Goal: Information Seeking & Learning: Learn about a topic

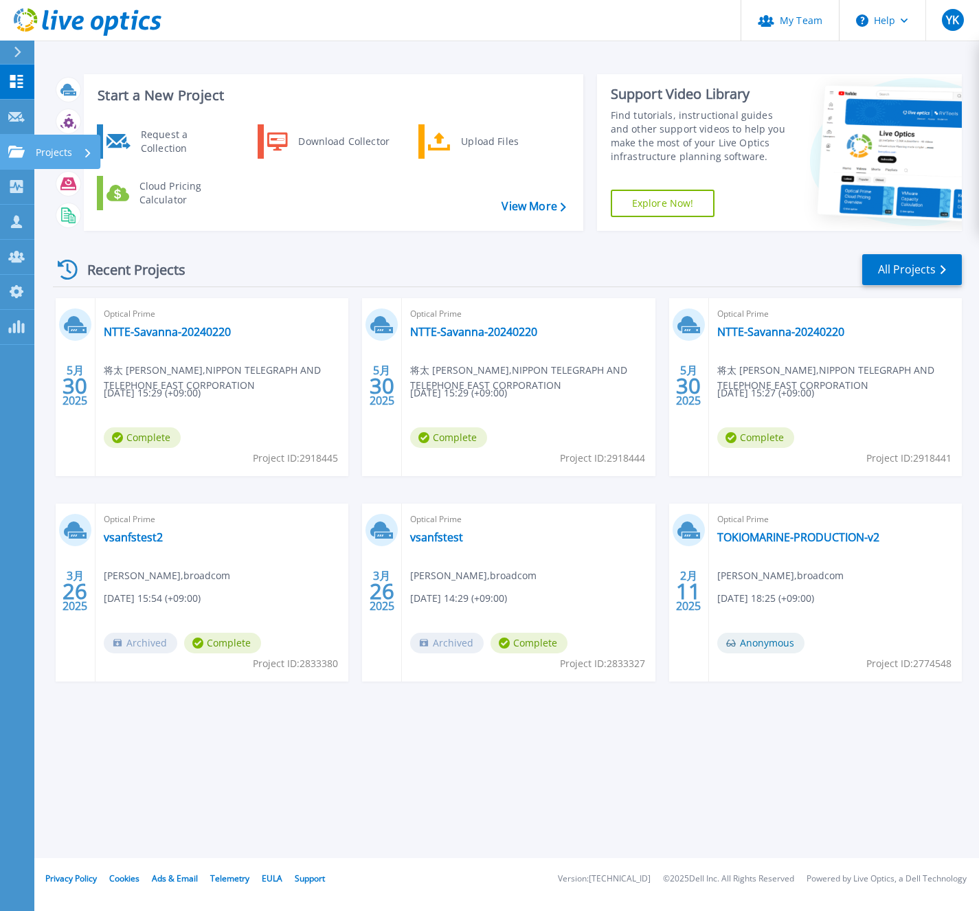
click at [9, 146] on icon at bounding box center [16, 152] width 16 height 12
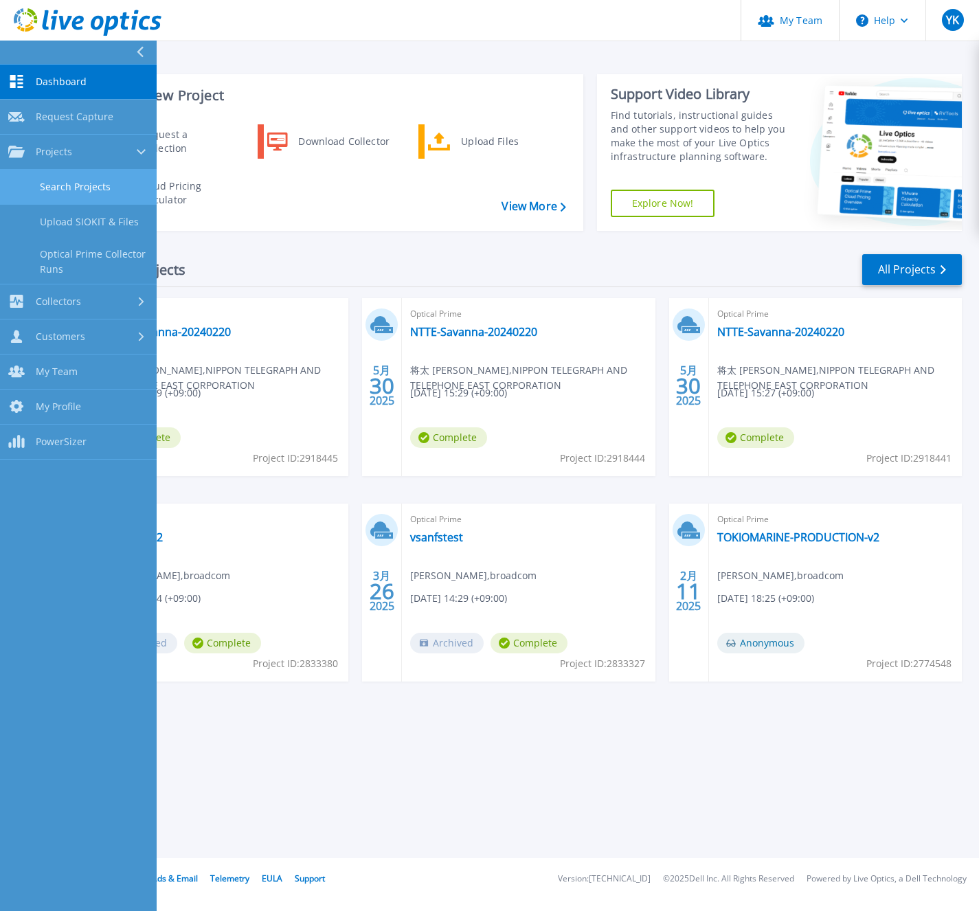
click at [103, 193] on link "Search Projects" at bounding box center [78, 187] width 157 height 35
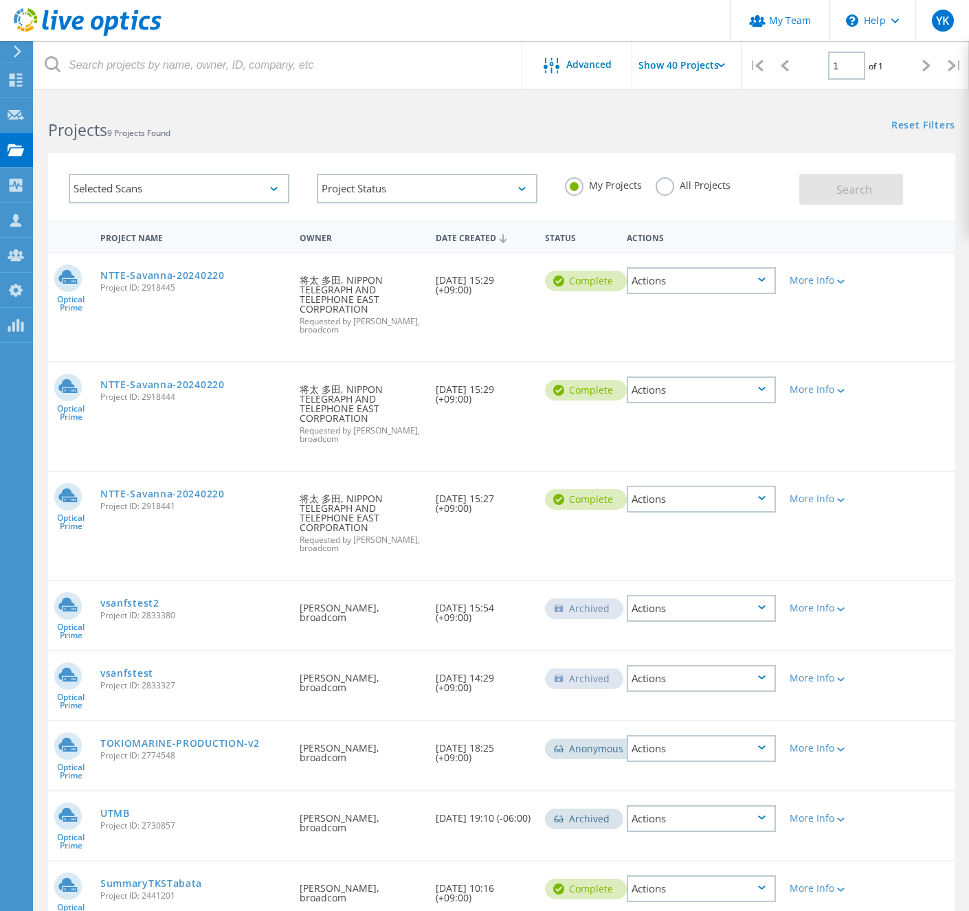
click at [680, 185] on label "All Projects" at bounding box center [693, 183] width 75 height 13
click at [0, 0] on input "All Projects" at bounding box center [0, 0] width 0 height 0
click at [848, 181] on button "Search" at bounding box center [851, 189] width 104 height 31
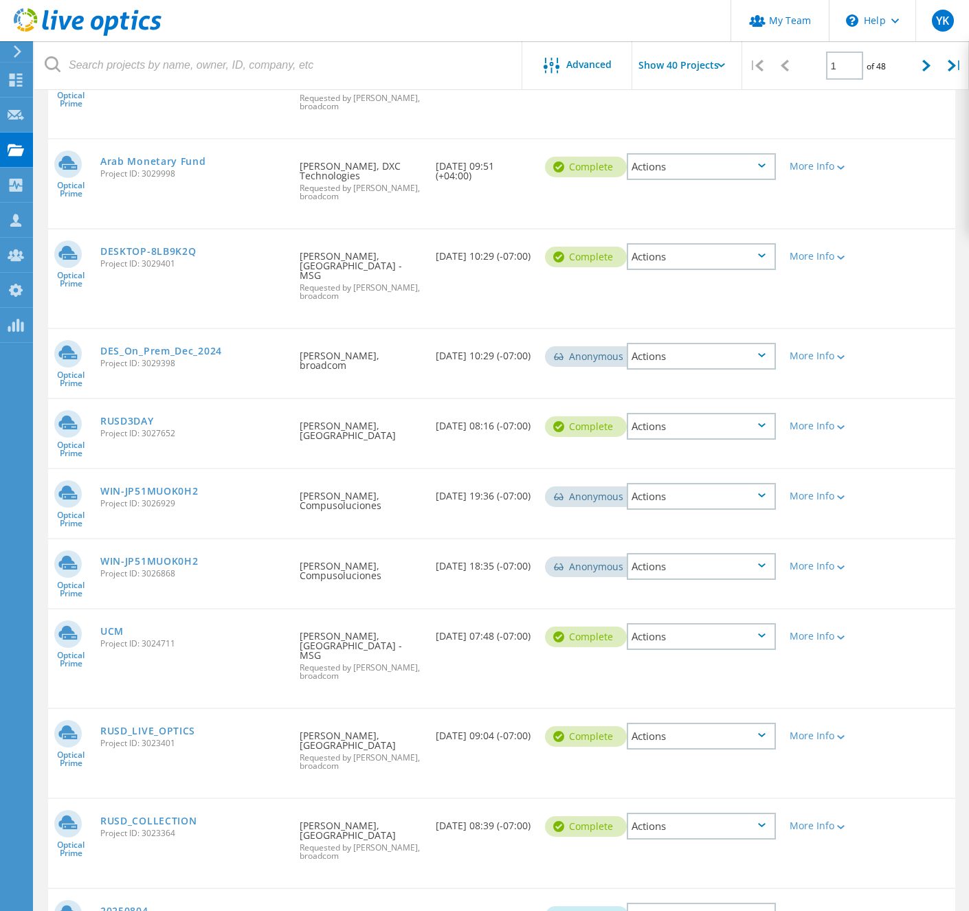
scroll to position [2567, 0]
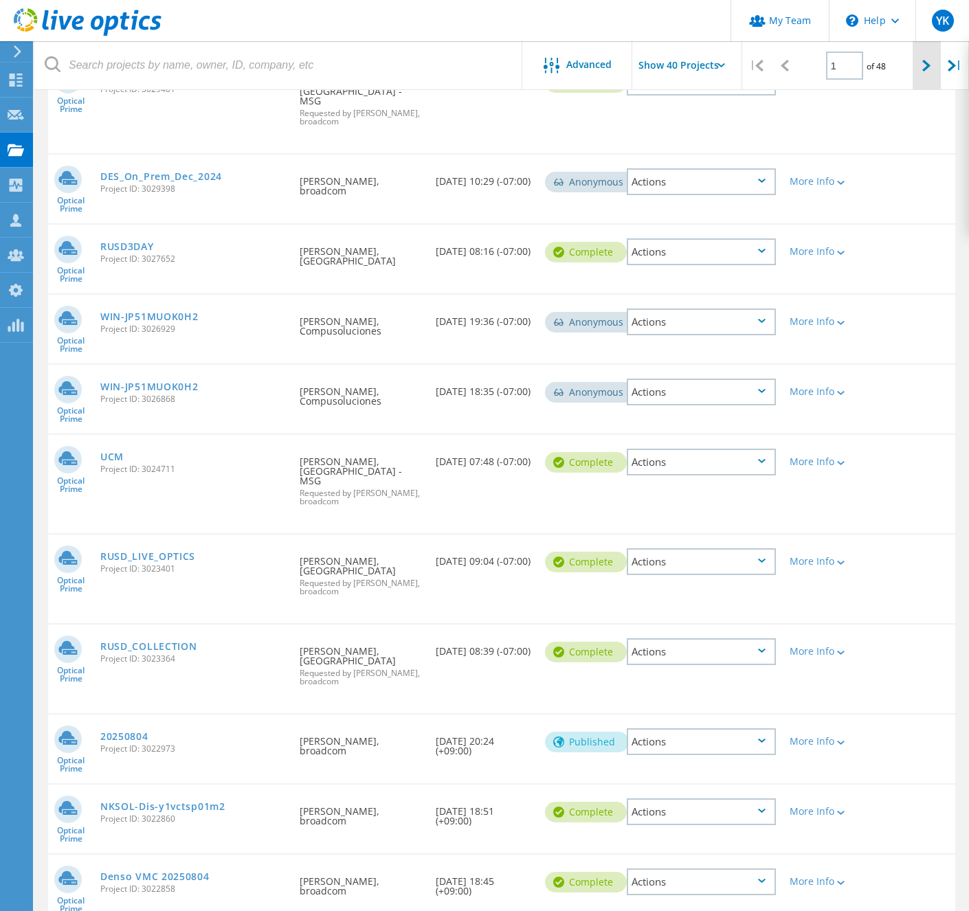
click at [926, 65] on icon at bounding box center [926, 66] width 8 height 12
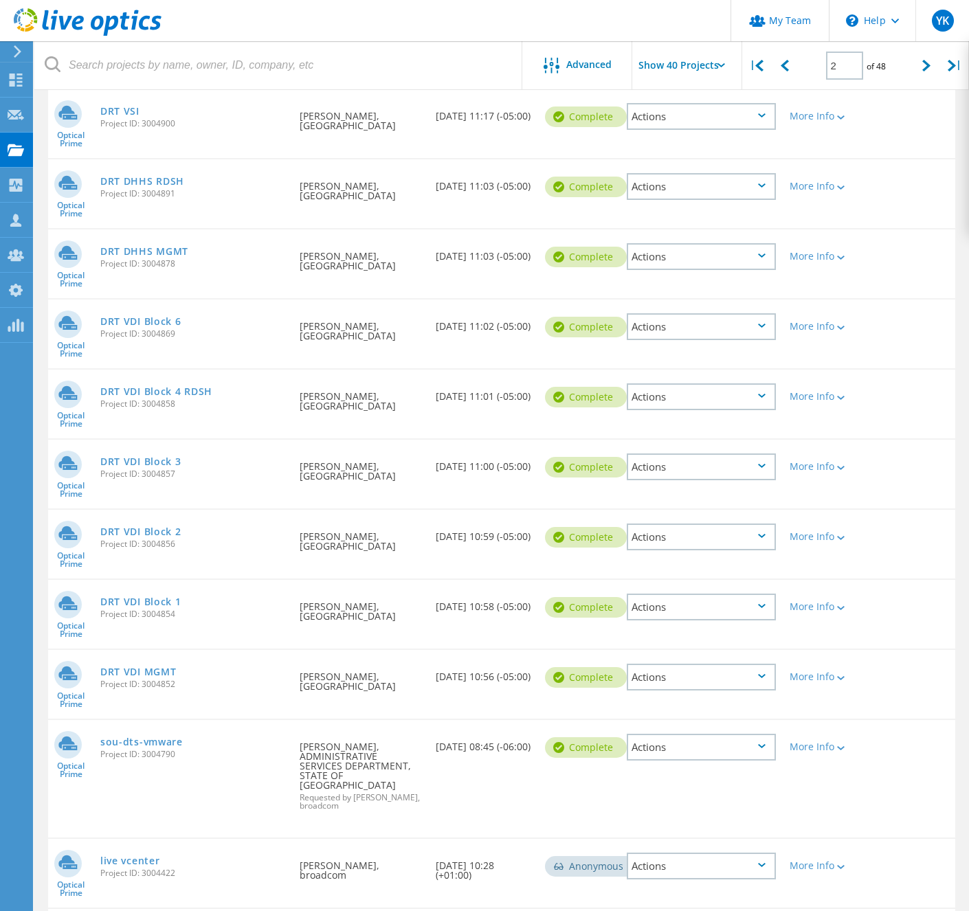
scroll to position [1669, 0]
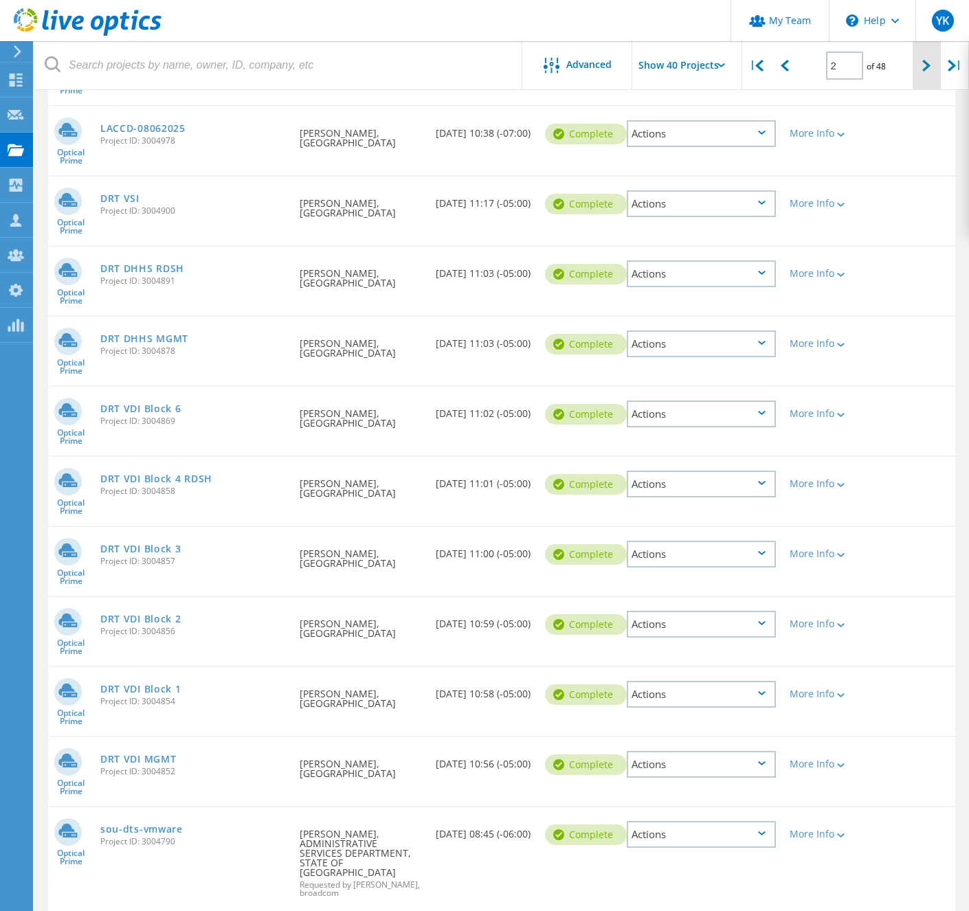
click at [925, 67] on icon at bounding box center [926, 66] width 8 height 12
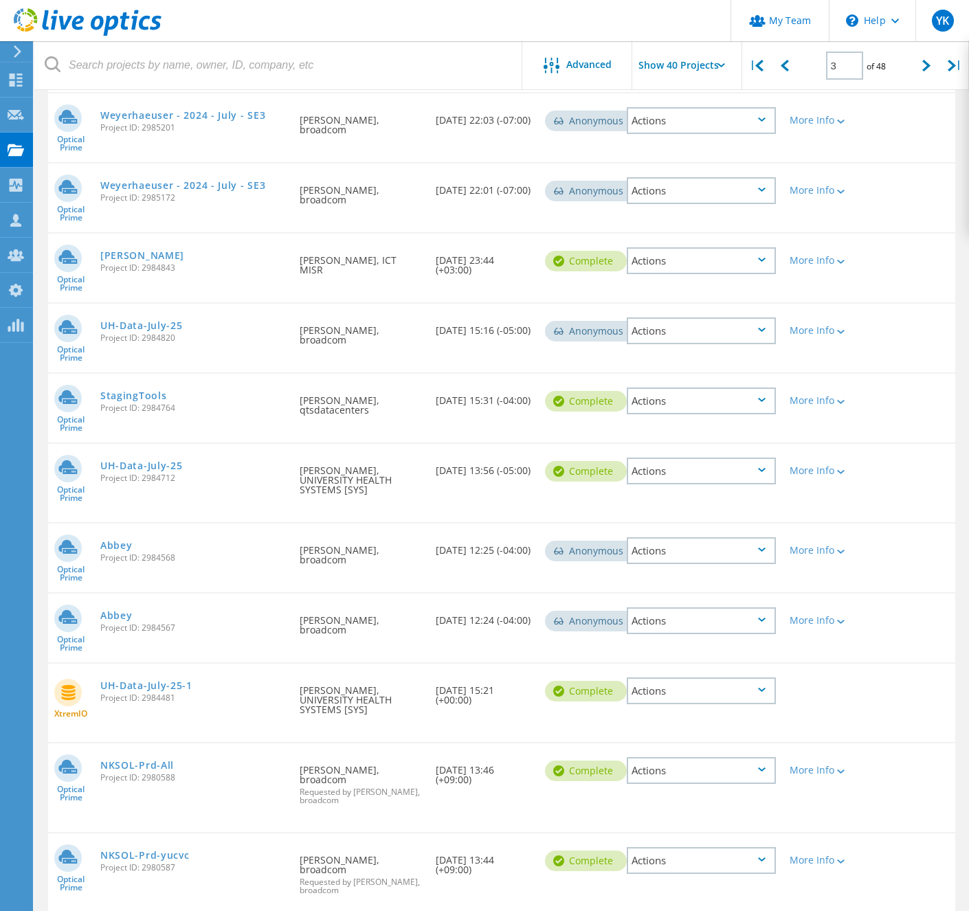
scroll to position [2371, 0]
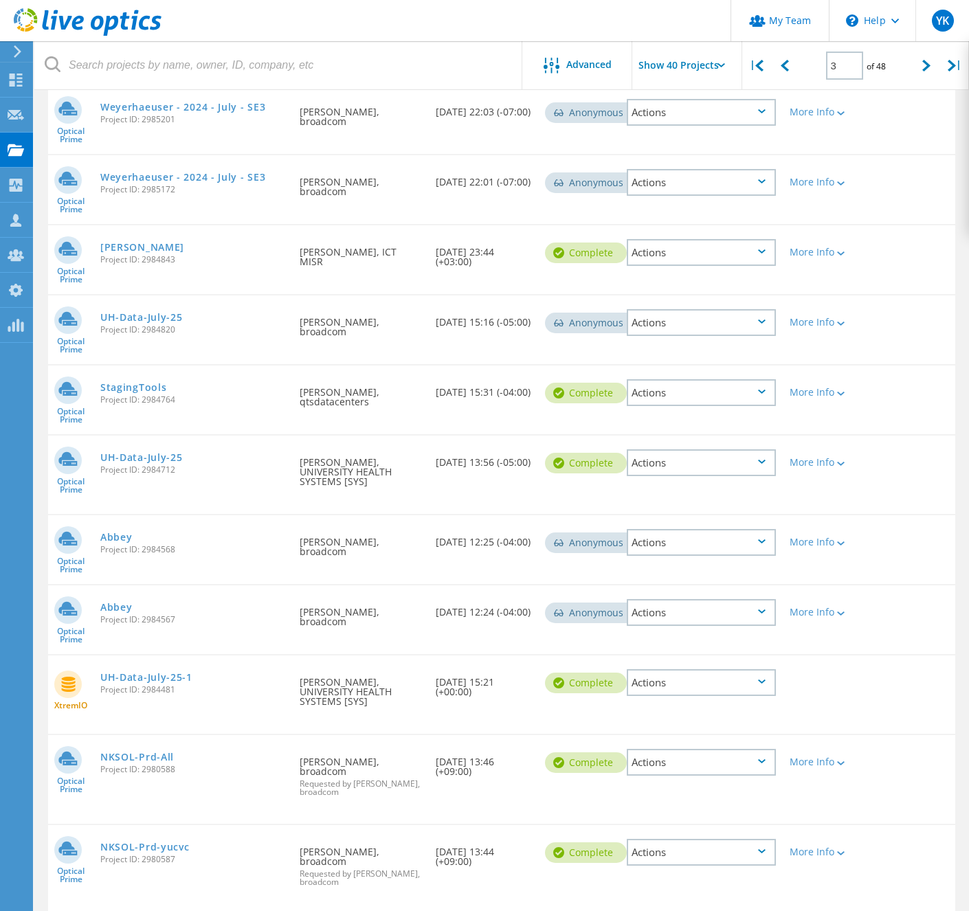
click at [284, 757] on div "Optical Prime NKSOL-Prd-All Project ID: 2980588 Requested By Hisanori Ono, broa…" at bounding box center [501, 779] width 907 height 89
click at [174, 753] on link "NKSOL-Prd-All" at bounding box center [137, 758] width 74 height 10
click at [168, 843] on link "NKSOL-Prd-yucvc" at bounding box center [144, 848] width 89 height 10
click at [933, 70] on div at bounding box center [927, 65] width 28 height 49
type input "4"
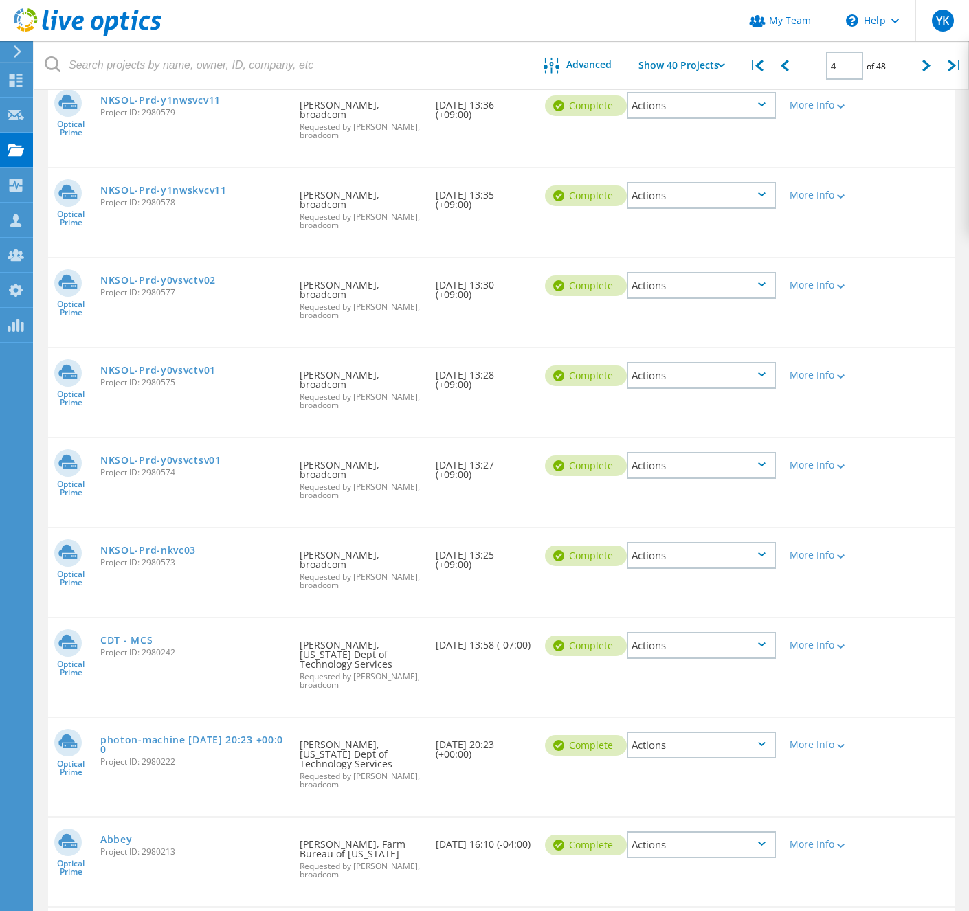
scroll to position [0, 0]
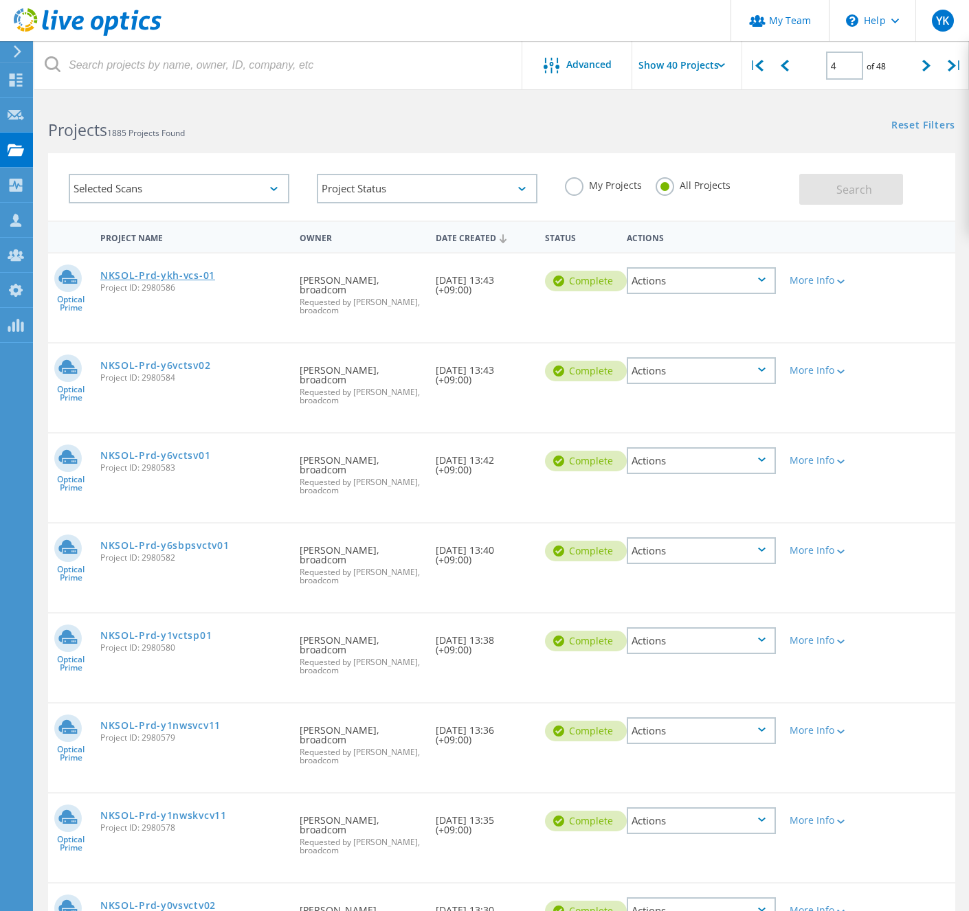
click at [215, 275] on link "NKSOL-Prd-ykh-vcs-01" at bounding box center [157, 276] width 115 height 10
click at [210, 361] on link "NKSOL-Prd-y6vctsv02" at bounding box center [155, 366] width 110 height 10
click at [210, 451] on link "NKSOL-Prd-y6vctsv01" at bounding box center [155, 456] width 110 height 10
click at [229, 541] on link "NKSOL-Prd-y6sbpsvctv01" at bounding box center [164, 546] width 129 height 10
click at [212, 631] on link "NKSOL-Prd-y1vctsp01" at bounding box center [155, 636] width 111 height 10
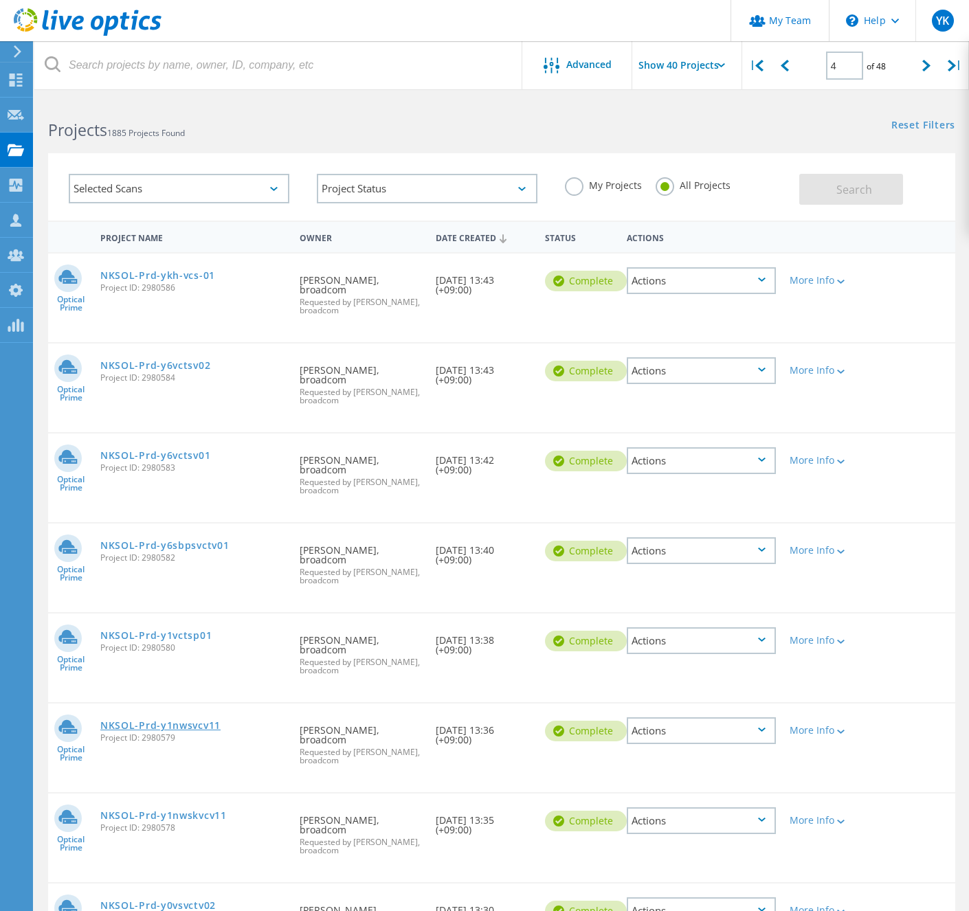
click at [217, 721] on link "NKSOL-Prd-y1nwsvcv11" at bounding box center [160, 726] width 120 height 10
click at [208, 811] on link "NKSOL-Prd-y1nwskvcv11" at bounding box center [163, 816] width 126 height 10
click at [202, 901] on link "NKSOL-Prd-y0vsvctv02" at bounding box center [157, 906] width 115 height 10
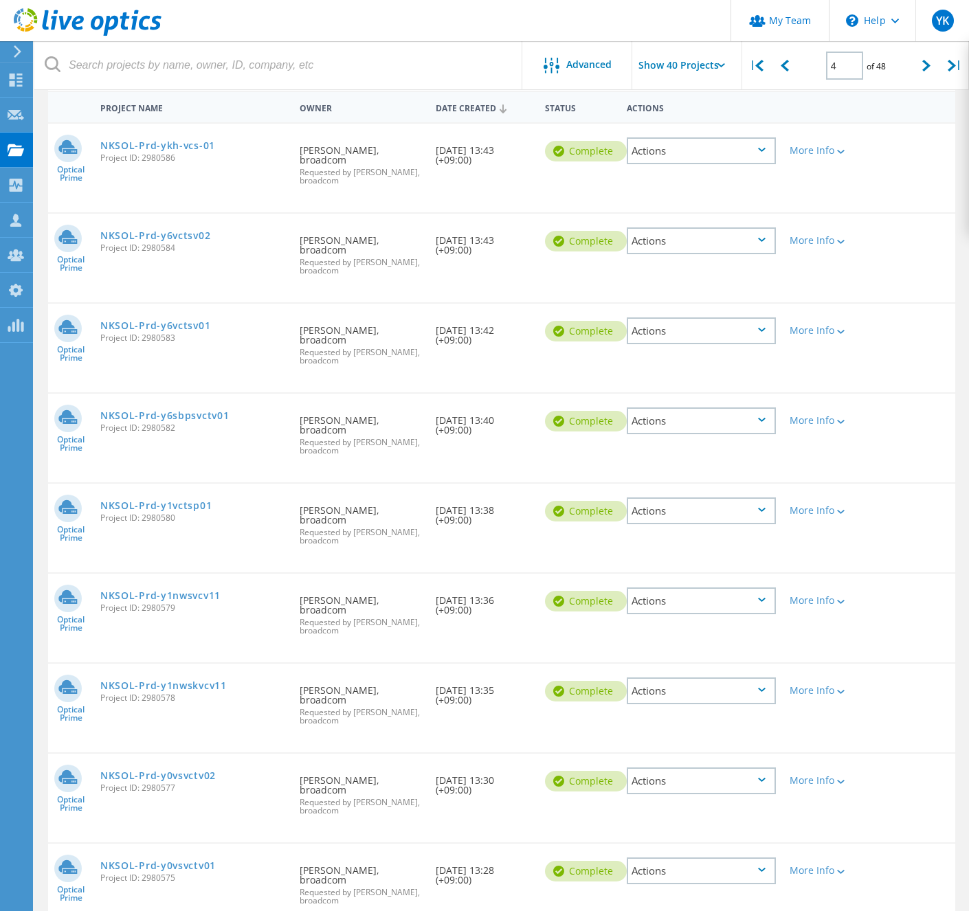
scroll to position [185, 0]
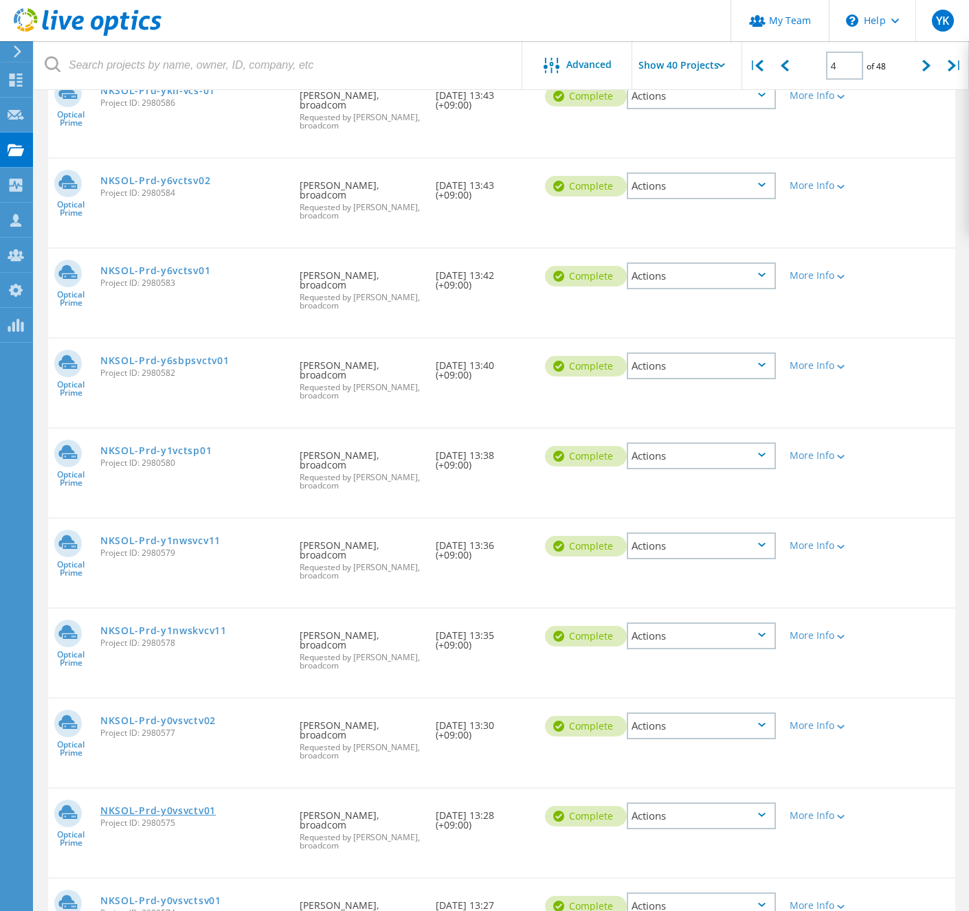
click at [214, 806] on link "NKSOL-Prd-y0vsvctv01" at bounding box center [157, 811] width 115 height 10
click at [207, 896] on link "NKSOL-Prd-y0vsvctsv01" at bounding box center [160, 901] width 121 height 10
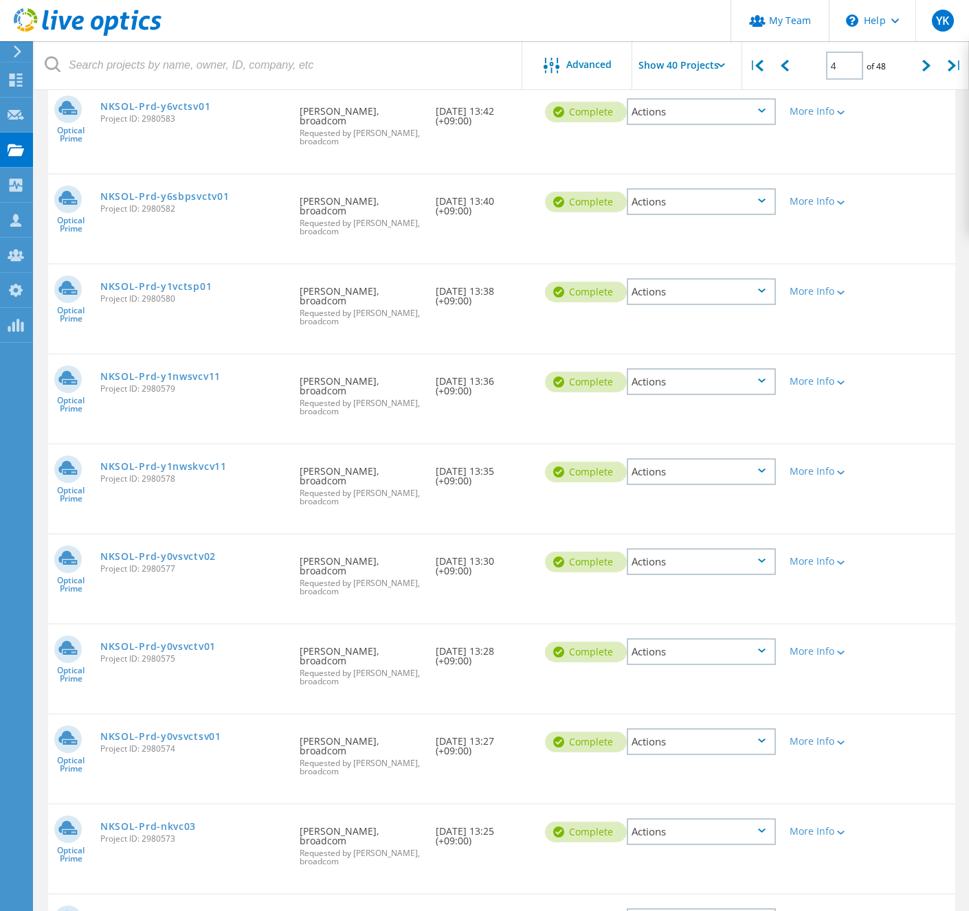
scroll to position [505, 0]
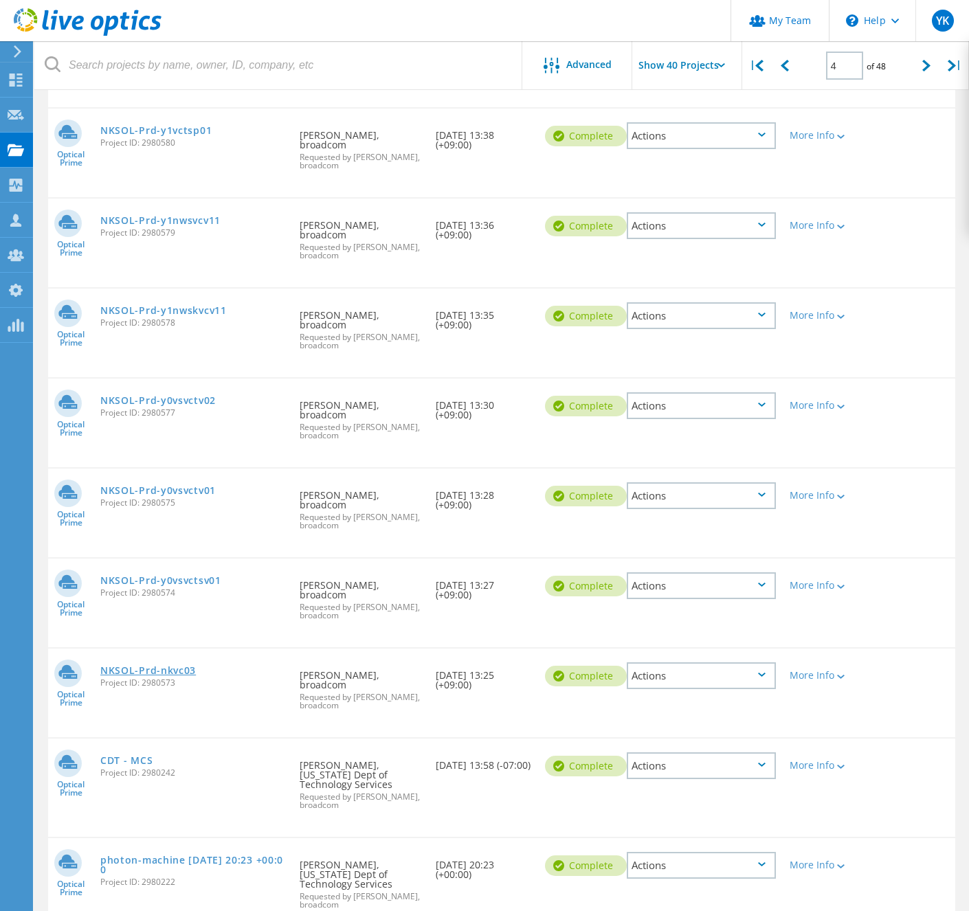
click at [196, 666] on link "NKSOL-Prd-nkvc03" at bounding box center [148, 671] width 96 height 10
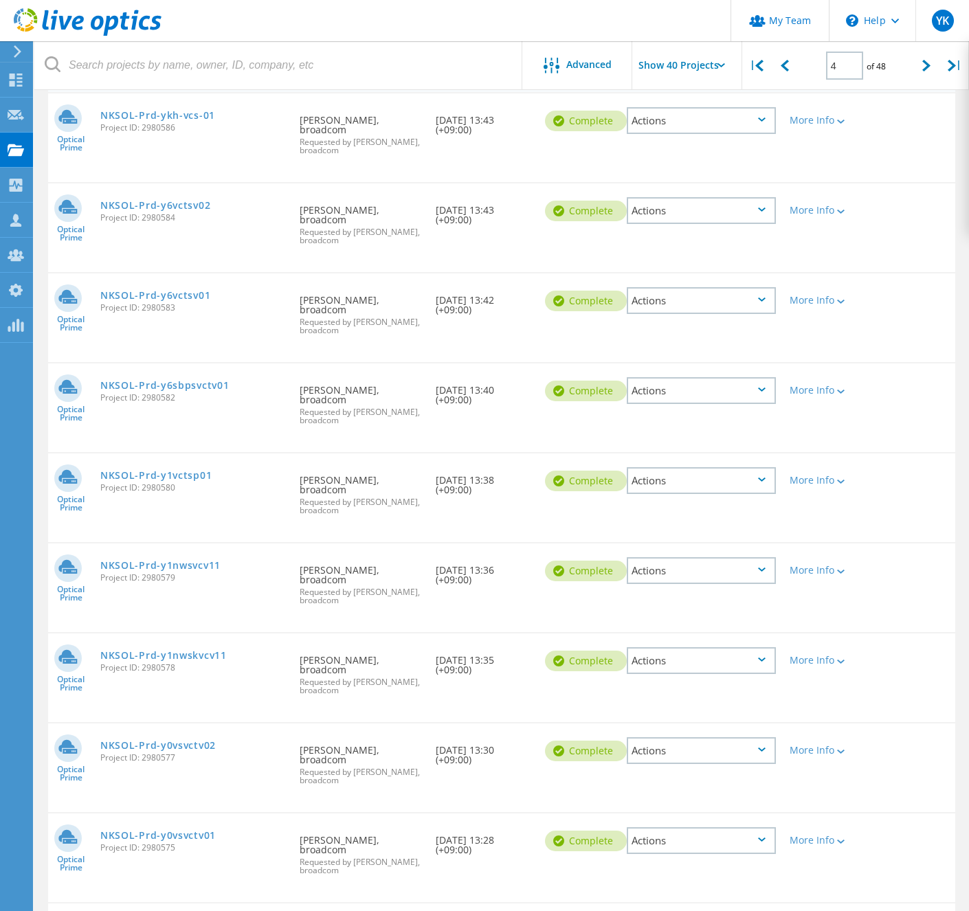
scroll to position [331, 0]
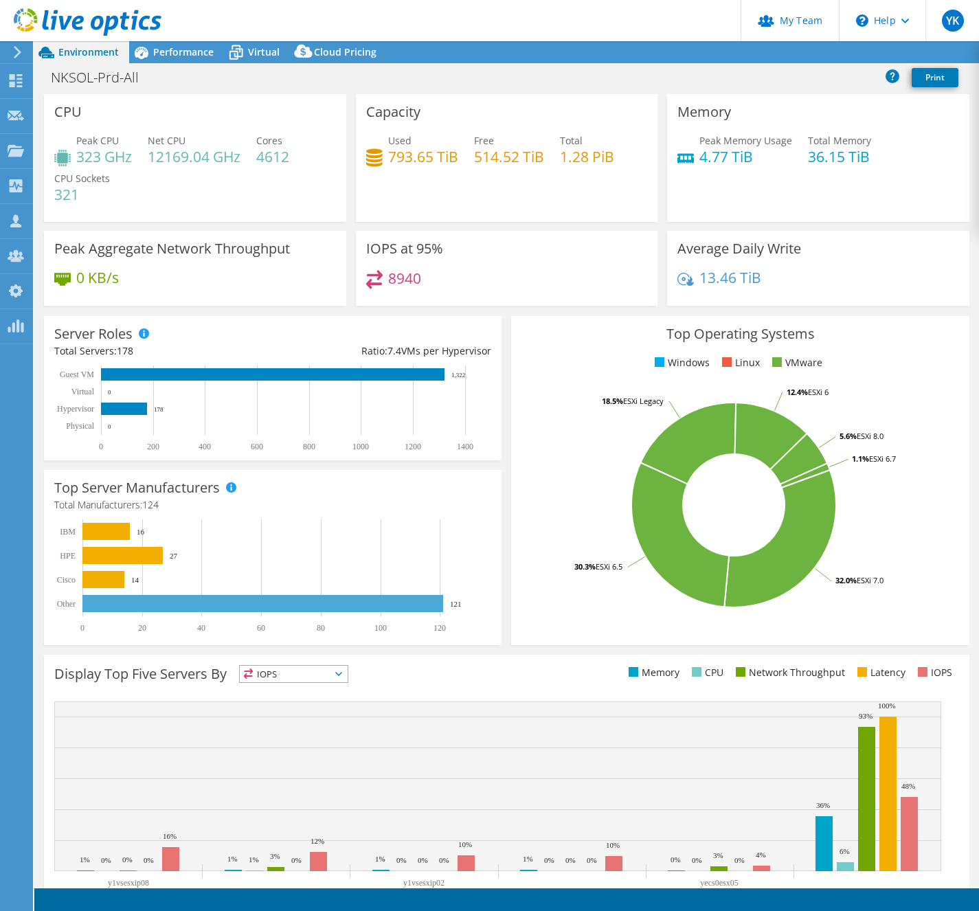
select select "[GEOGRAPHIC_DATA]"
click at [188, 47] on span "Performance" at bounding box center [183, 51] width 60 height 13
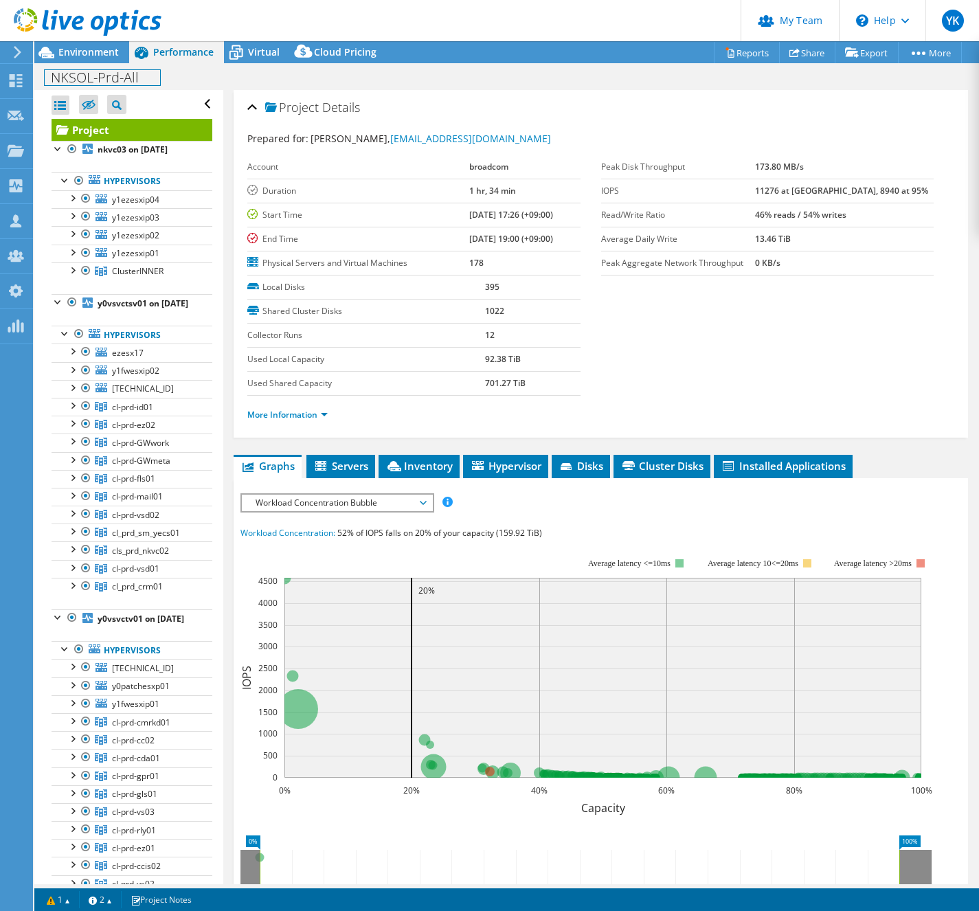
click at [101, 77] on h1 "NKSOL-Prd-All" at bounding box center [102, 77] width 115 height 15
copy h1 "NKSOL-Prd-All"
click at [270, 54] on span "Virtual" at bounding box center [264, 51] width 32 height 13
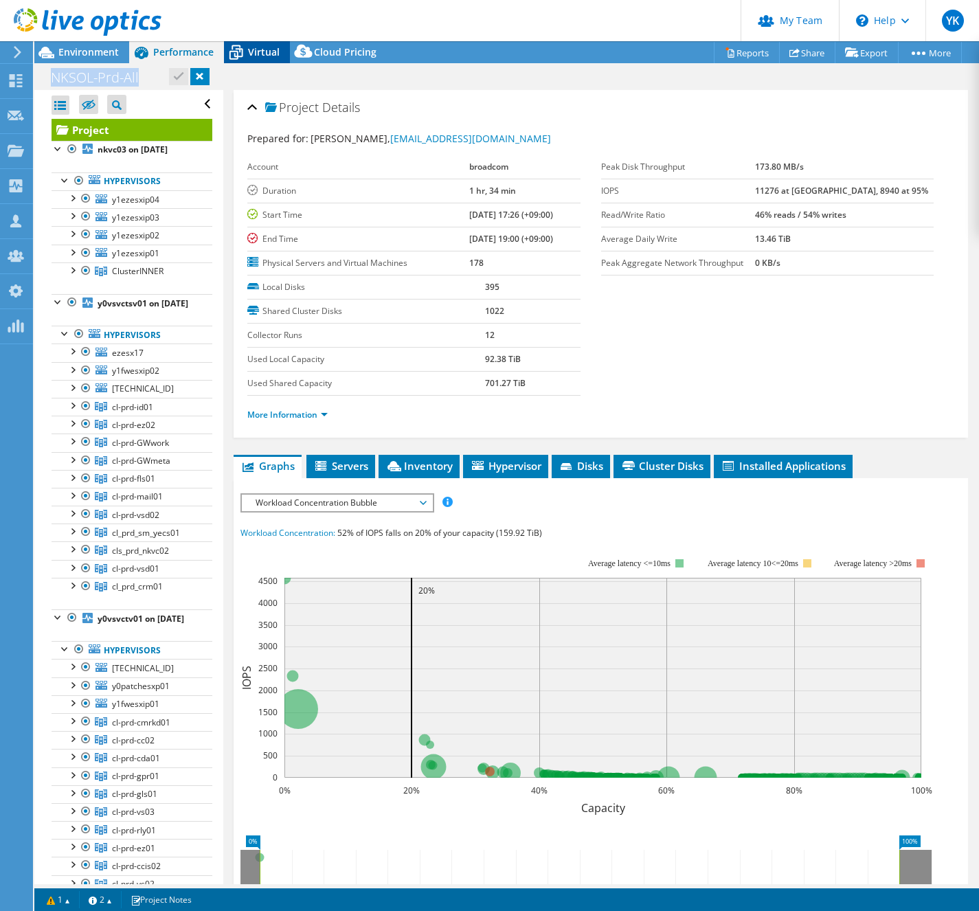
click at [270, 54] on span "Virtual" at bounding box center [264, 51] width 32 height 13
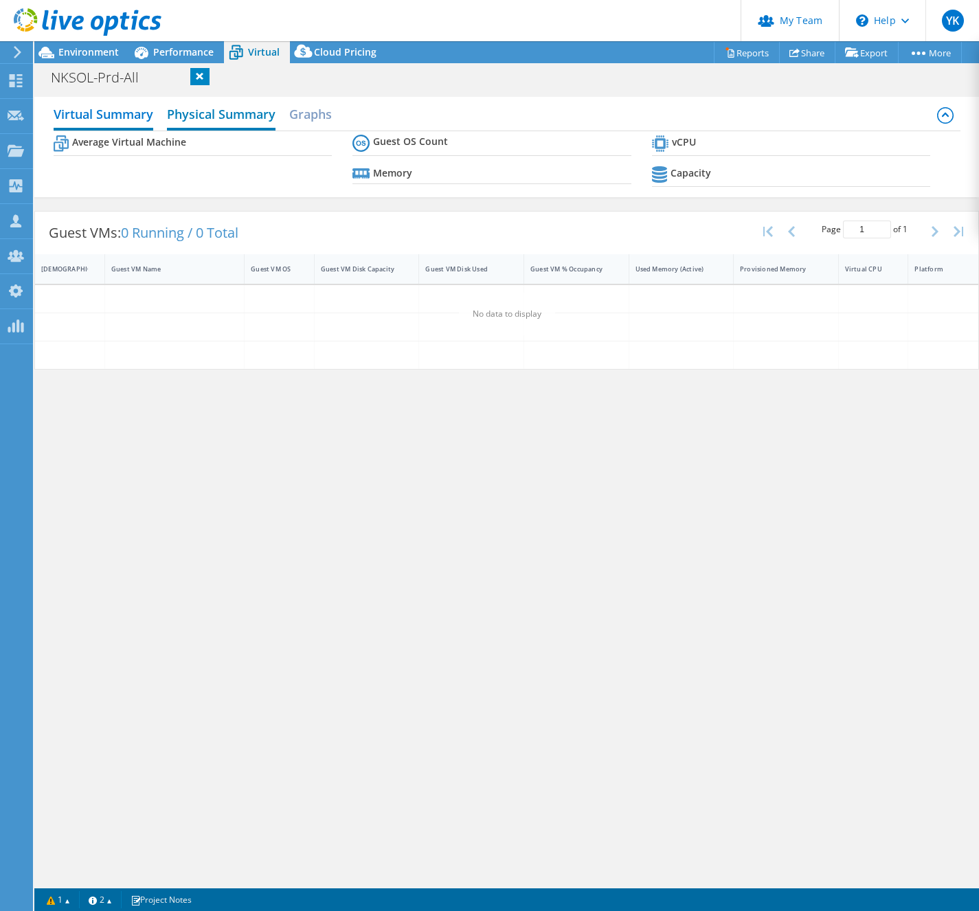
click at [208, 119] on h2 "Physical Summary" at bounding box center [221, 115] width 109 height 30
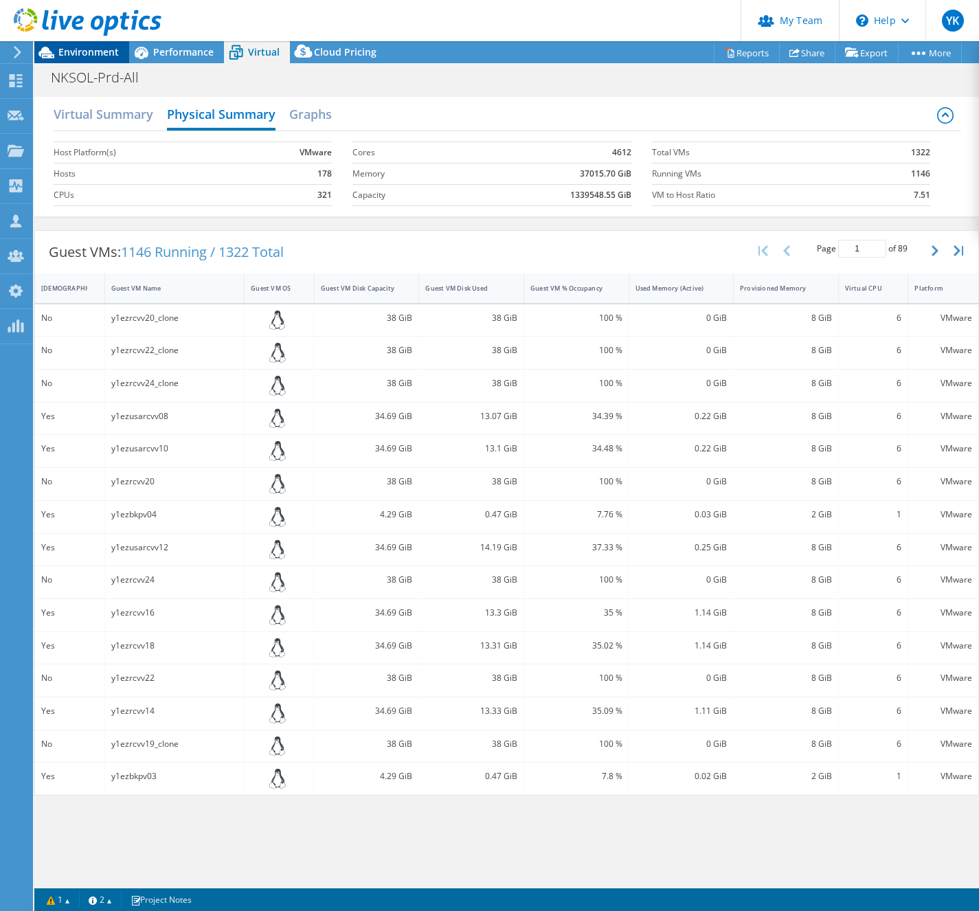
click at [91, 56] on span "Environment" at bounding box center [88, 51] width 60 height 13
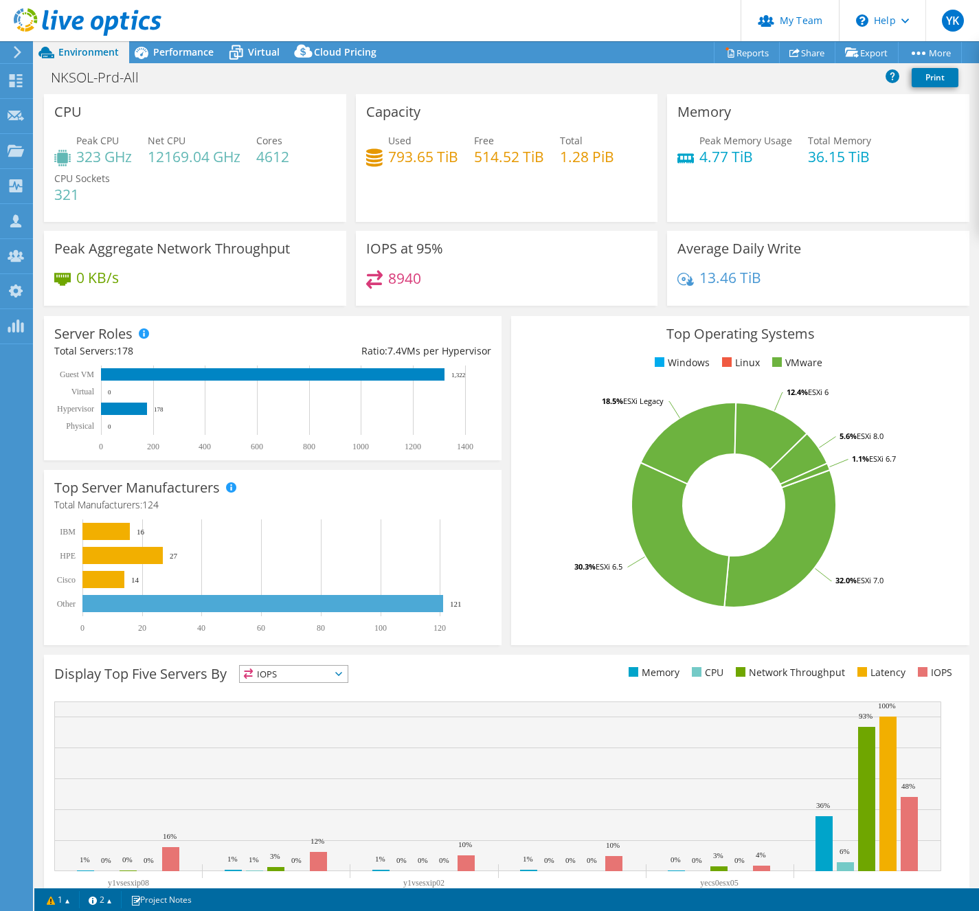
click at [196, 37] on header "YK OEM Team Admin Yuki Kawamitsu yuki.kawamitsu@broadcom.com broadcom My Profil…" at bounding box center [489, 20] width 979 height 41
click at [196, 55] on span "Performance" at bounding box center [183, 51] width 60 height 13
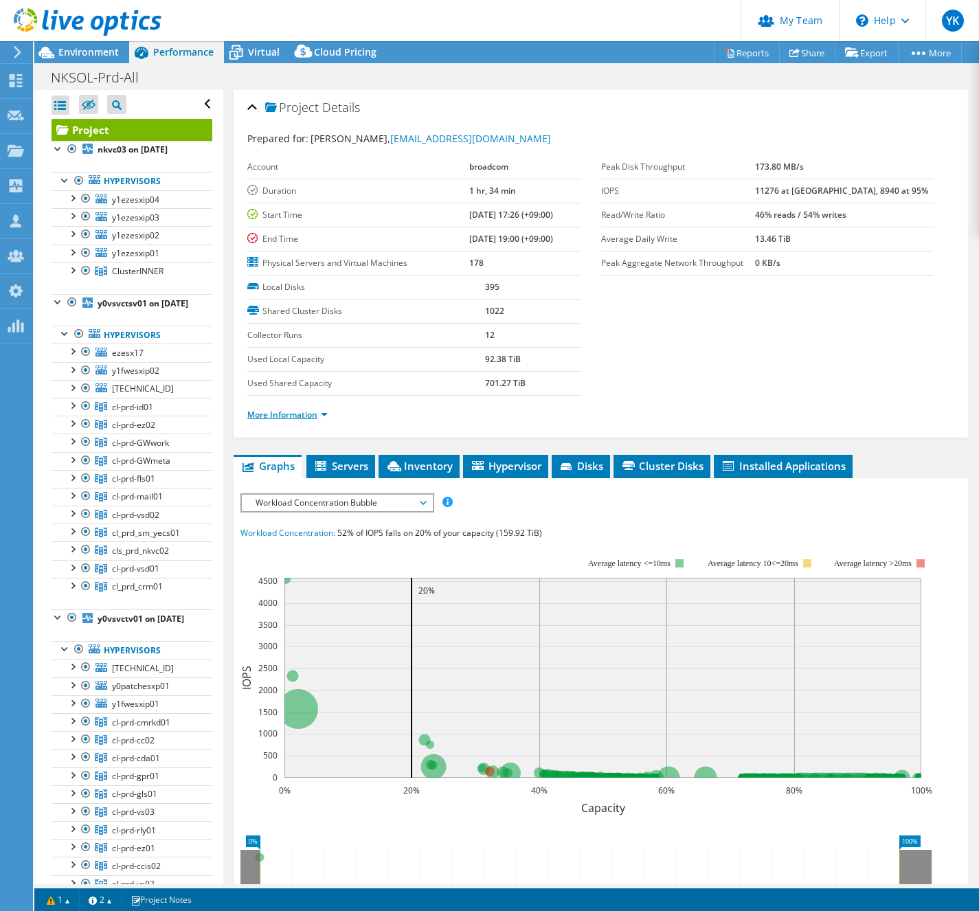
click at [311, 414] on link "More Information" at bounding box center [287, 415] width 80 height 12
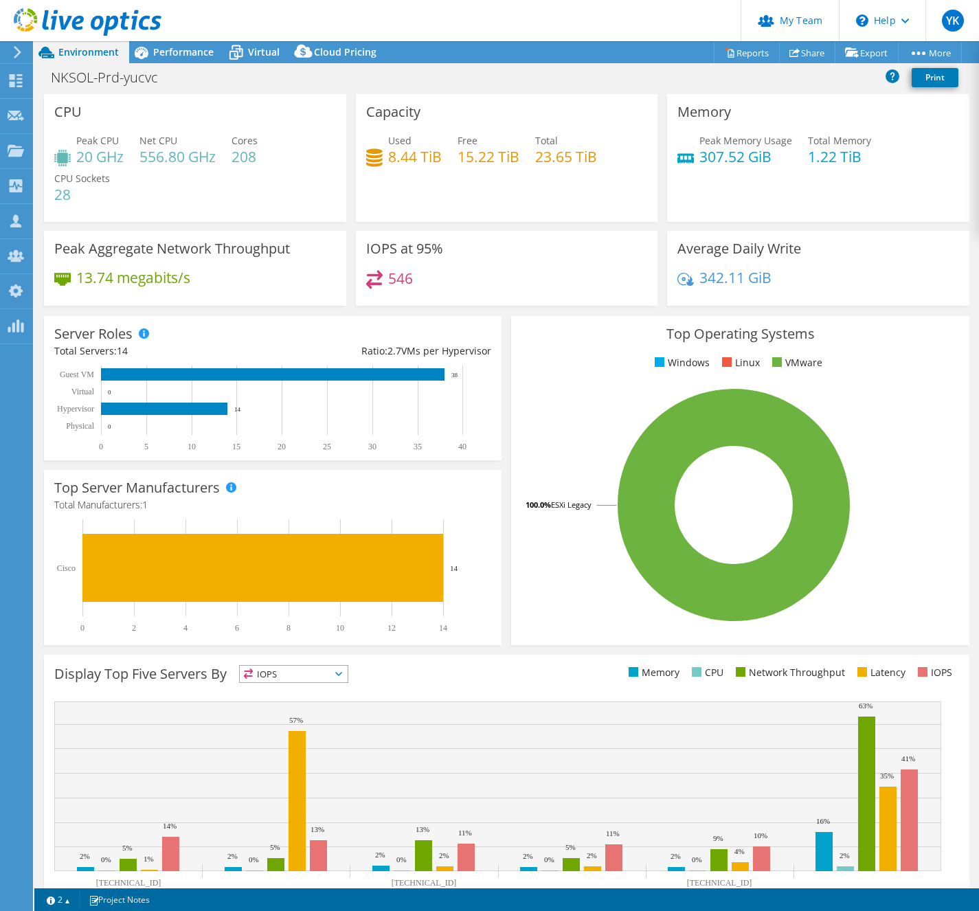
select select "[GEOGRAPHIC_DATA]"
select select "JPY"
click at [111, 82] on h1 "NKSOL-Prd-yucvc" at bounding box center [112, 77] width 135 height 15
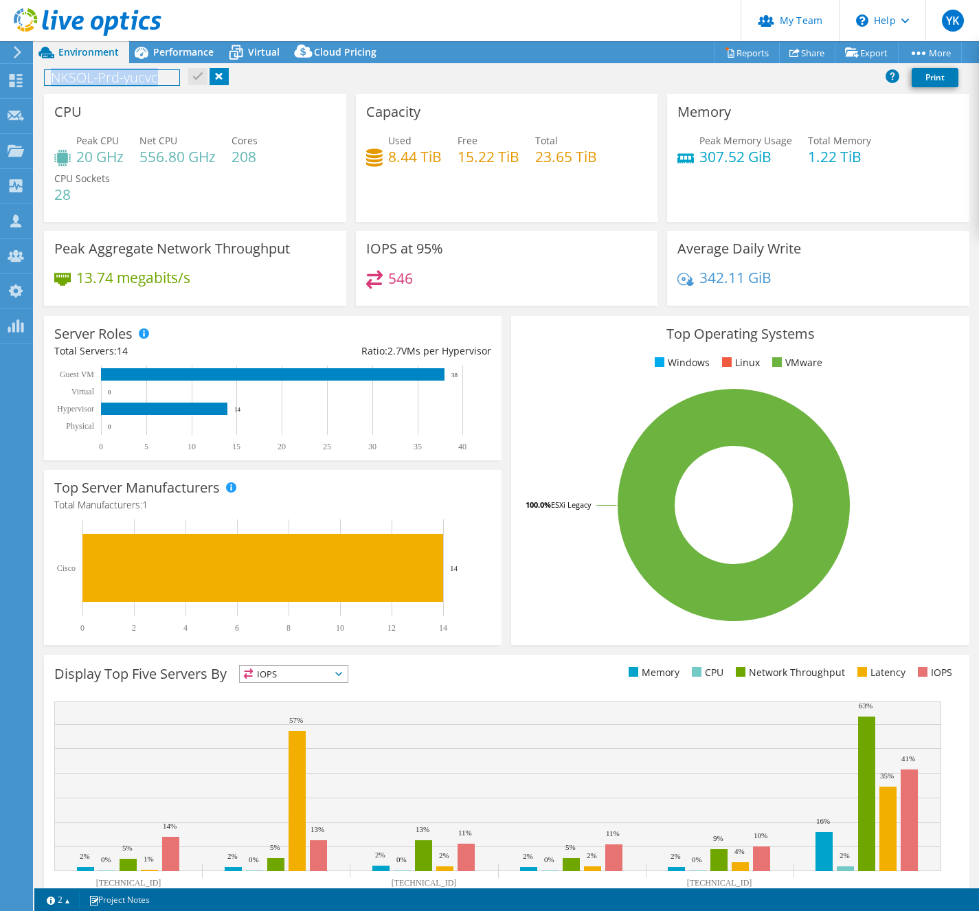
copy h1 "NKSOL-Prd-yucvc"
click at [192, 56] on span "Performance" at bounding box center [183, 51] width 60 height 13
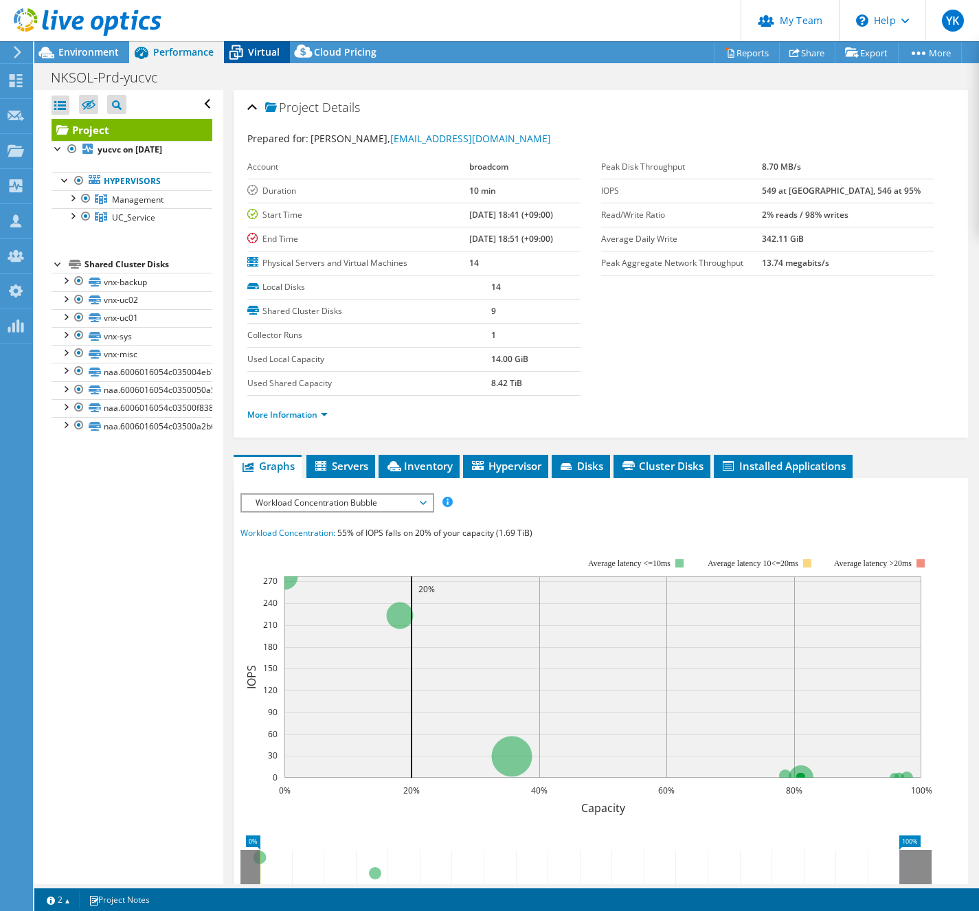
click at [254, 52] on span "Virtual" at bounding box center [264, 51] width 32 height 13
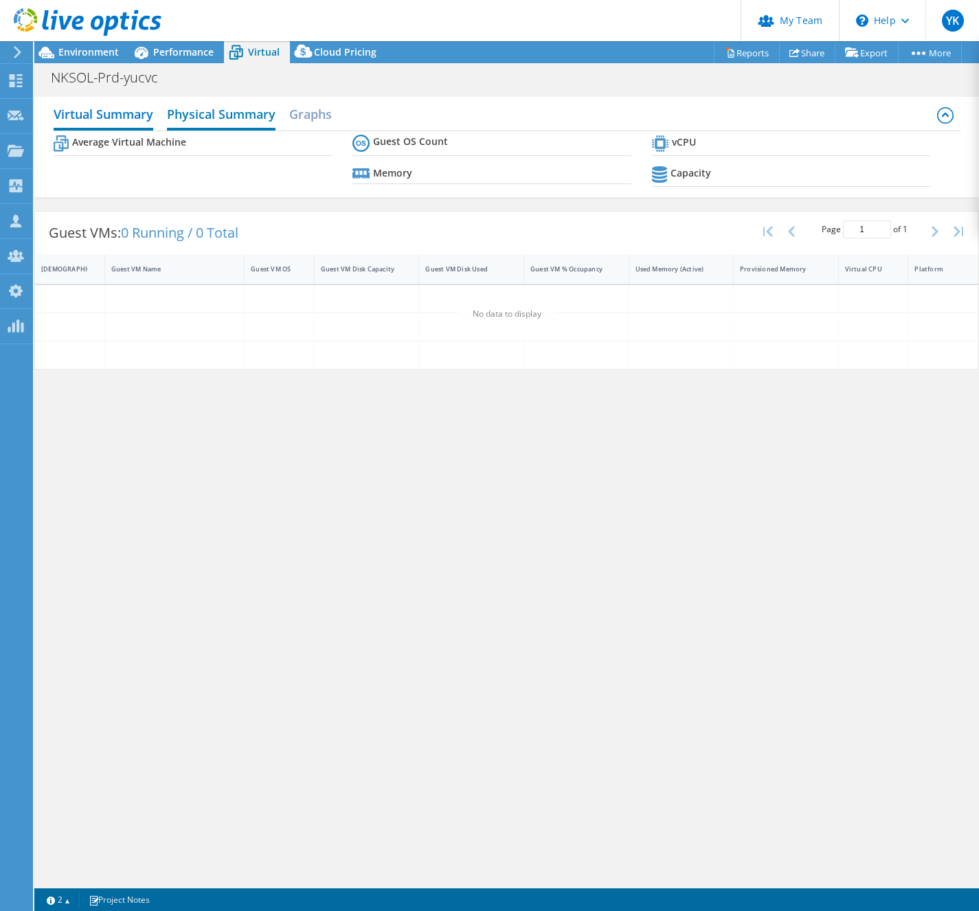
click at [252, 118] on h2 "Physical Summary" at bounding box center [221, 115] width 109 height 30
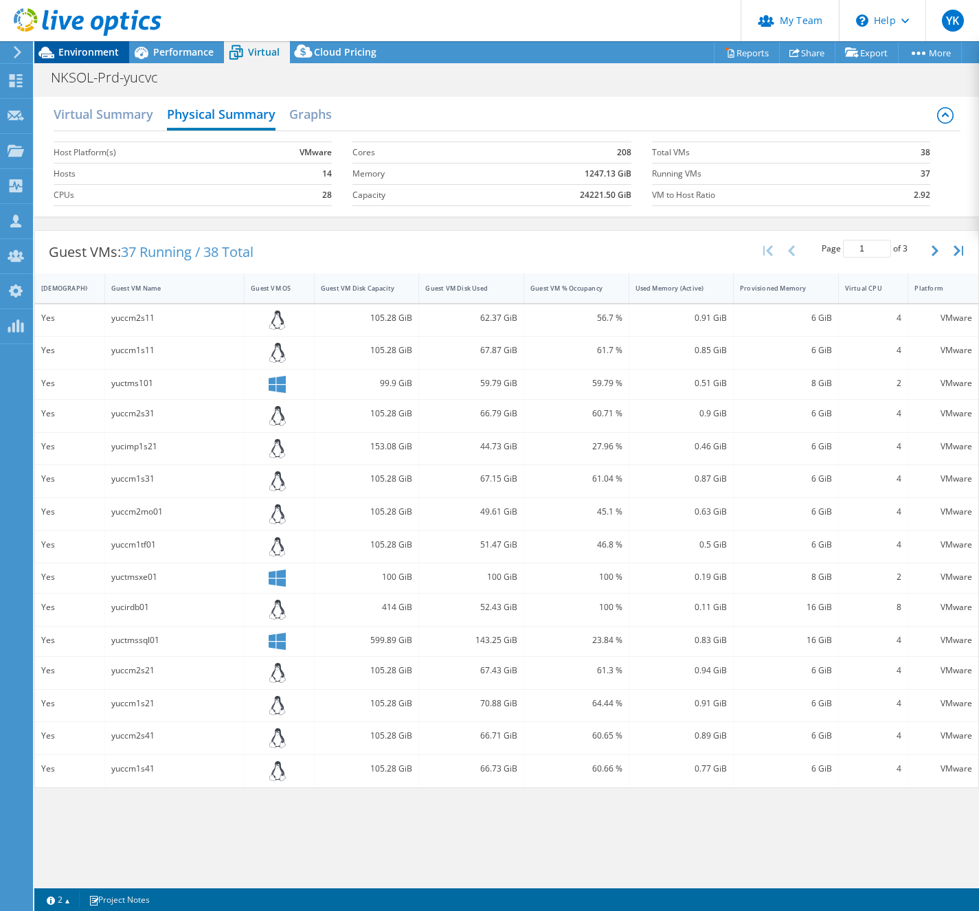
click at [87, 50] on span "Environment" at bounding box center [88, 51] width 60 height 13
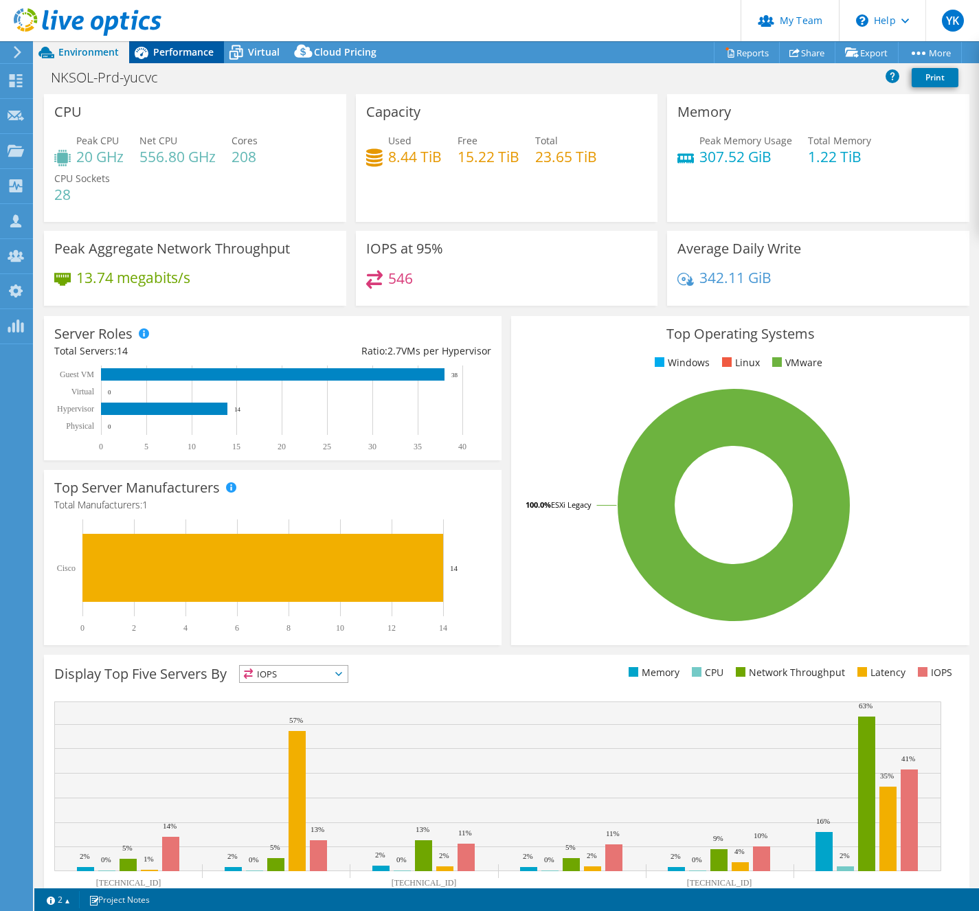
click at [181, 47] on span "Performance" at bounding box center [183, 51] width 60 height 13
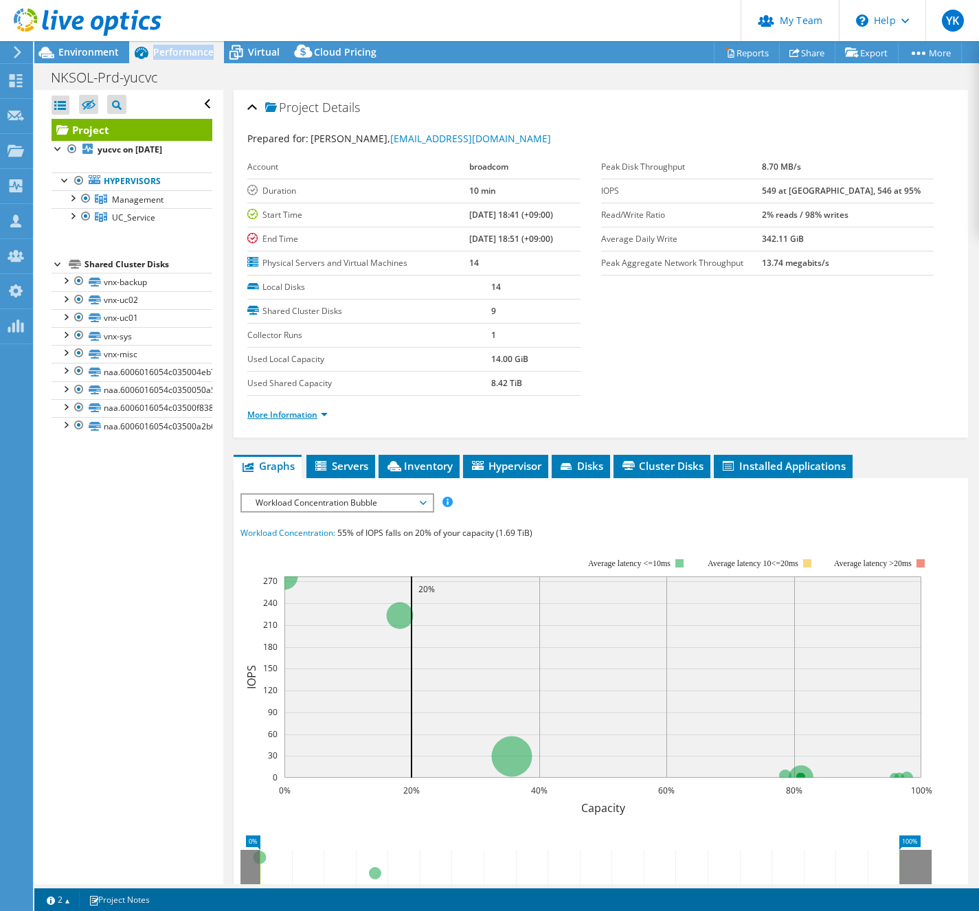
click at [295, 412] on link "More Information" at bounding box center [287, 415] width 80 height 12
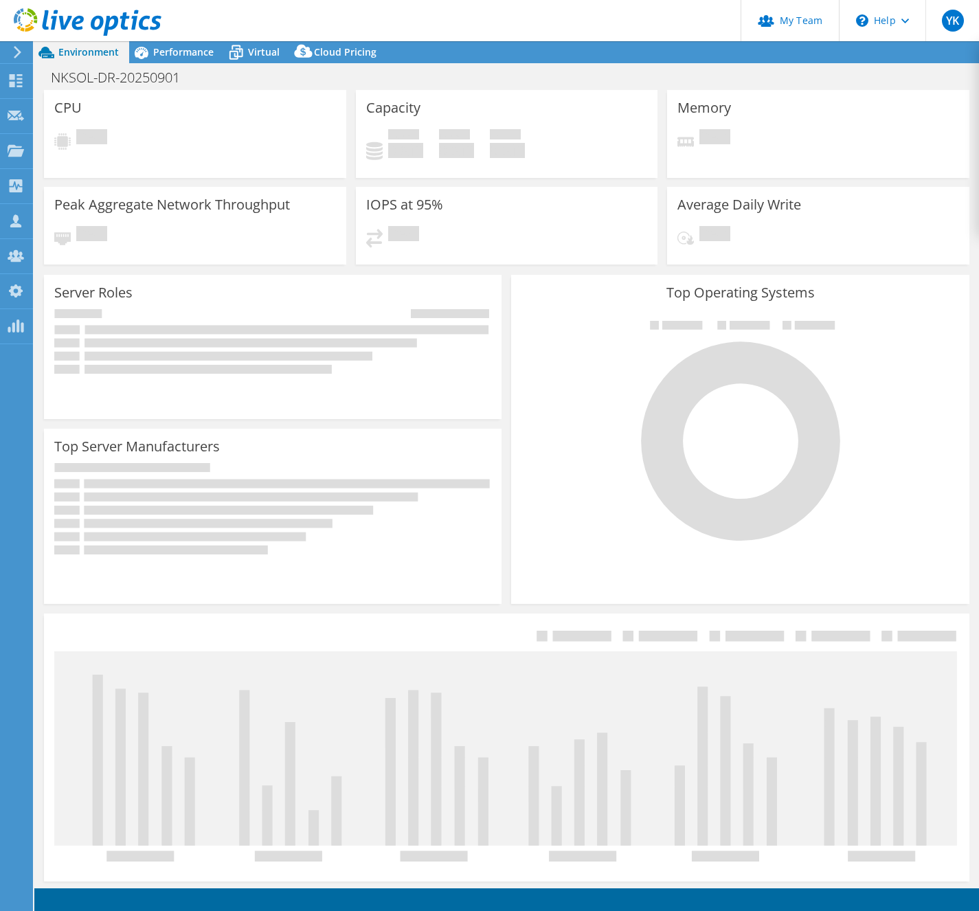
select select "[GEOGRAPHIC_DATA]"
select select "JPY"
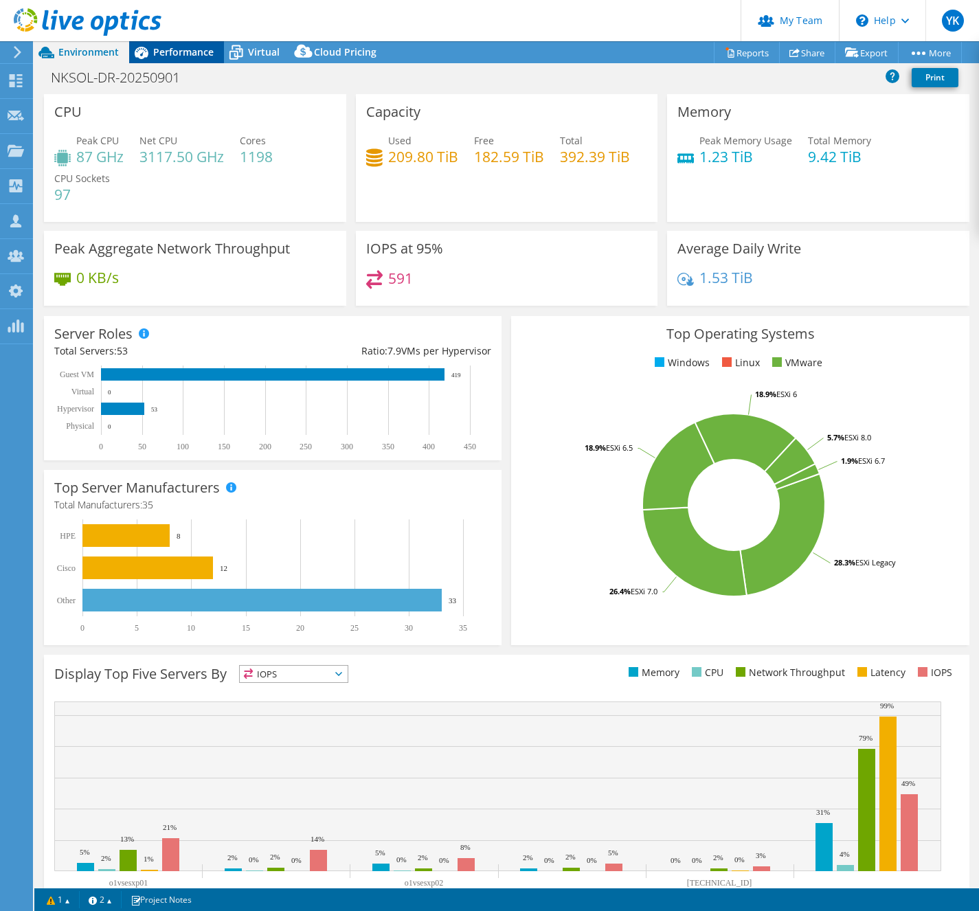
click at [175, 59] on div "Performance" at bounding box center [176, 52] width 95 height 22
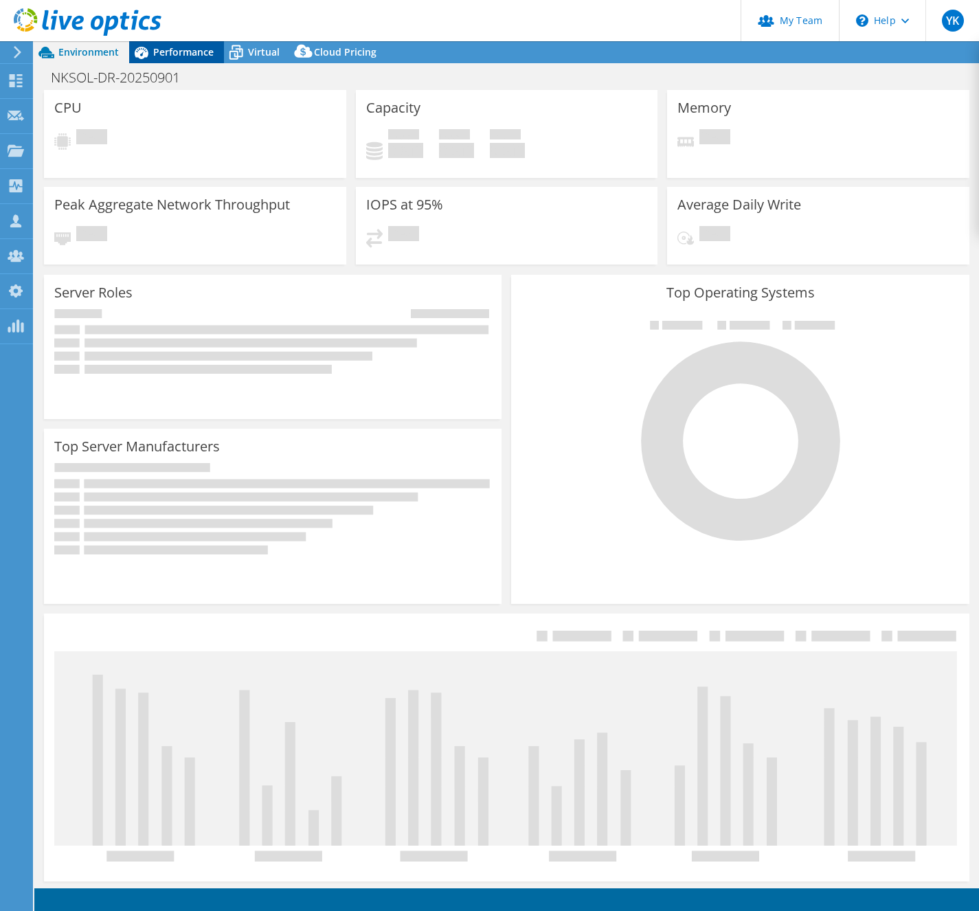
select select "[GEOGRAPHIC_DATA]"
select select "JPY"
click at [160, 57] on span "Performance" at bounding box center [183, 51] width 60 height 13
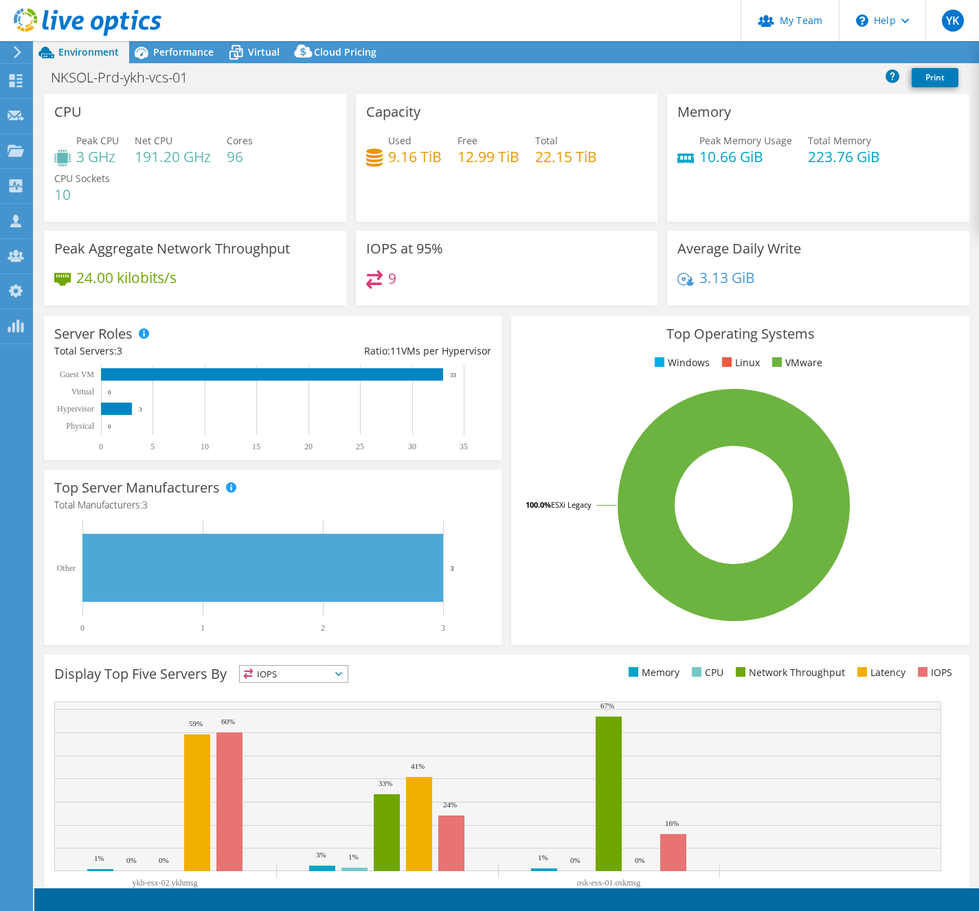
select select "[GEOGRAPHIC_DATA]"
select select "JPY"
click at [164, 82] on h1 "NKSOL-Prd-ykh-vcs-01" at bounding box center [127, 77] width 164 height 15
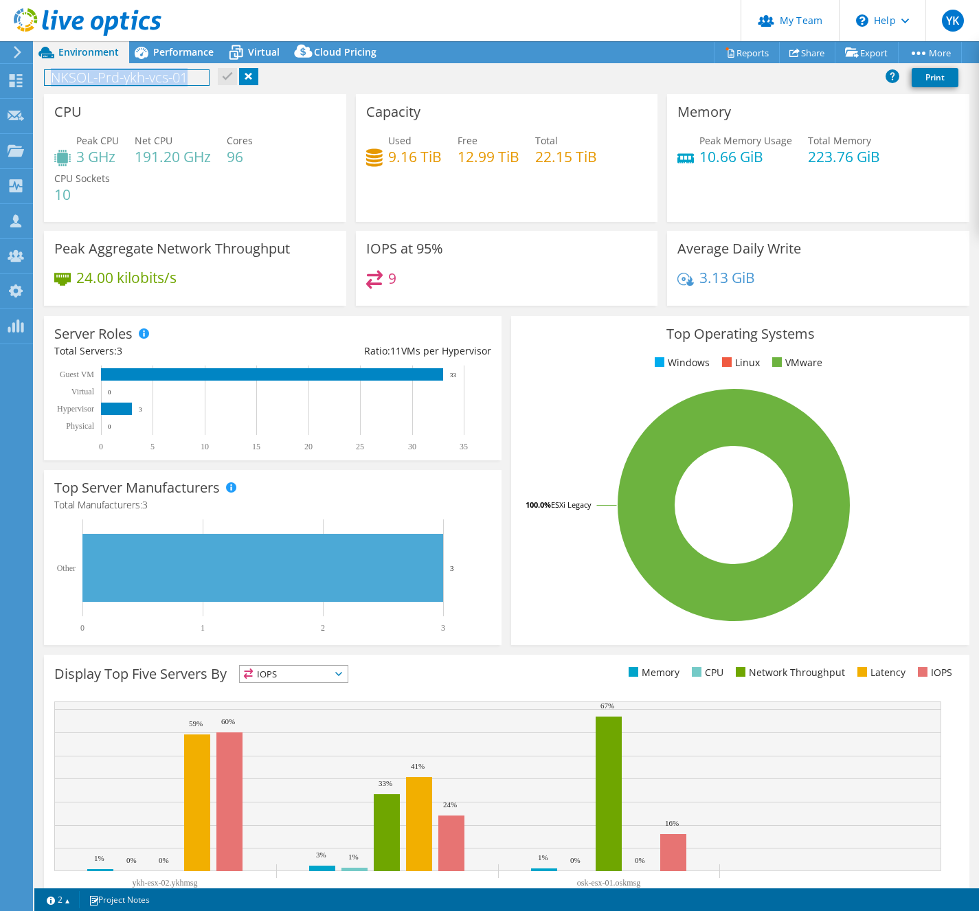
copy h1 "NKSOL-Prd-ykh-vcs-01"
click at [237, 53] on icon at bounding box center [237, 53] width 14 height 11
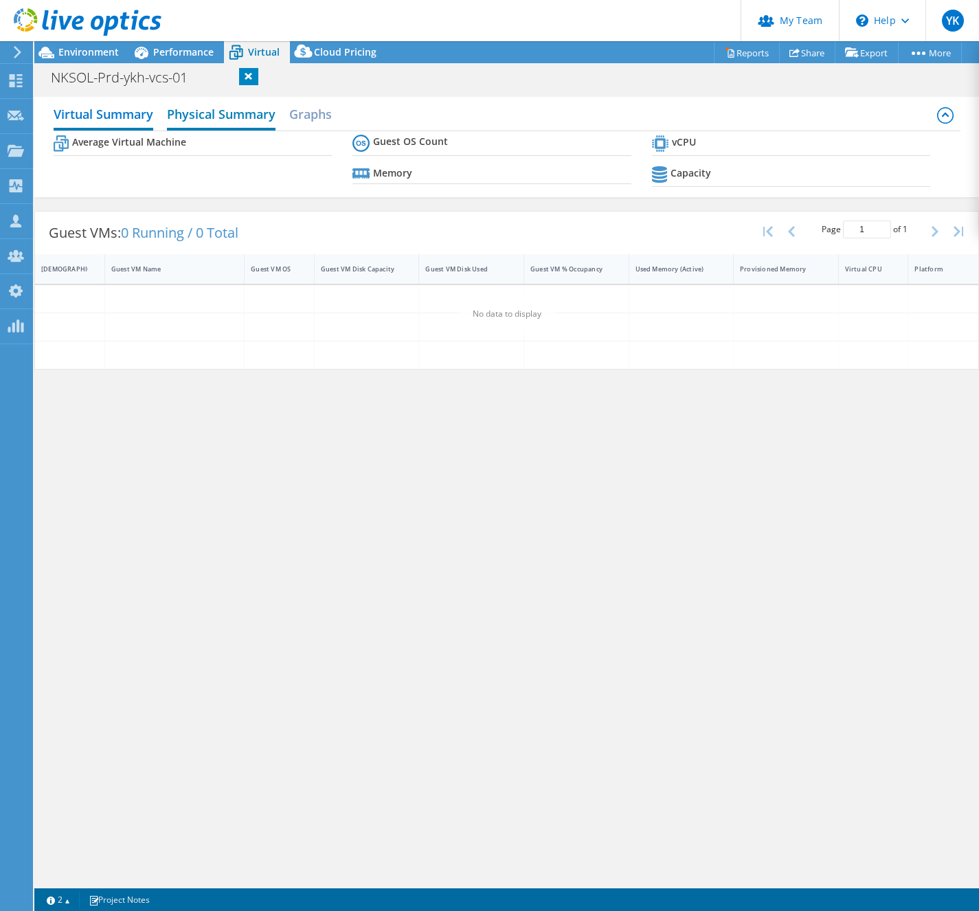
click at [247, 113] on h2 "Physical Summary" at bounding box center [221, 115] width 109 height 30
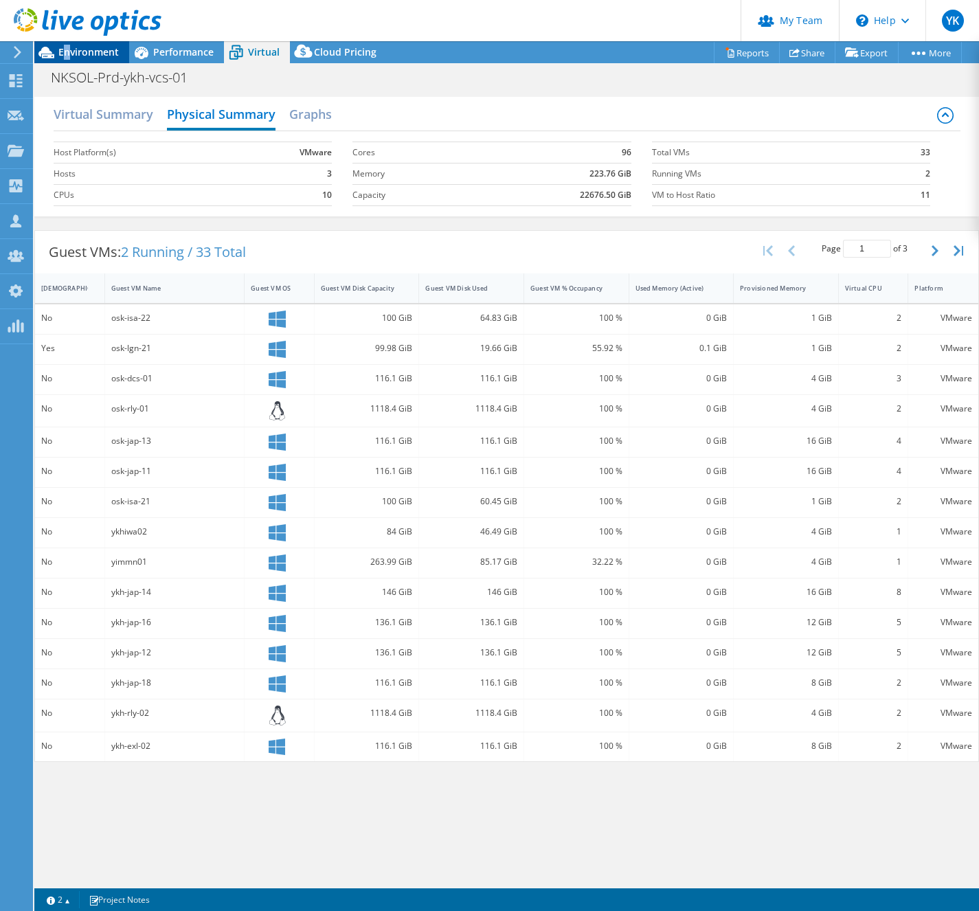
click at [67, 55] on span "Environment" at bounding box center [88, 51] width 60 height 13
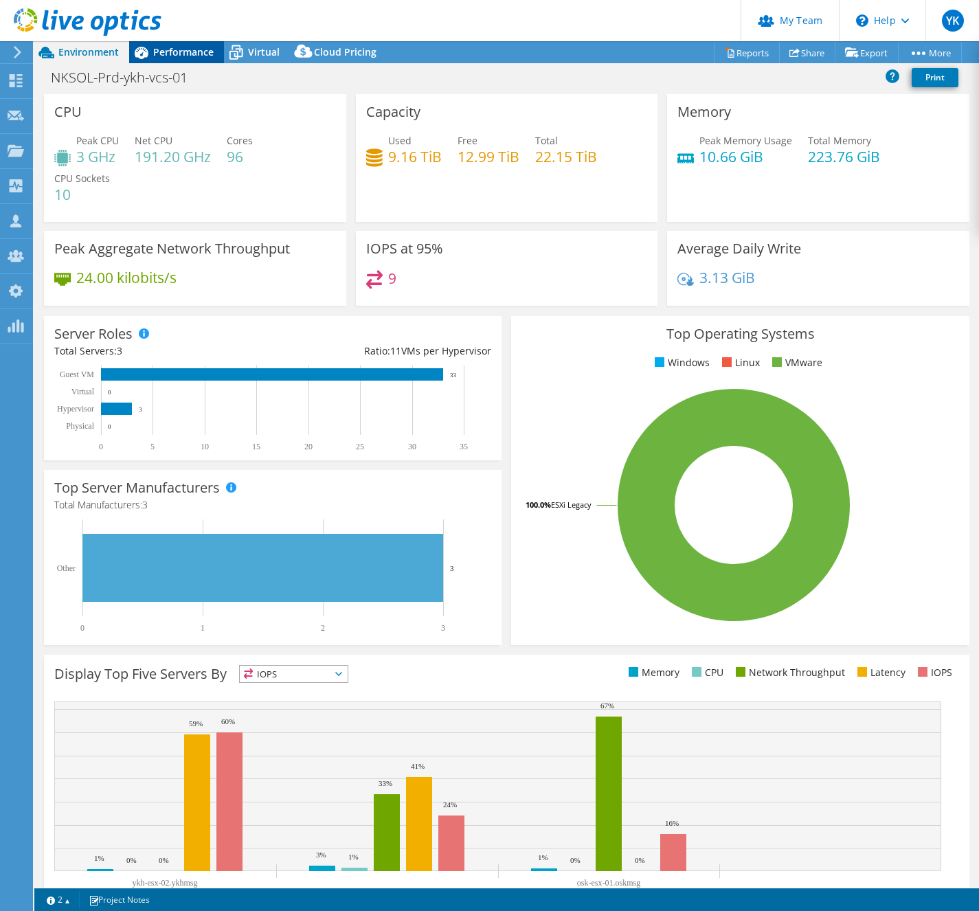
click at [181, 53] on span "Performance" at bounding box center [183, 51] width 60 height 13
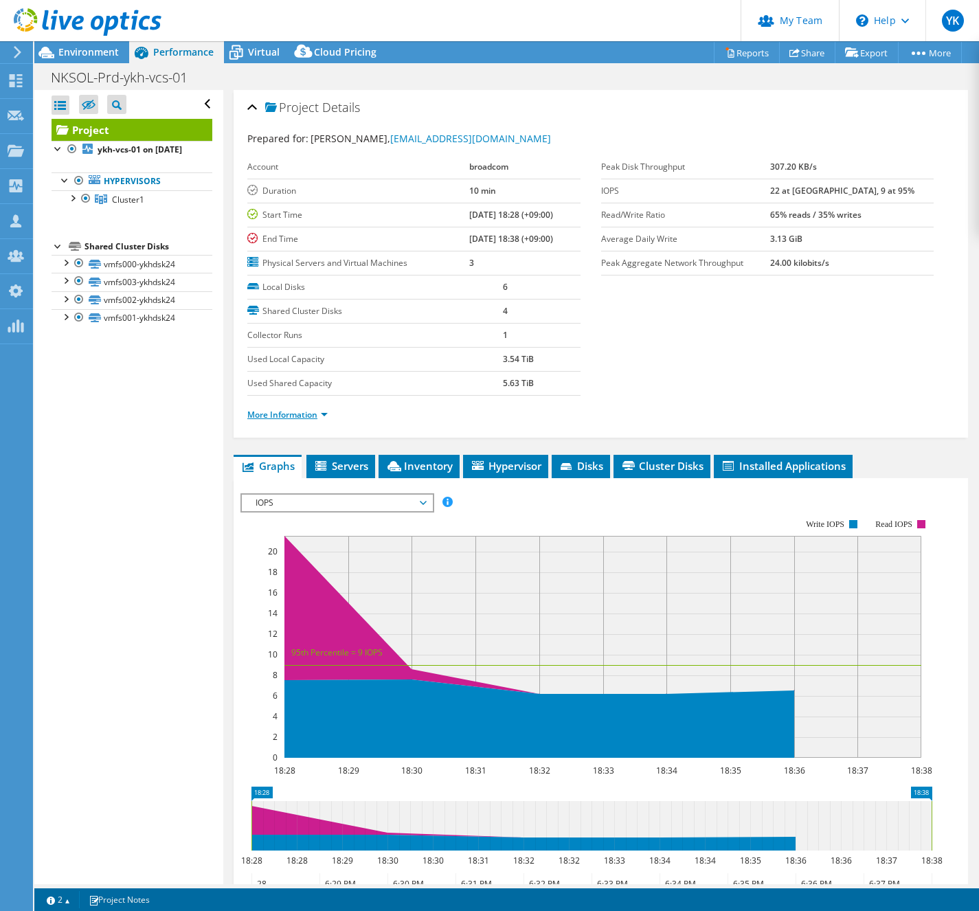
click at [309, 419] on link "More Information" at bounding box center [287, 415] width 80 height 12
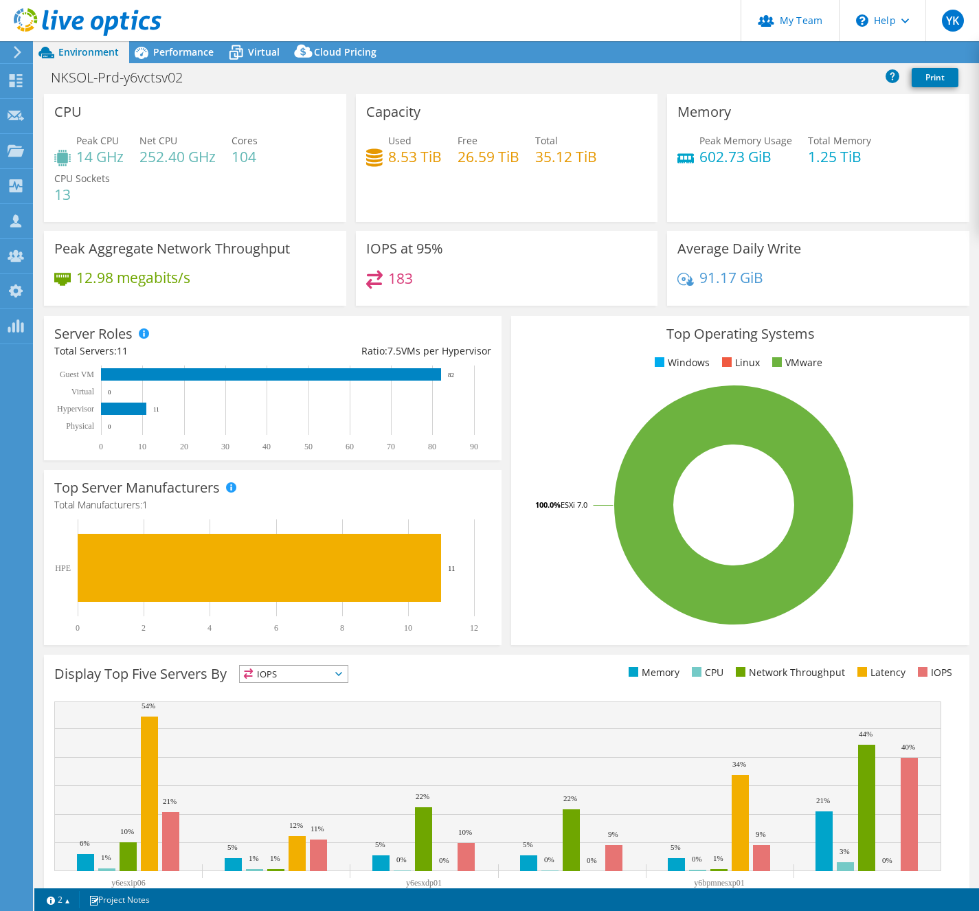
select select "[GEOGRAPHIC_DATA]"
select select "JPY"
click at [161, 74] on h1 "NKSOL-Prd-y6vctsv02" at bounding box center [124, 77] width 159 height 15
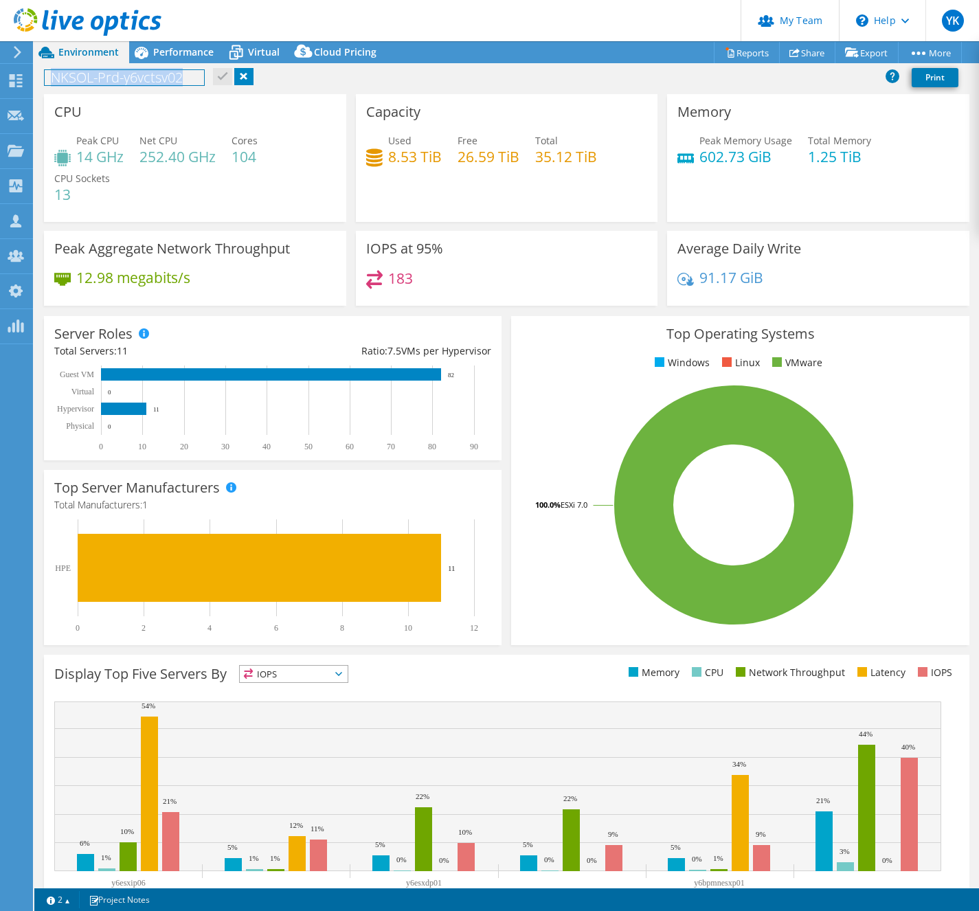
click at [161, 74] on h1 "NKSOL-Prd-y6vctsv02" at bounding box center [124, 77] width 159 height 15
copy h1 "NKSOL-Prd-y6vctsv02"
click at [181, 54] on span "Performance" at bounding box center [183, 51] width 60 height 13
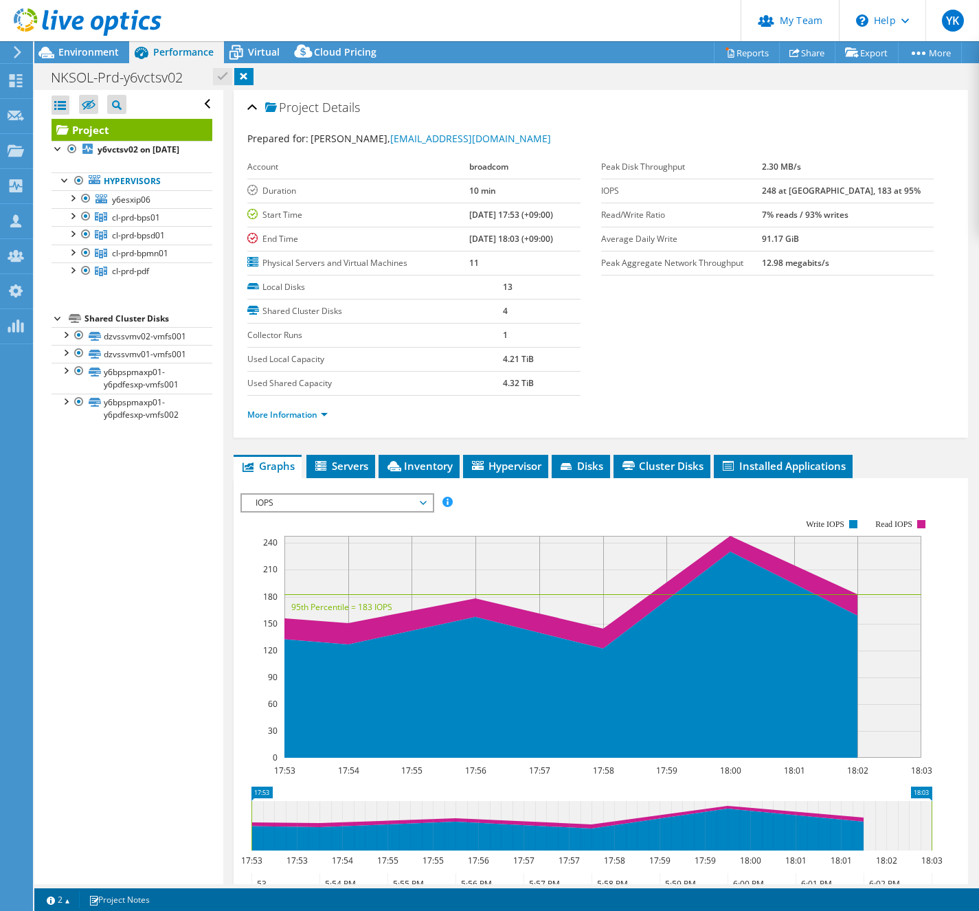
click at [181, 54] on span "Performance" at bounding box center [183, 51] width 60 height 13
click at [253, 59] on div "Virtual" at bounding box center [257, 52] width 66 height 22
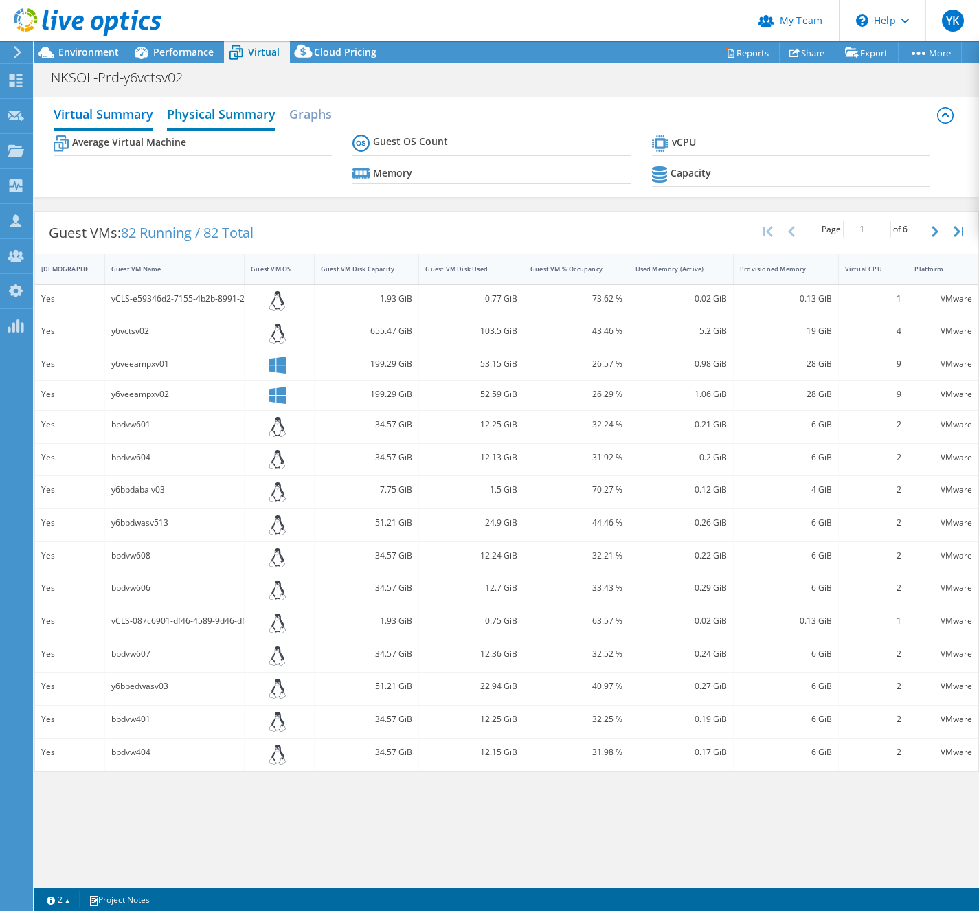
click at [242, 113] on h2 "Physical Summary" at bounding box center [221, 115] width 109 height 30
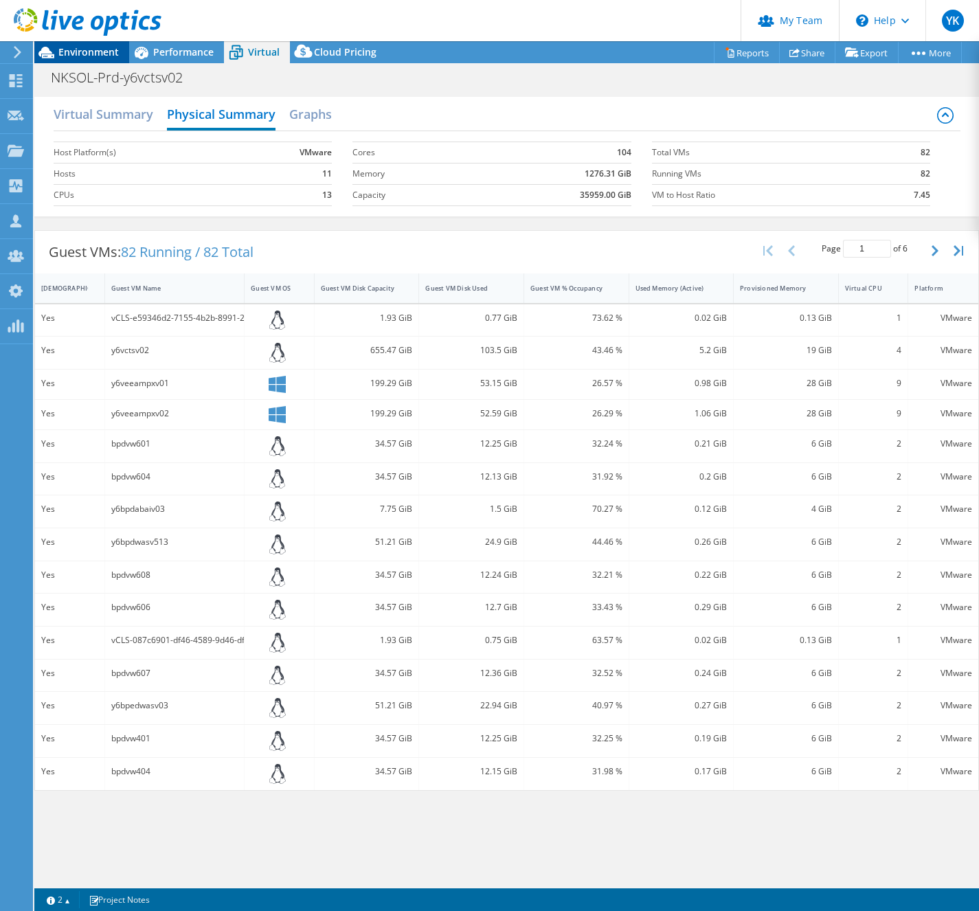
click at [80, 52] on span "Environment" at bounding box center [88, 51] width 60 height 13
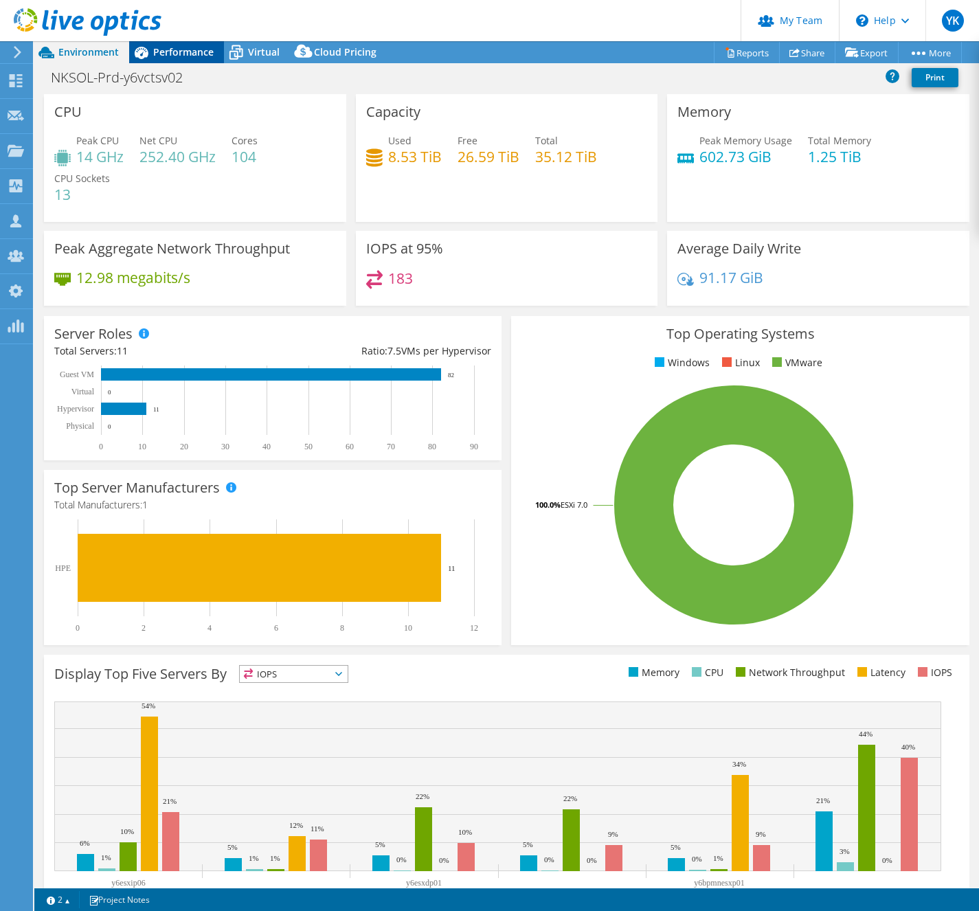
click at [186, 53] on span "Performance" at bounding box center [183, 51] width 60 height 13
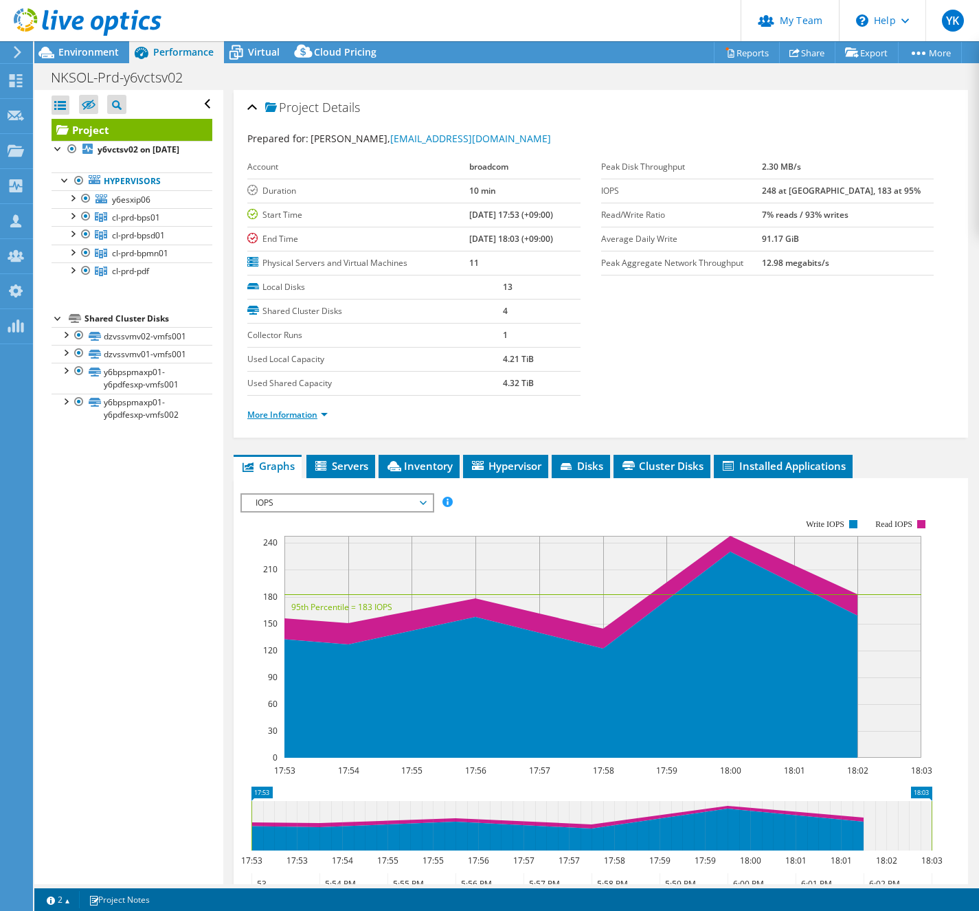
click at [309, 411] on link "More Information" at bounding box center [287, 415] width 80 height 12
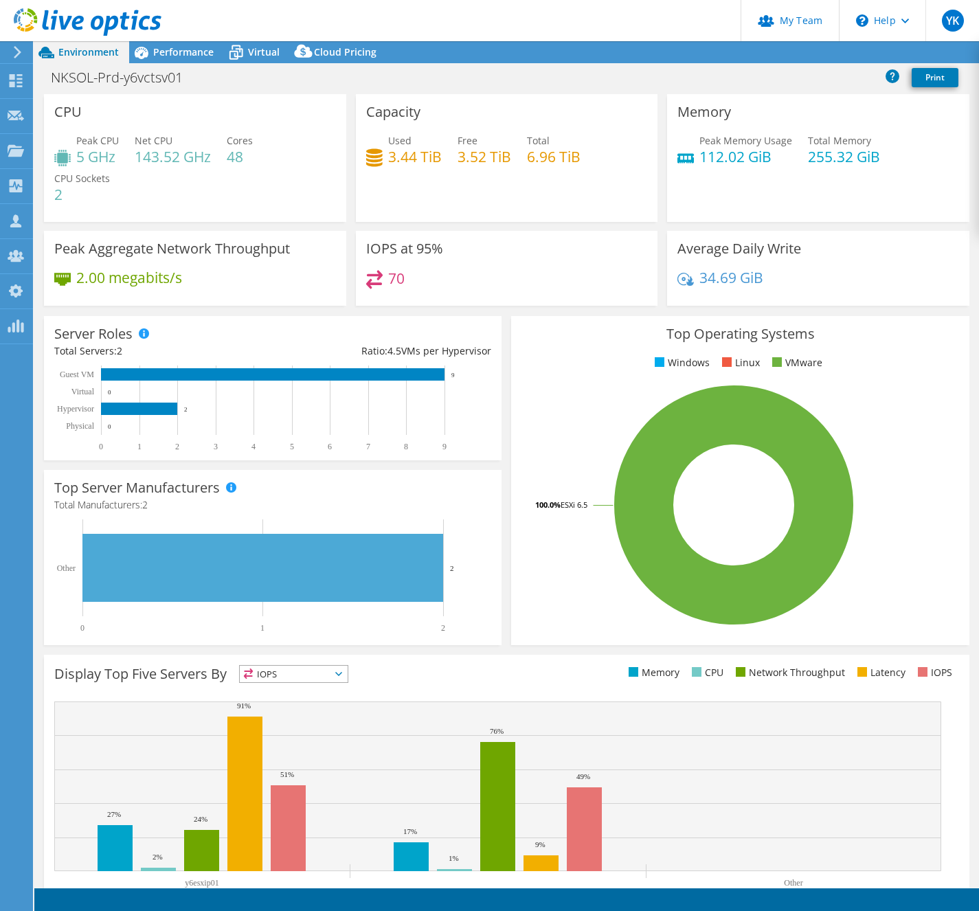
select select "[GEOGRAPHIC_DATA]"
select select "JPY"
click at [186, 52] on span "Performance" at bounding box center [183, 51] width 60 height 13
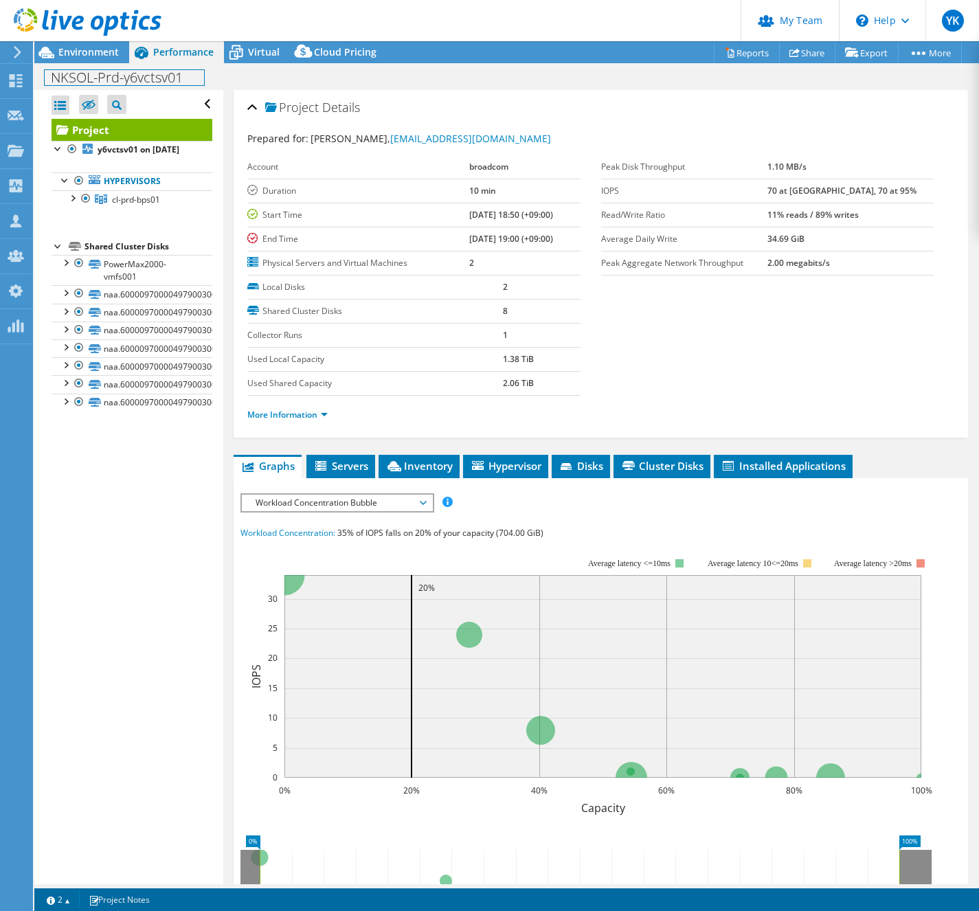
click at [113, 76] on h1 "NKSOL-Prd-y6vctsv01" at bounding box center [124, 77] width 159 height 15
copy h1 "NKSOL-Prd-y6vctsv01"
click at [291, 56] on icon at bounding box center [303, 54] width 27 height 27
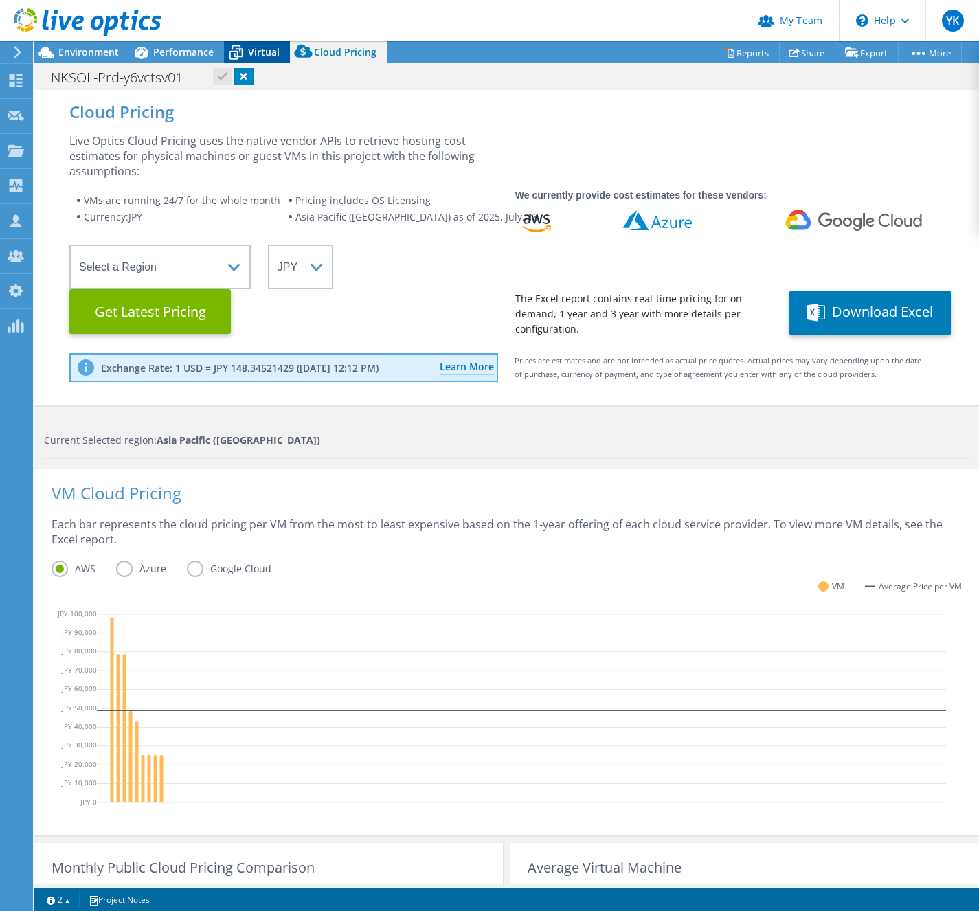
click at [276, 58] on span "Virtual" at bounding box center [264, 51] width 32 height 13
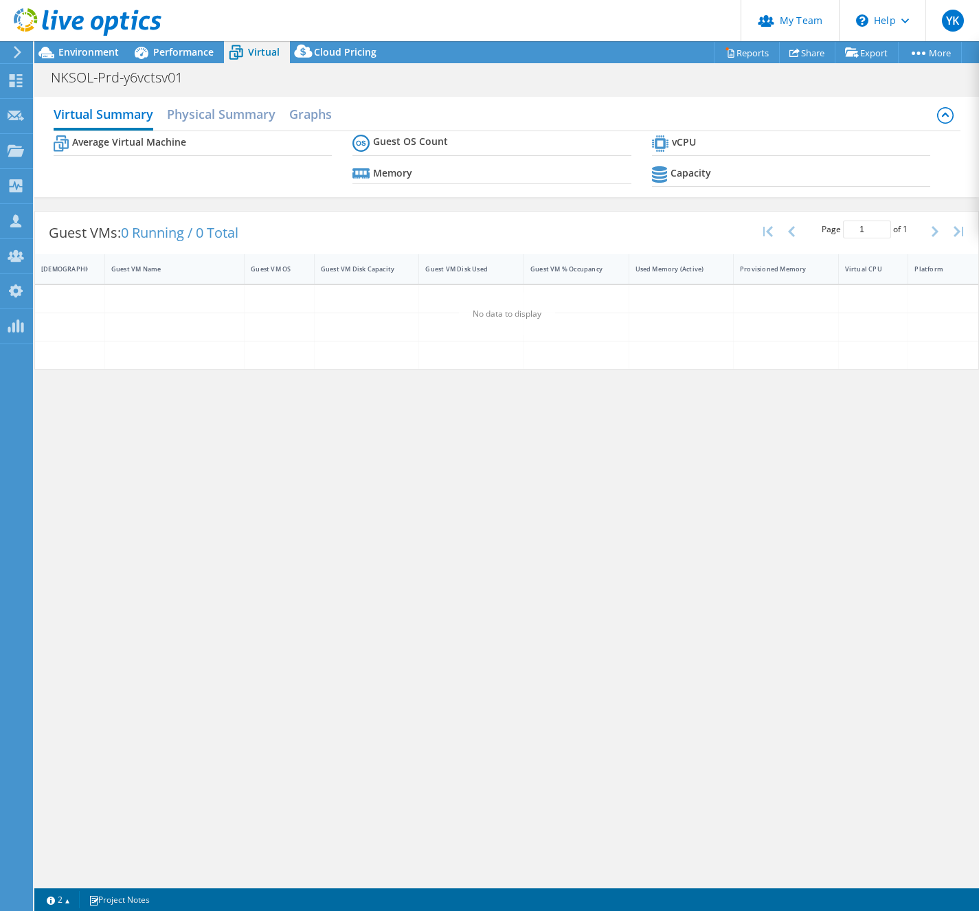
drag, startPoint x: 245, startPoint y: 115, endPoint x: 370, endPoint y: 124, distance: 125.5
click at [245, 115] on h2 "Physical Summary" at bounding box center [221, 113] width 109 height 27
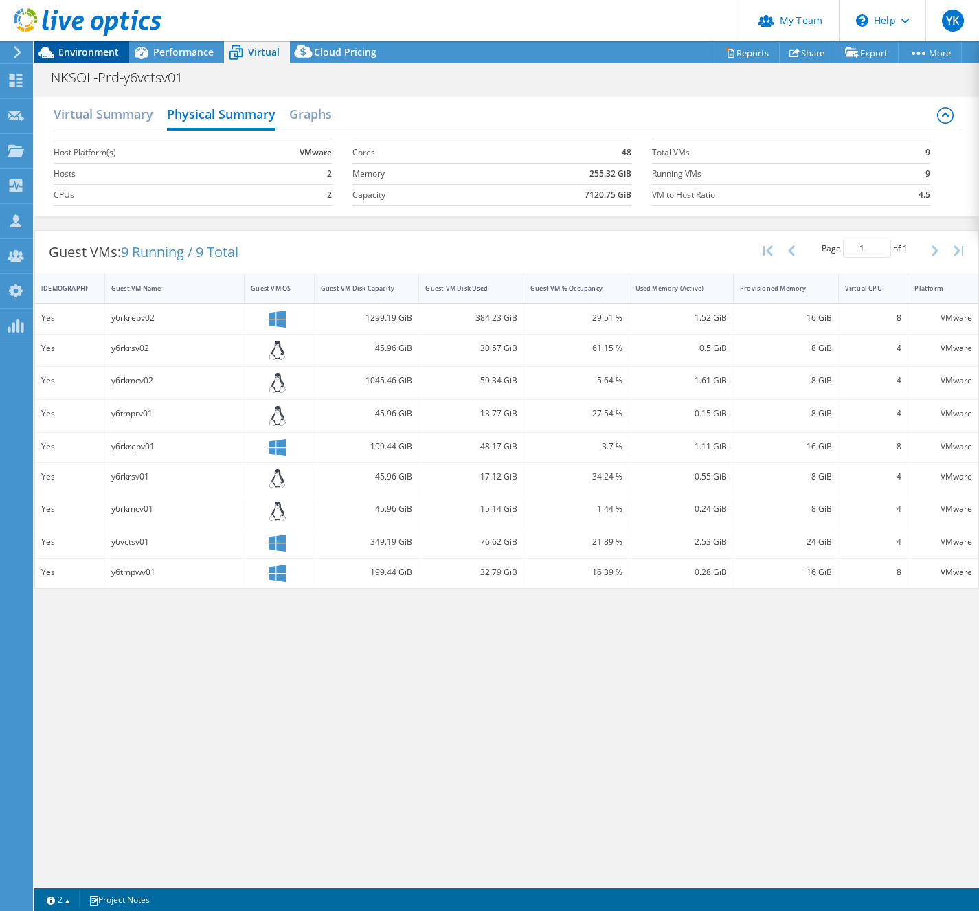
click at [83, 54] on span "Environment" at bounding box center [88, 51] width 60 height 13
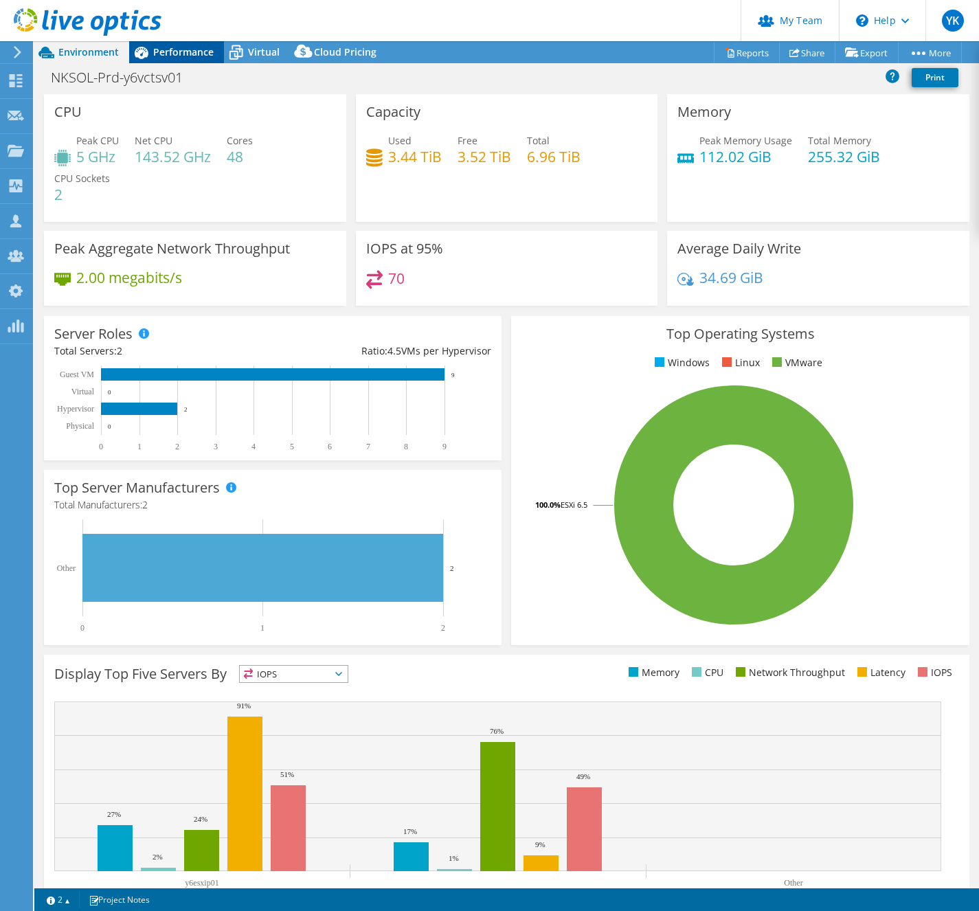
click at [174, 49] on span "Performance" at bounding box center [183, 51] width 60 height 13
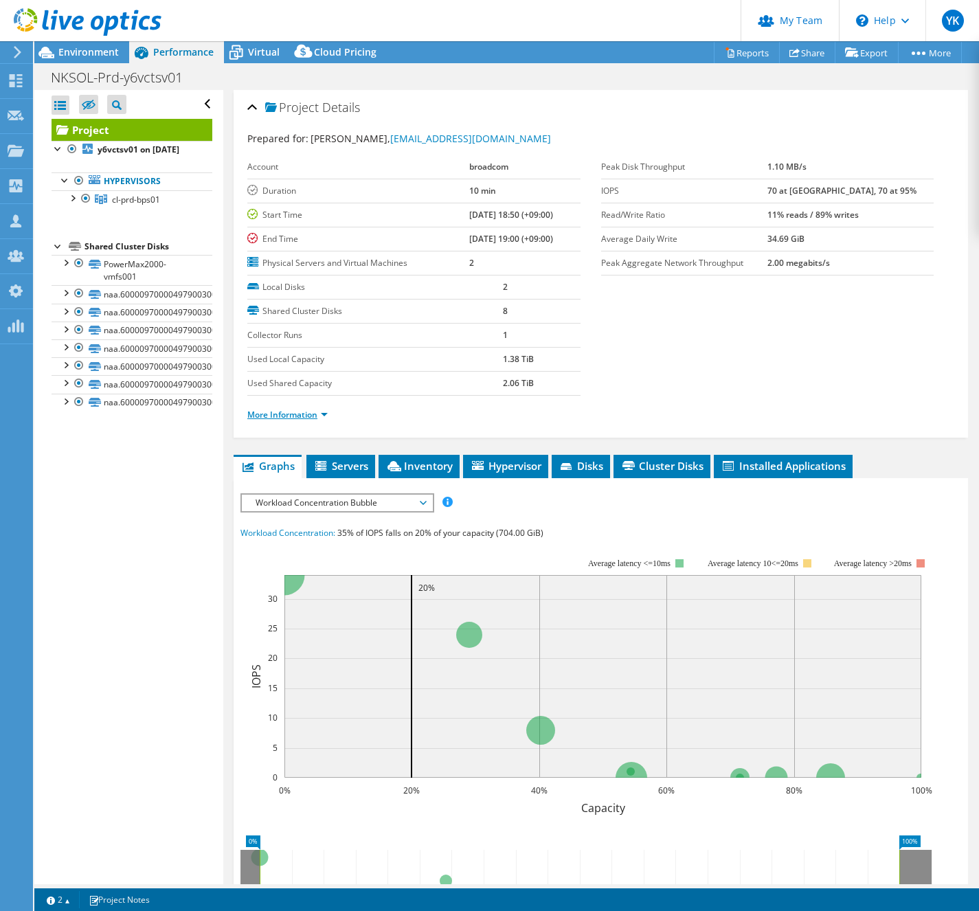
click at [299, 409] on link "More Information" at bounding box center [287, 415] width 80 height 12
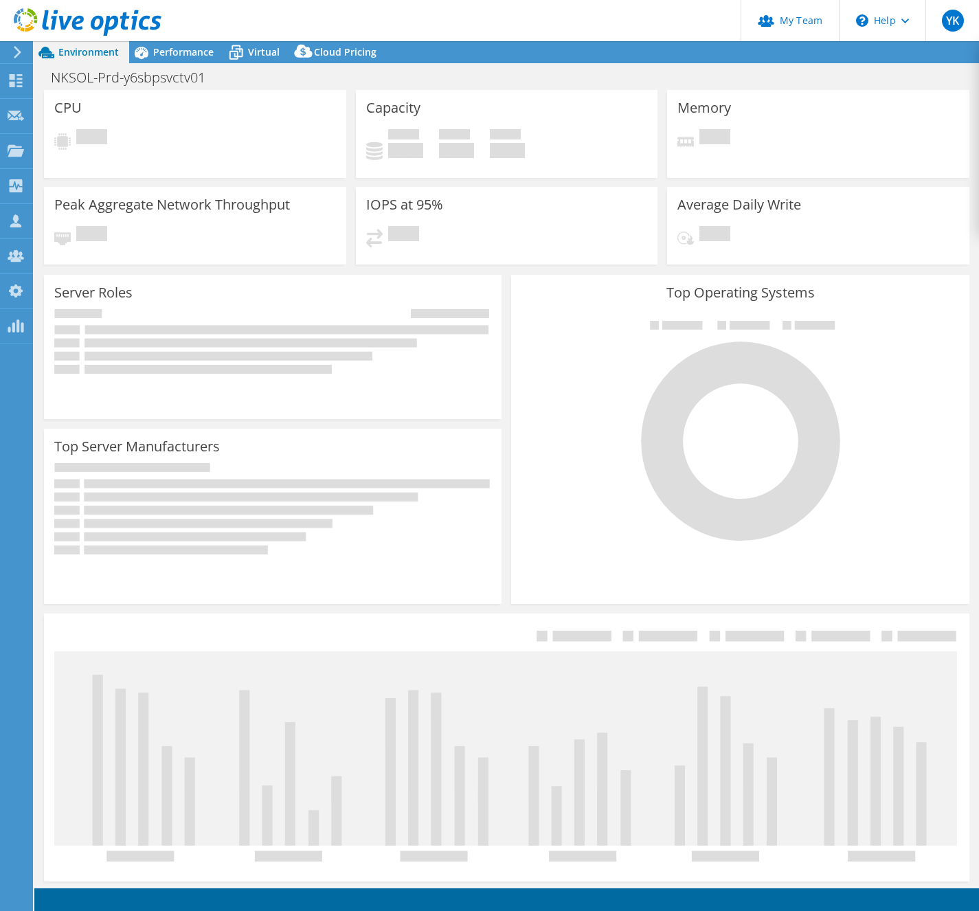
select select "[GEOGRAPHIC_DATA]"
select select "JPY"
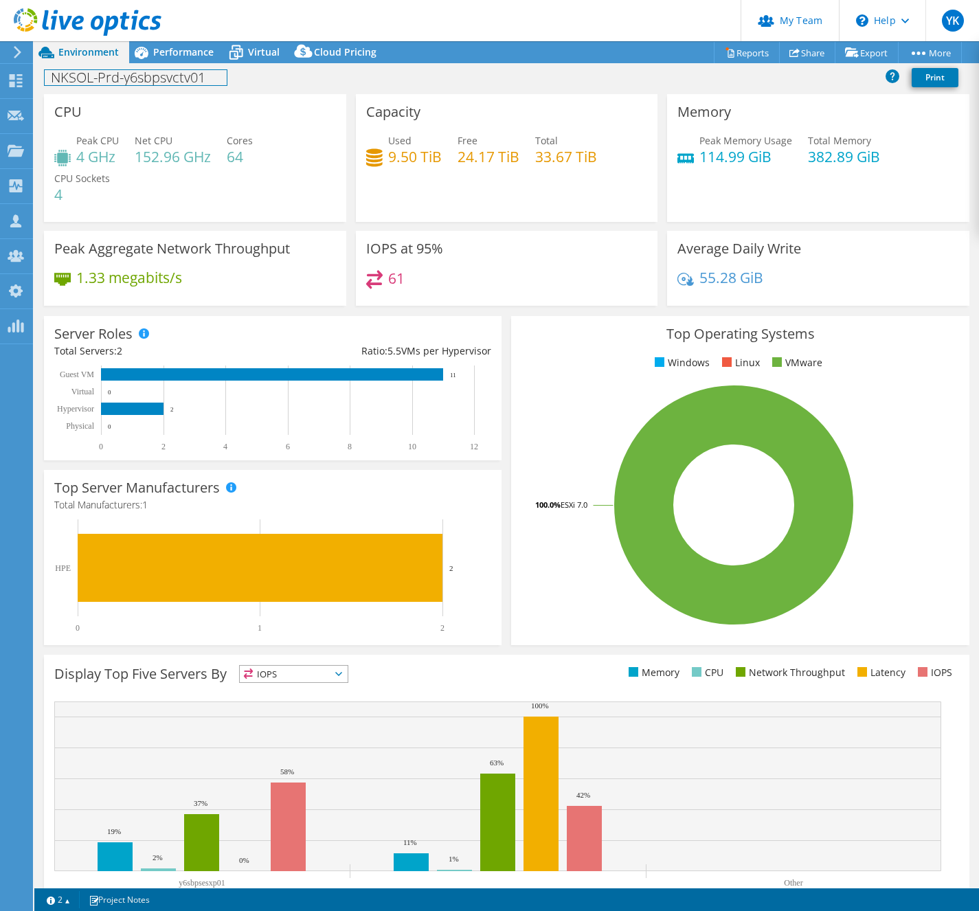
click at [172, 78] on h1 "NKSOL-Prd-y6sbpsvctv01" at bounding box center [136, 77] width 182 height 15
copy h1 "NKSOL-Prd-y6sbpsvctv01"
click at [247, 35] on header "YK OEM Team Admin [PERSON_NAME] [PERSON_NAME][EMAIL_ADDRESS][DOMAIN_NAME] broad…" at bounding box center [489, 20] width 979 height 41
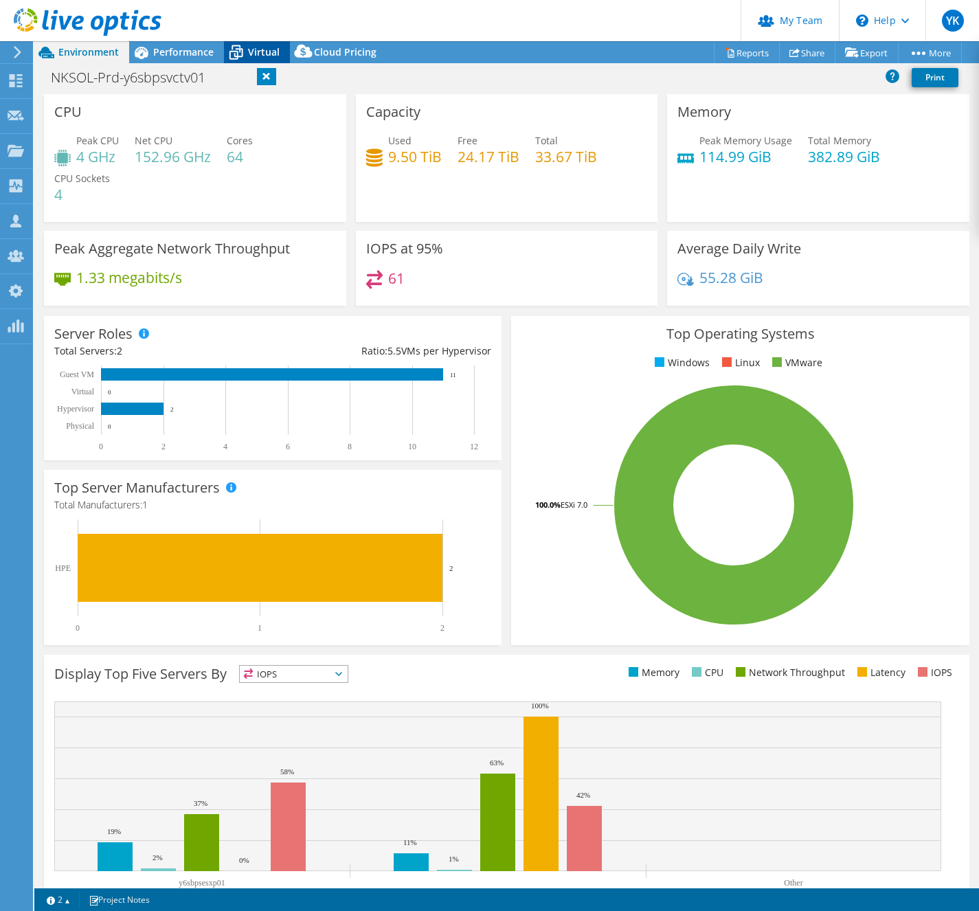
click at [254, 47] on span "Virtual" at bounding box center [264, 51] width 32 height 13
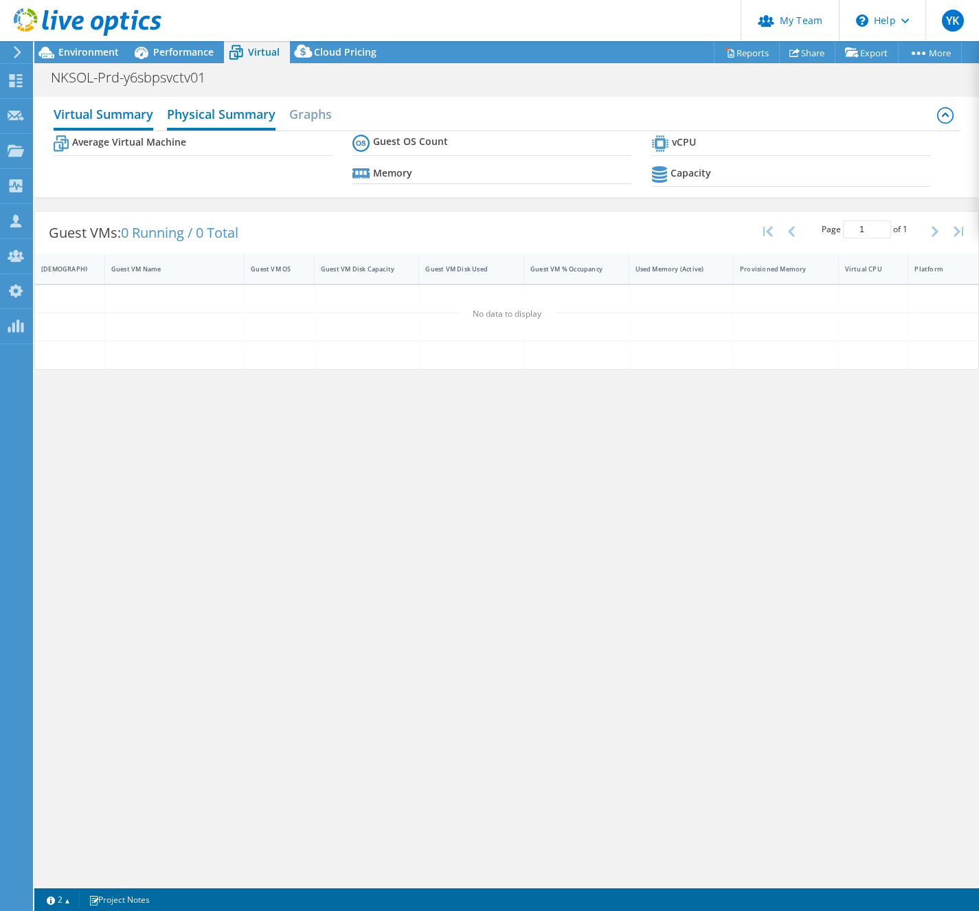
click at [258, 121] on h2 "Physical Summary" at bounding box center [221, 115] width 109 height 30
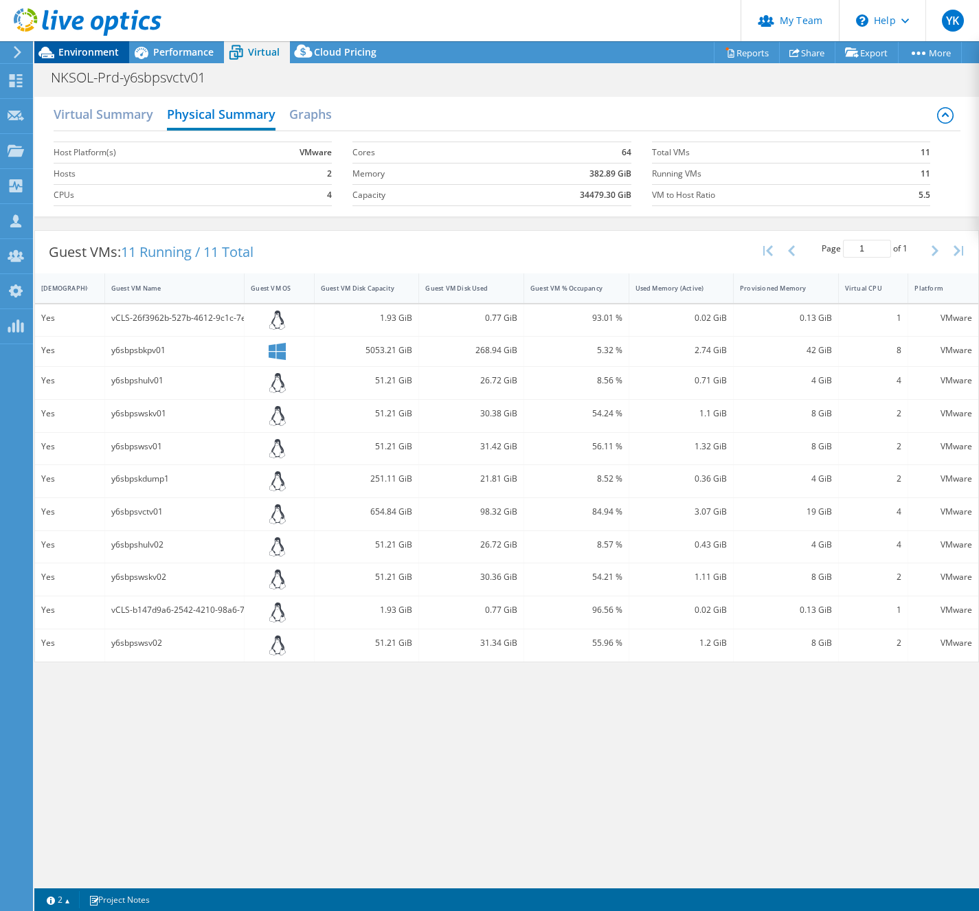
click at [103, 54] on span "Environment" at bounding box center [88, 51] width 60 height 13
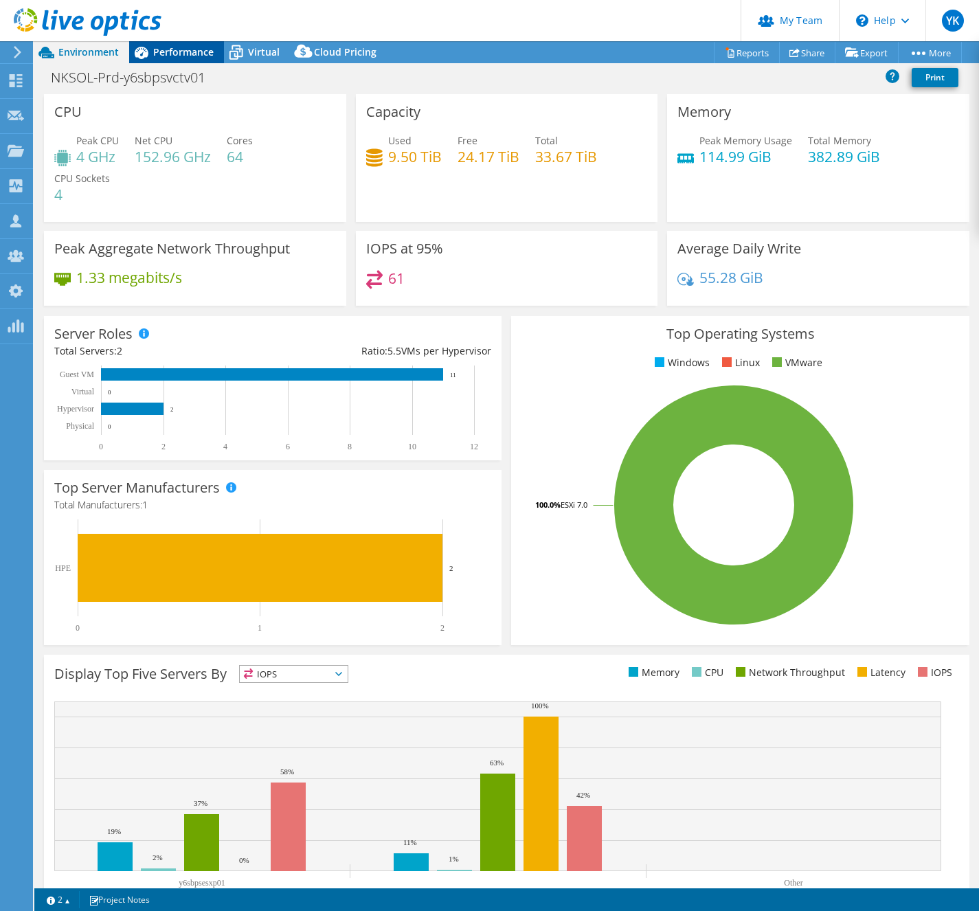
click at [192, 54] on span "Performance" at bounding box center [183, 51] width 60 height 13
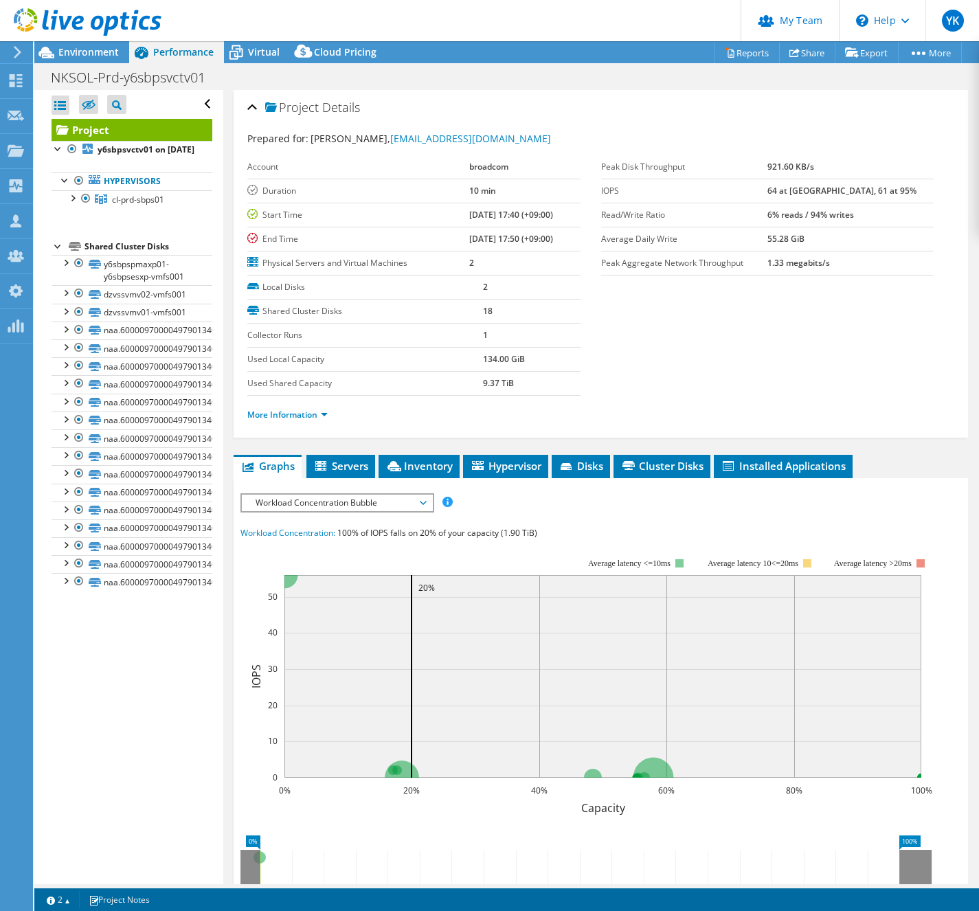
click at [284, 421] on li "More Information" at bounding box center [291, 415] width 89 height 15
click at [287, 417] on link "More Information" at bounding box center [287, 415] width 80 height 12
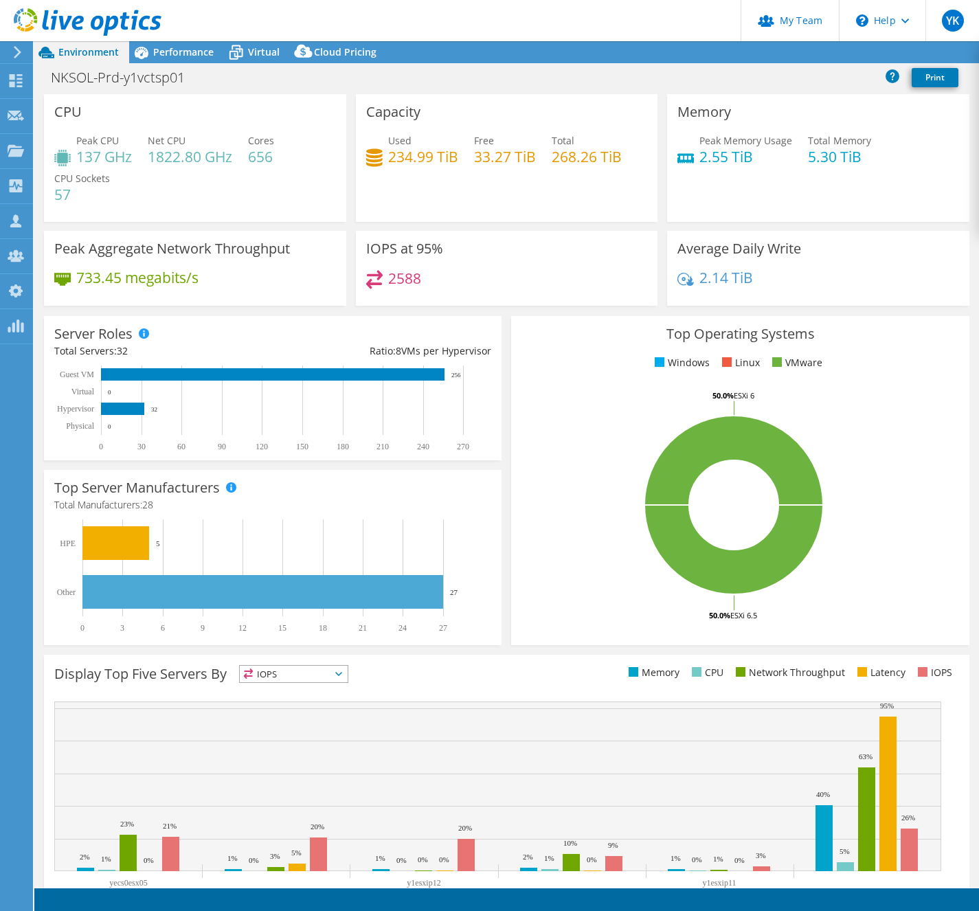
select select "[GEOGRAPHIC_DATA]"
select select "JPY"
click at [142, 82] on h1 "NKSOL-Prd-y1vctsp01" at bounding box center [126, 77] width 162 height 15
click at [143, 80] on h1 "NKSOL-Prd-y1vctsp01" at bounding box center [126, 77] width 162 height 15
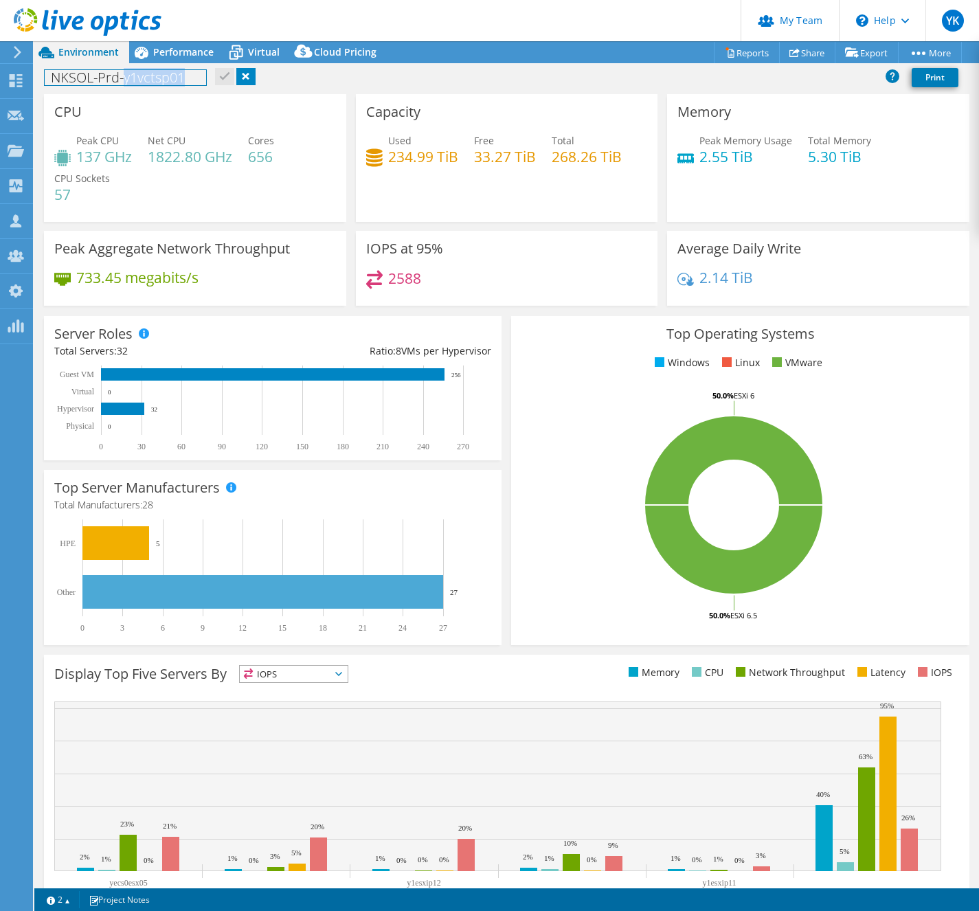
click at [153, 74] on h1 "NKSOL-Prd-y1vctsp01" at bounding box center [126, 77] width 162 height 15
copy h1 "NKSOL-Prd-y1vctsp01"
click at [182, 52] on span "Performance" at bounding box center [183, 51] width 60 height 13
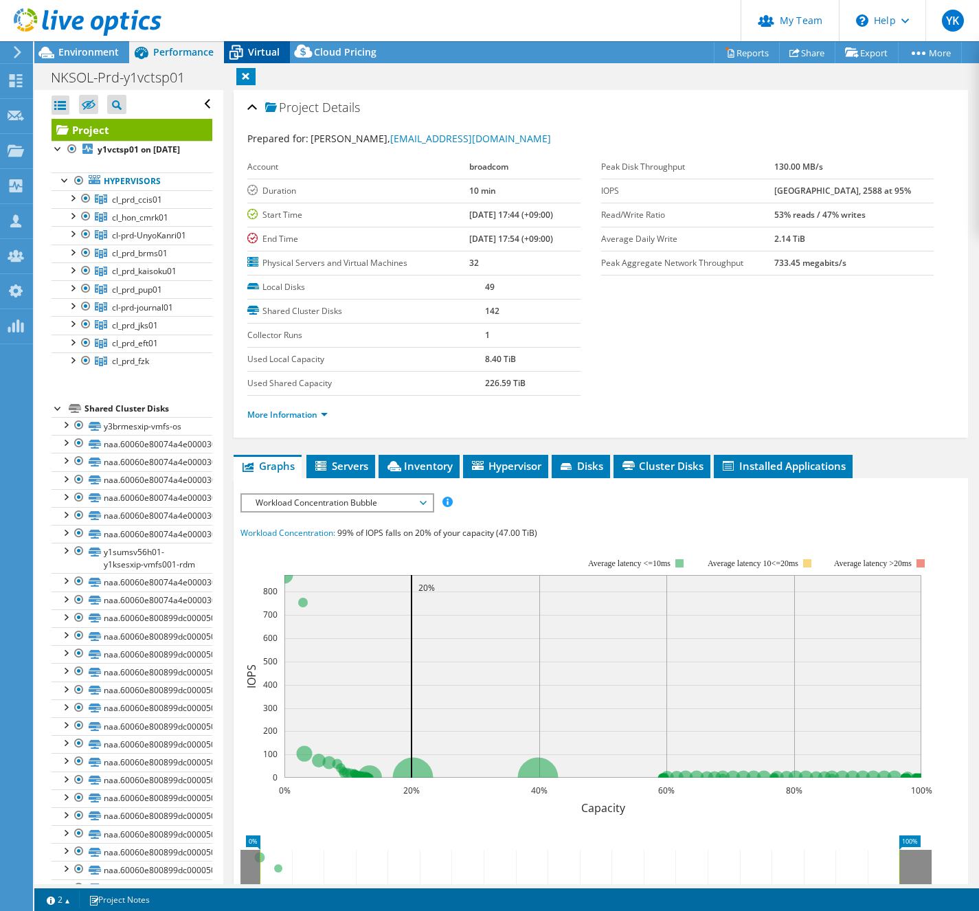
click at [254, 53] on span "Virtual" at bounding box center [264, 51] width 32 height 13
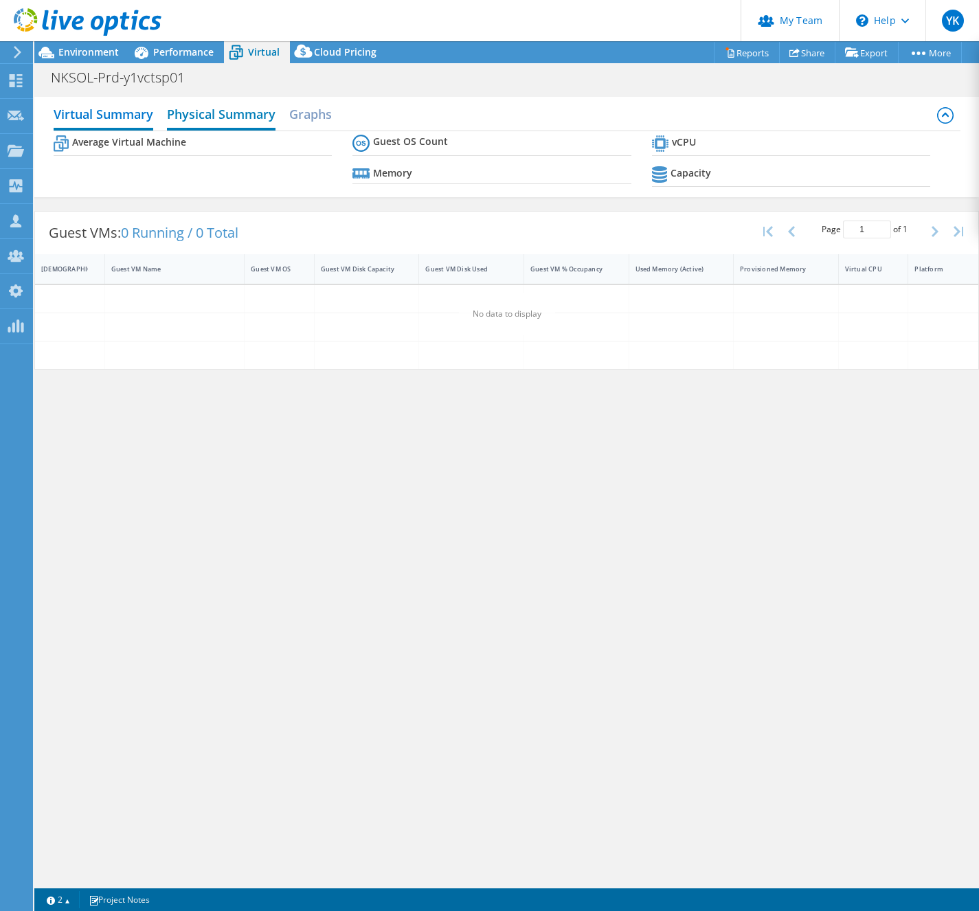
click at [190, 121] on h2 "Physical Summary" at bounding box center [221, 115] width 109 height 30
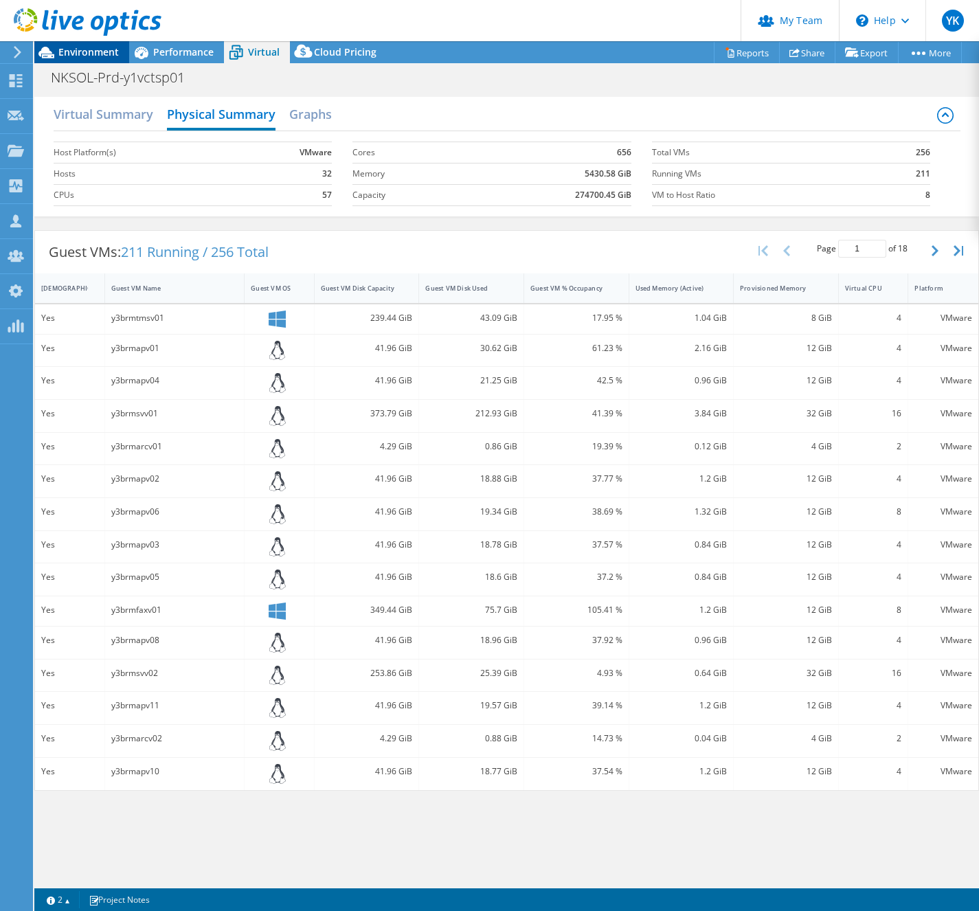
click at [100, 48] on span "Environment" at bounding box center [88, 51] width 60 height 13
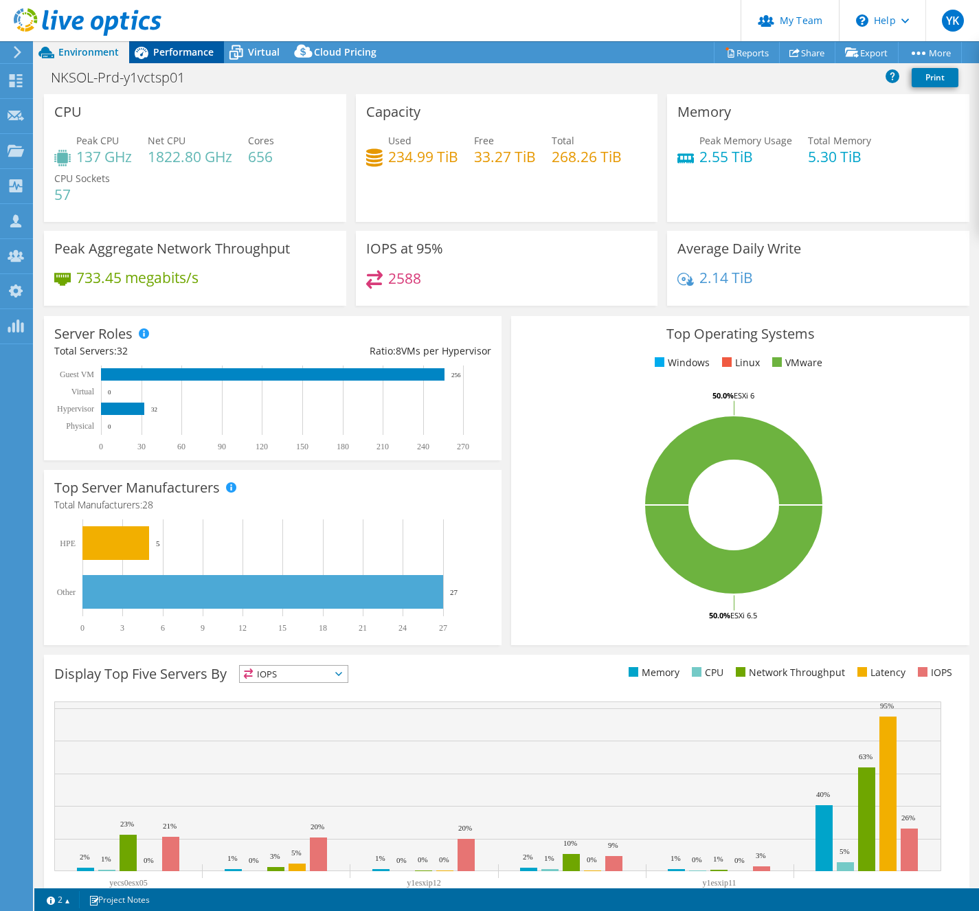
click at [168, 52] on span "Performance" at bounding box center [183, 51] width 60 height 13
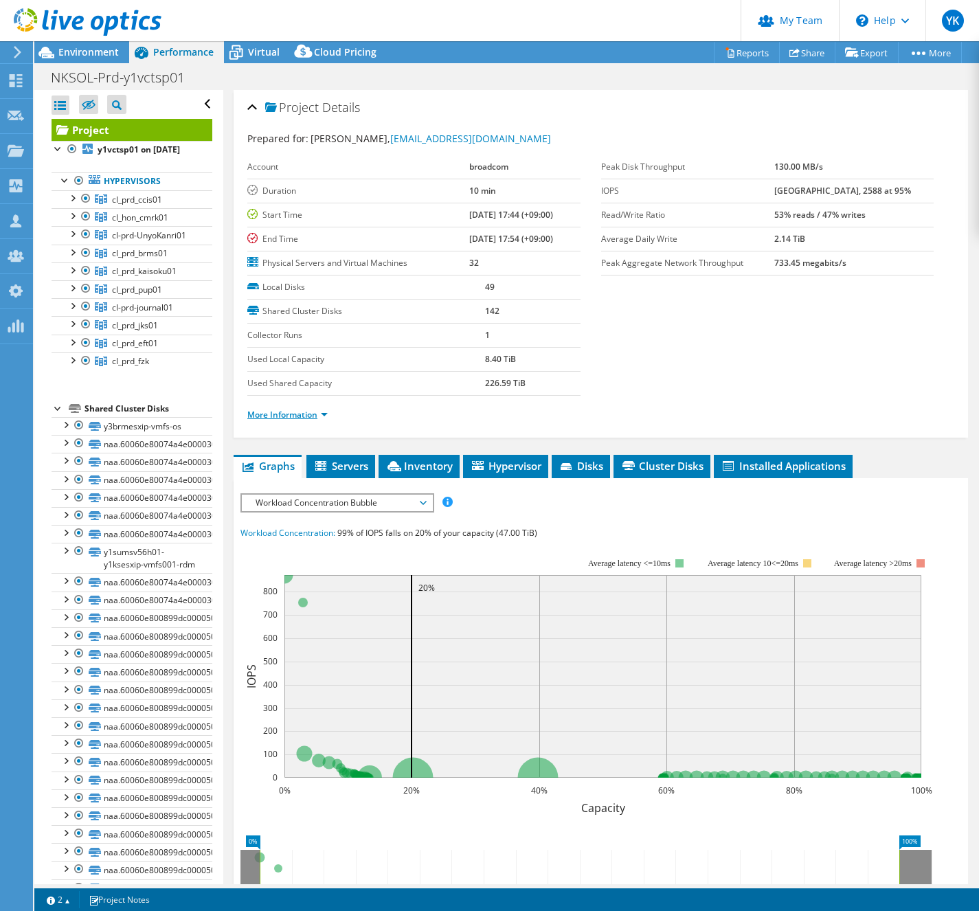
click at [296, 412] on link "More Information" at bounding box center [287, 415] width 80 height 12
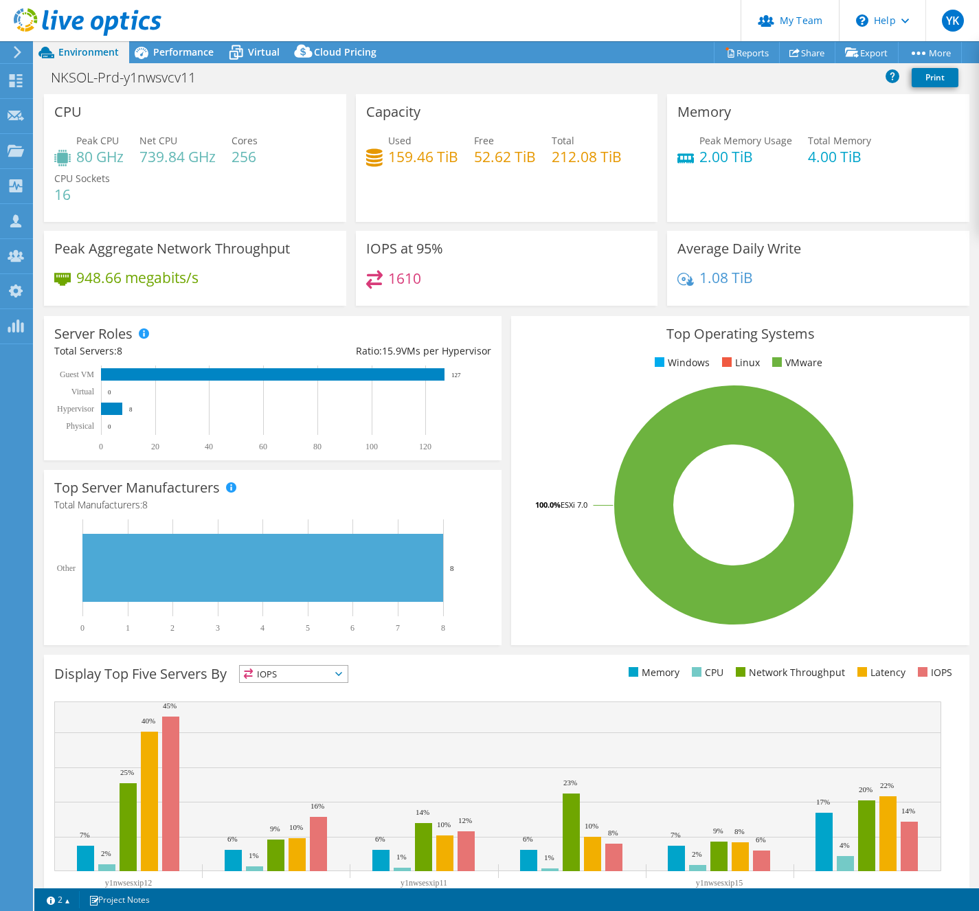
select select "[GEOGRAPHIC_DATA]"
select select "JPY"
click at [137, 85] on h1 "NKSOL-Prd-y1nwsvcv11" at bounding box center [131, 77] width 173 height 15
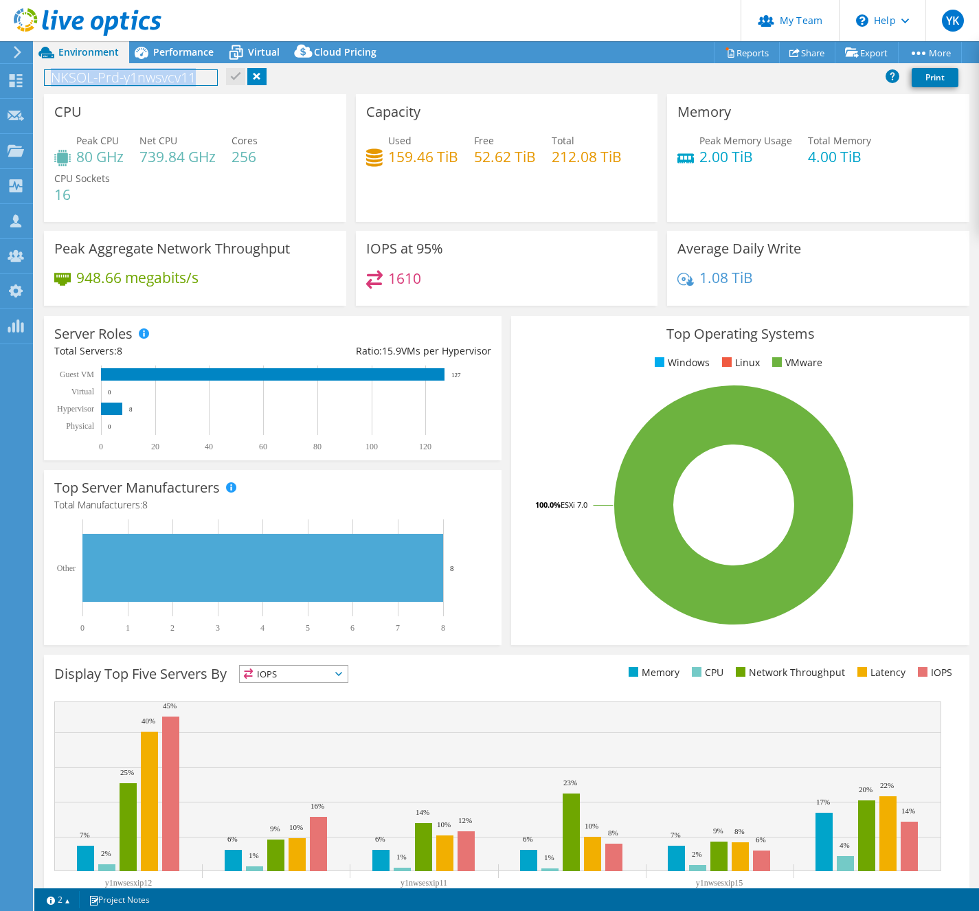
copy h1 "NKSOL-Prd-y1nwsvcv11"
click at [203, 56] on span "Performance" at bounding box center [183, 51] width 60 height 13
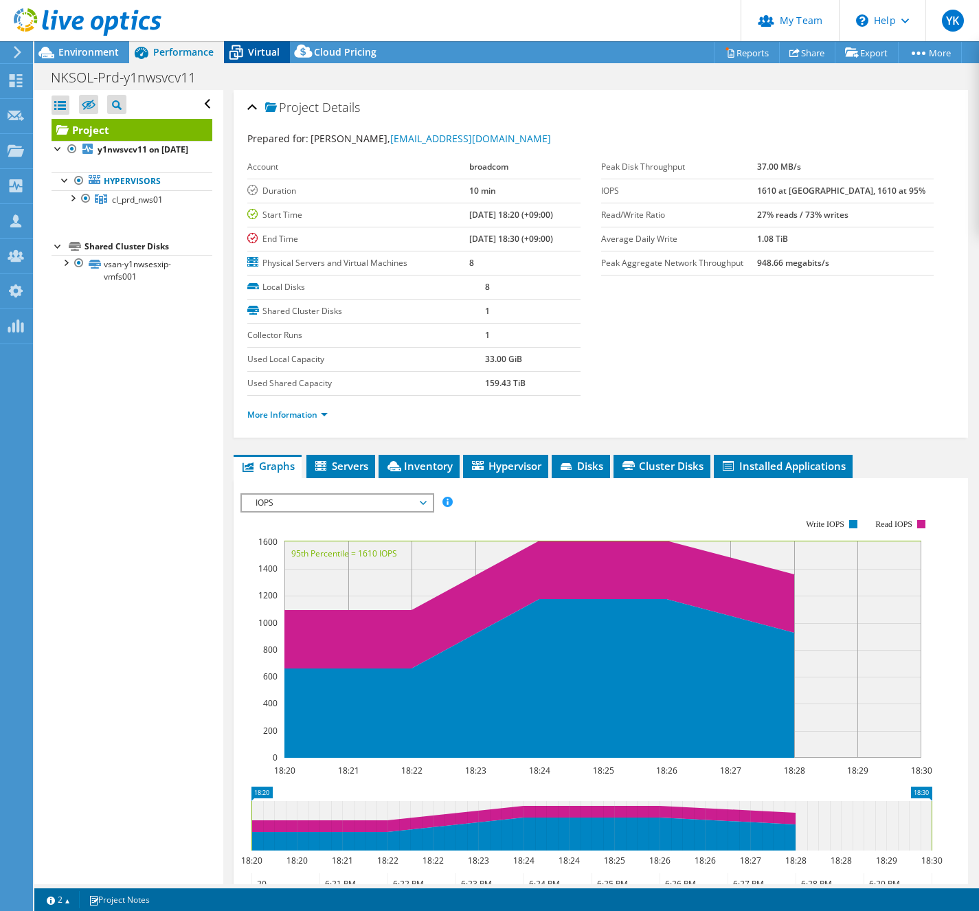
click at [255, 58] on span "Virtual" at bounding box center [264, 51] width 32 height 13
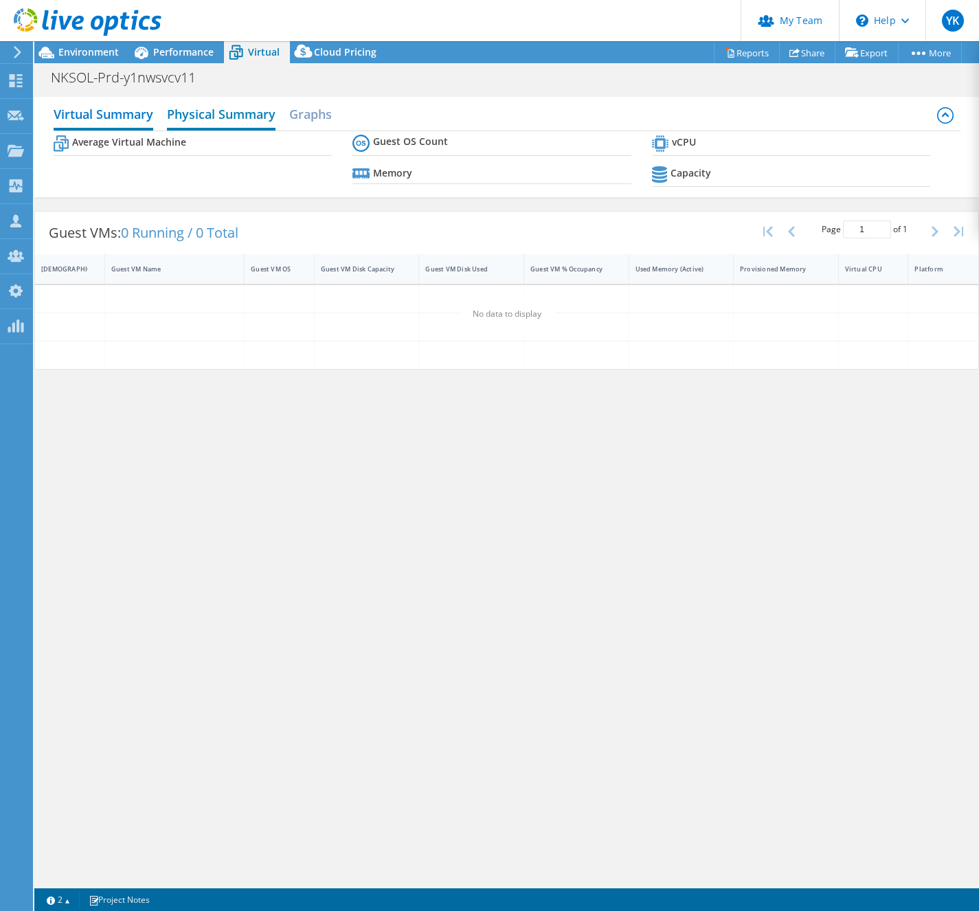
click at [229, 107] on h2 "Physical Summary" at bounding box center [221, 115] width 109 height 30
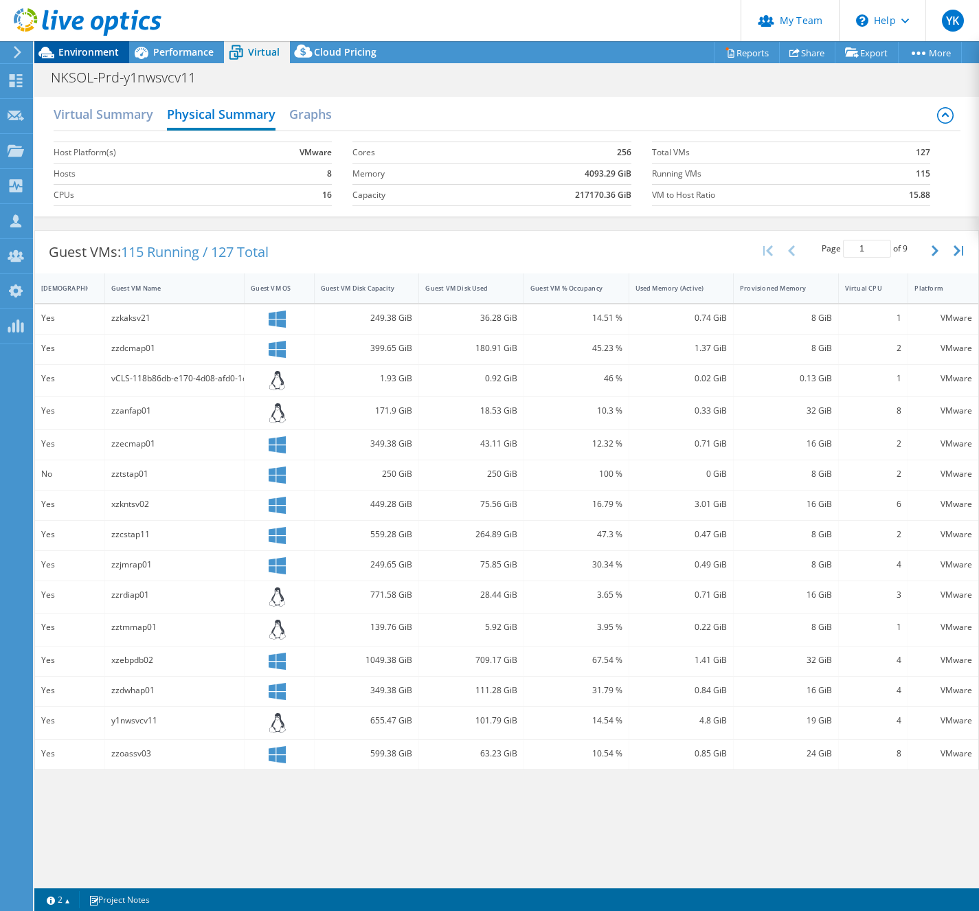
click at [74, 49] on span "Environment" at bounding box center [88, 51] width 60 height 13
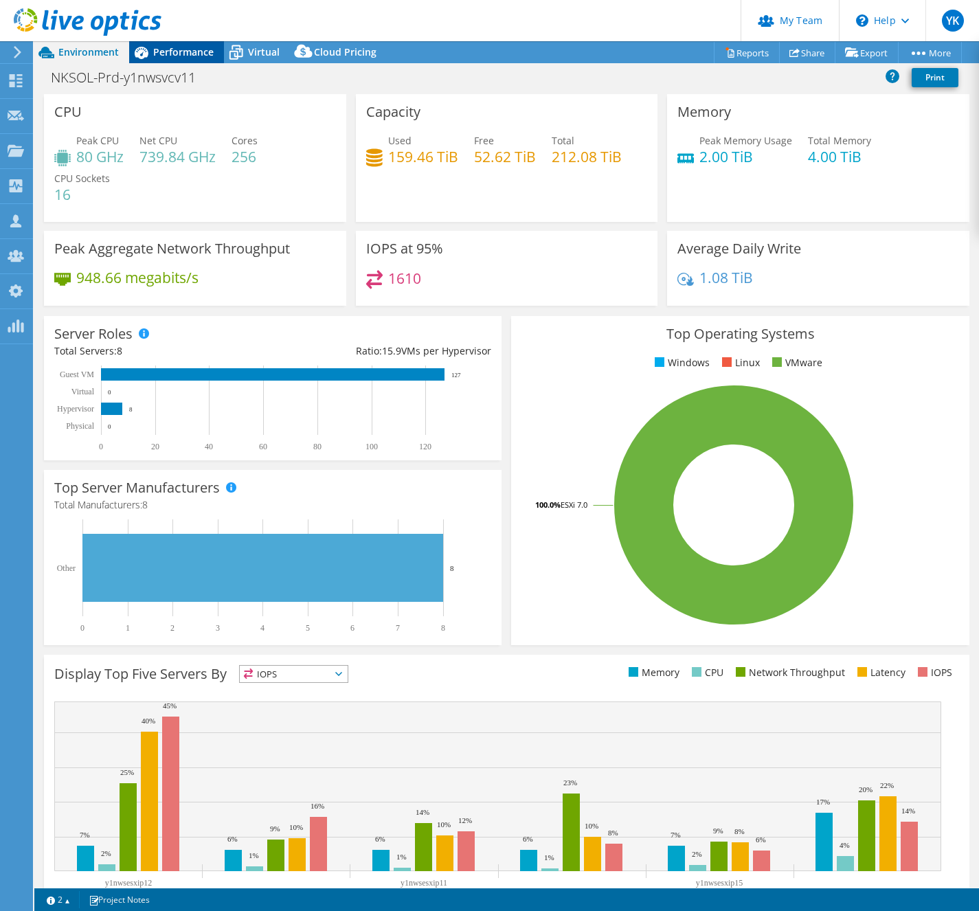
click at [176, 56] on span "Performance" at bounding box center [183, 51] width 60 height 13
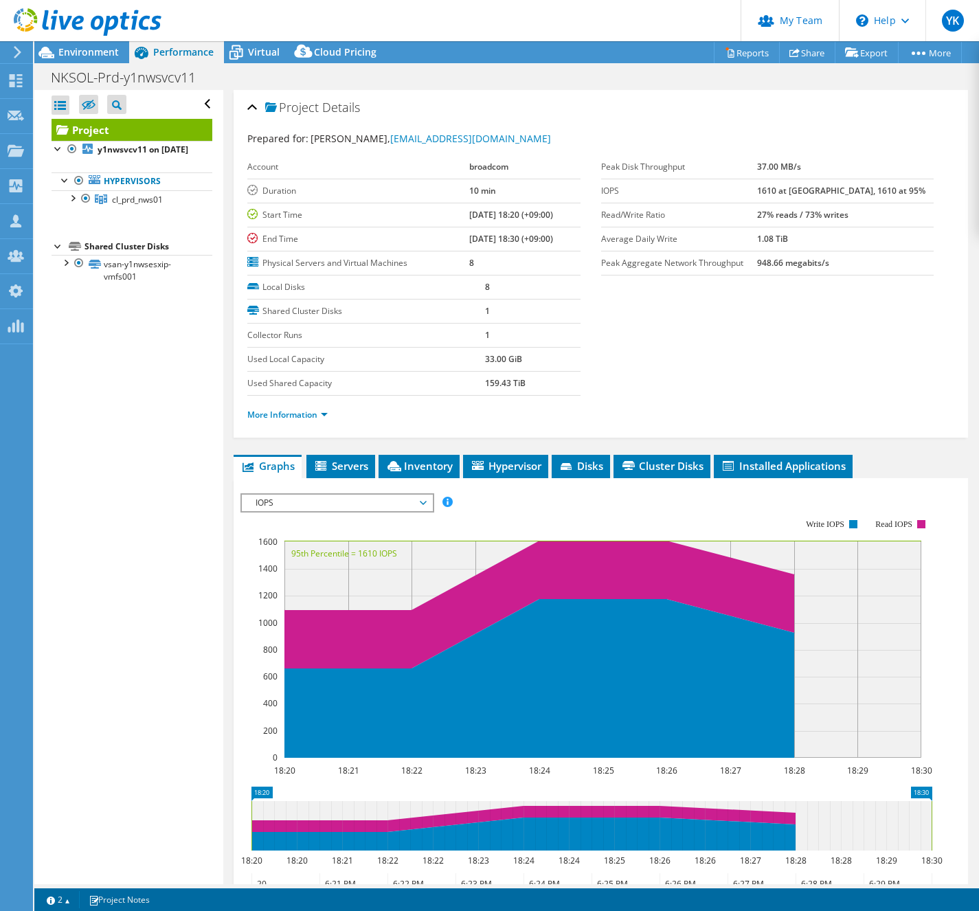
click at [325, 427] on div "More Information" at bounding box center [600, 415] width 707 height 38
click at [320, 416] on link "More Information" at bounding box center [287, 415] width 80 height 12
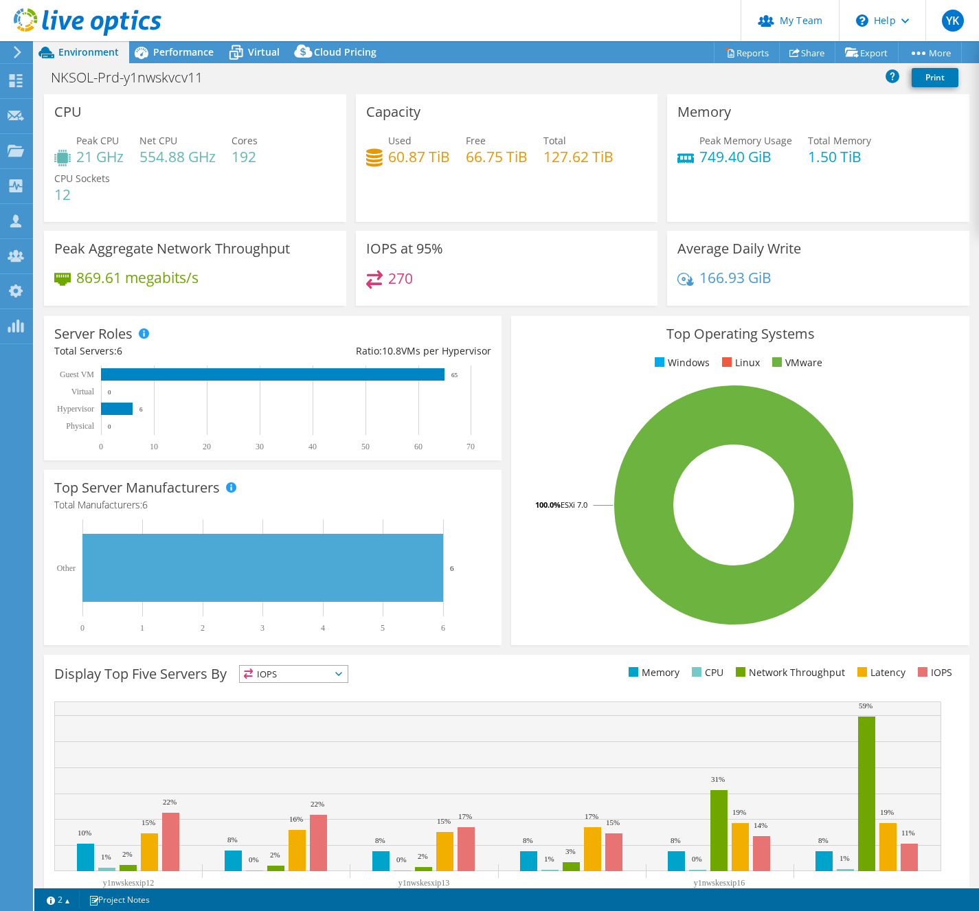
select select "[GEOGRAPHIC_DATA]"
select select "JPY"
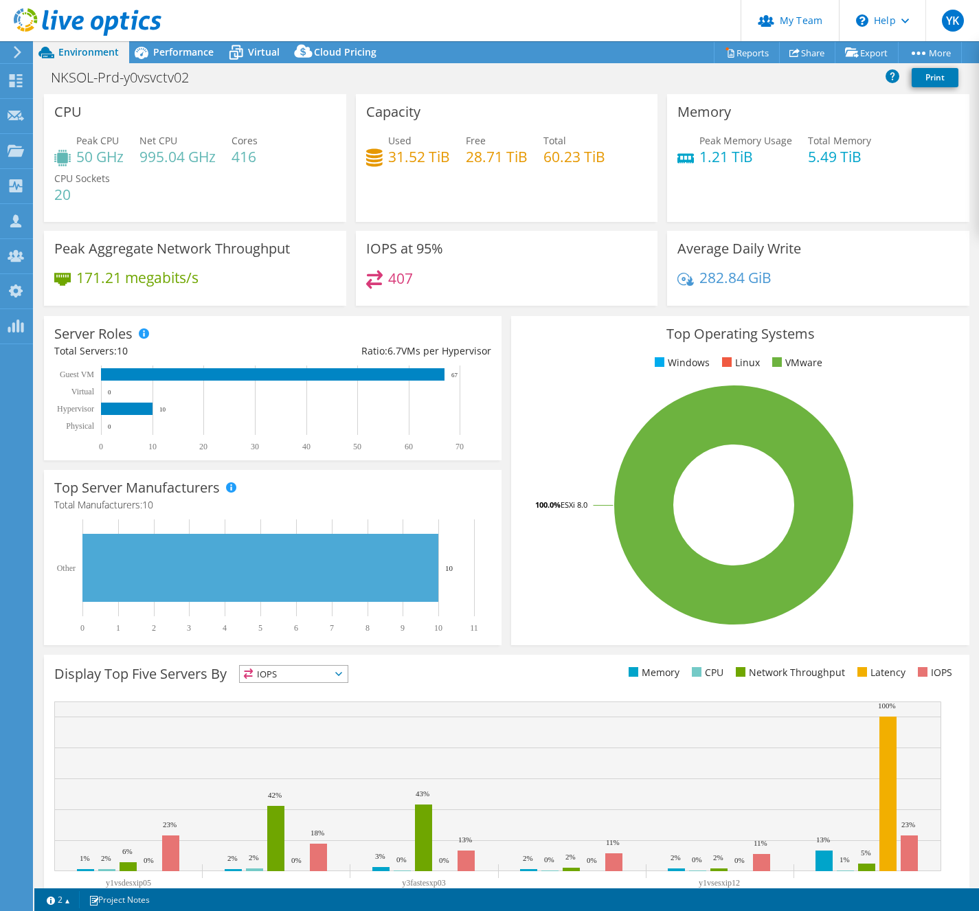
select select "[GEOGRAPHIC_DATA]"
select select "JPY"
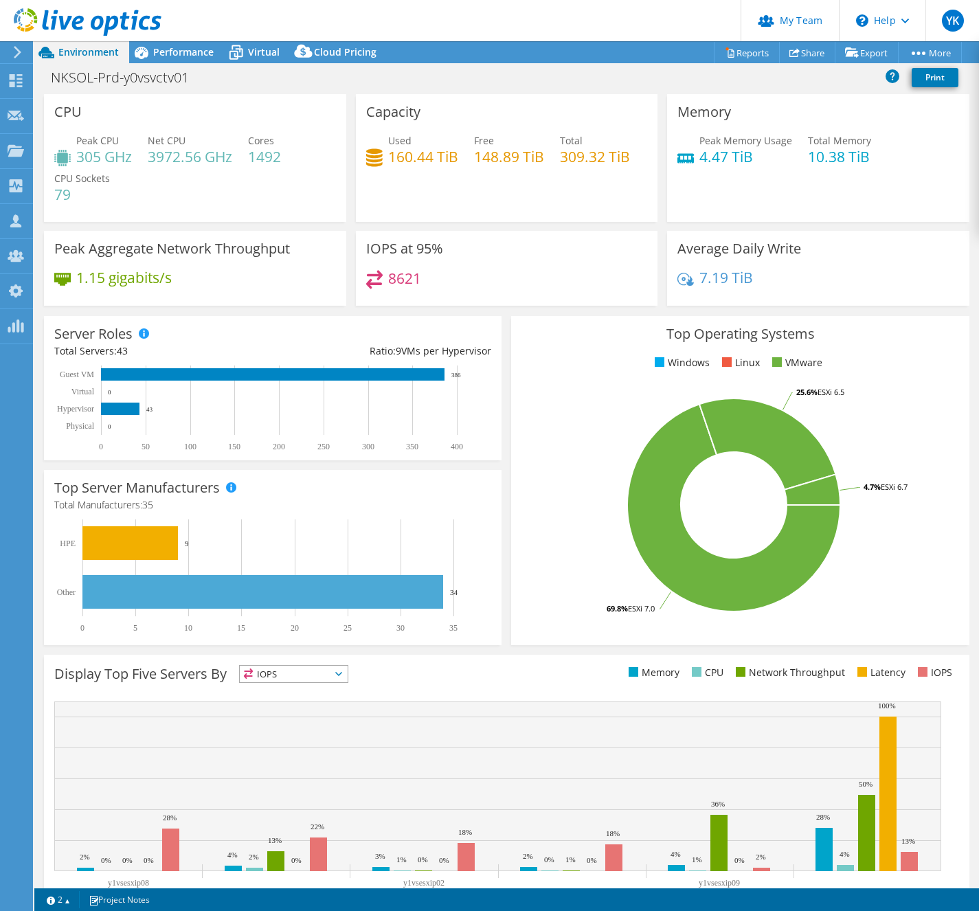
select select "[GEOGRAPHIC_DATA]"
select select "JPY"
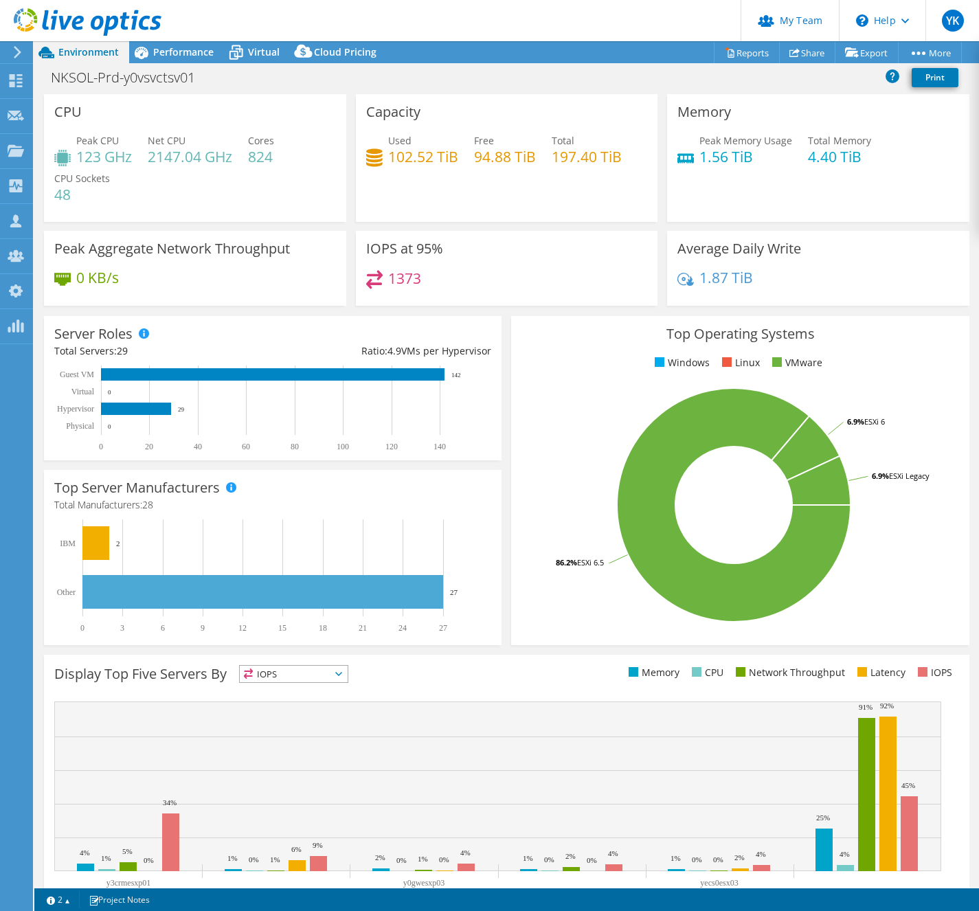
select select "[GEOGRAPHIC_DATA]"
select select "JPY"
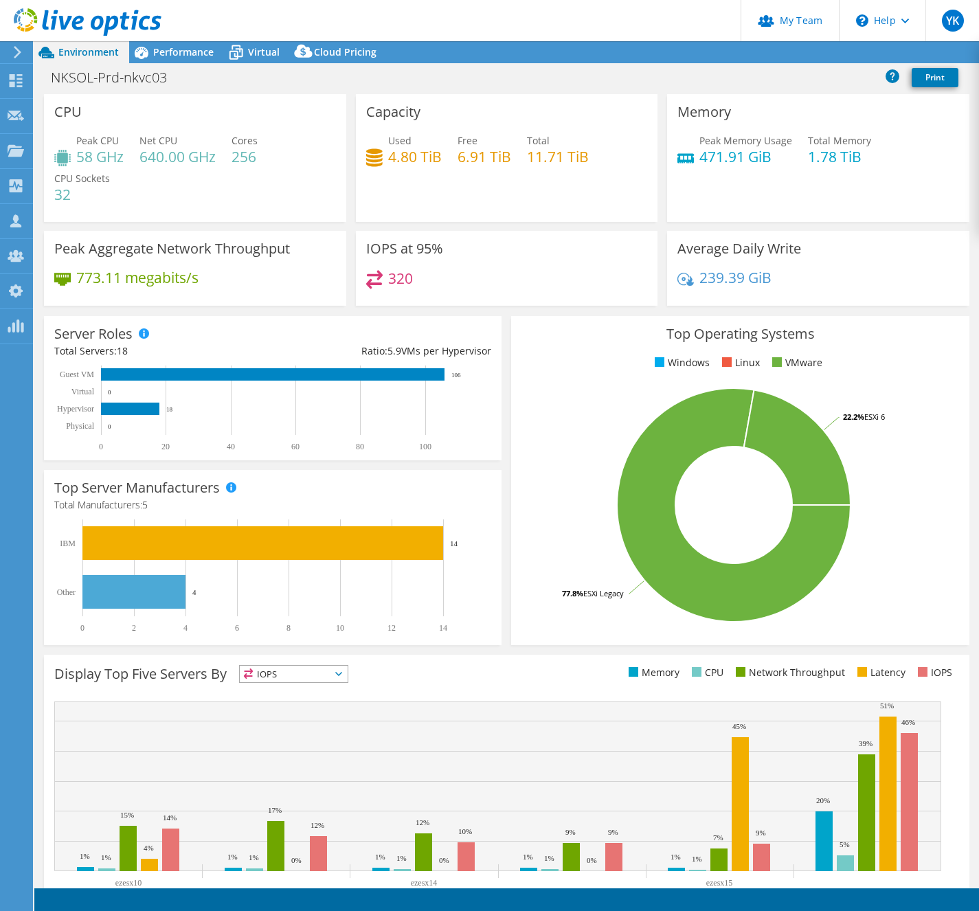
select select "[GEOGRAPHIC_DATA]"
select select "JPY"
